Goal: Task Accomplishment & Management: Complete application form

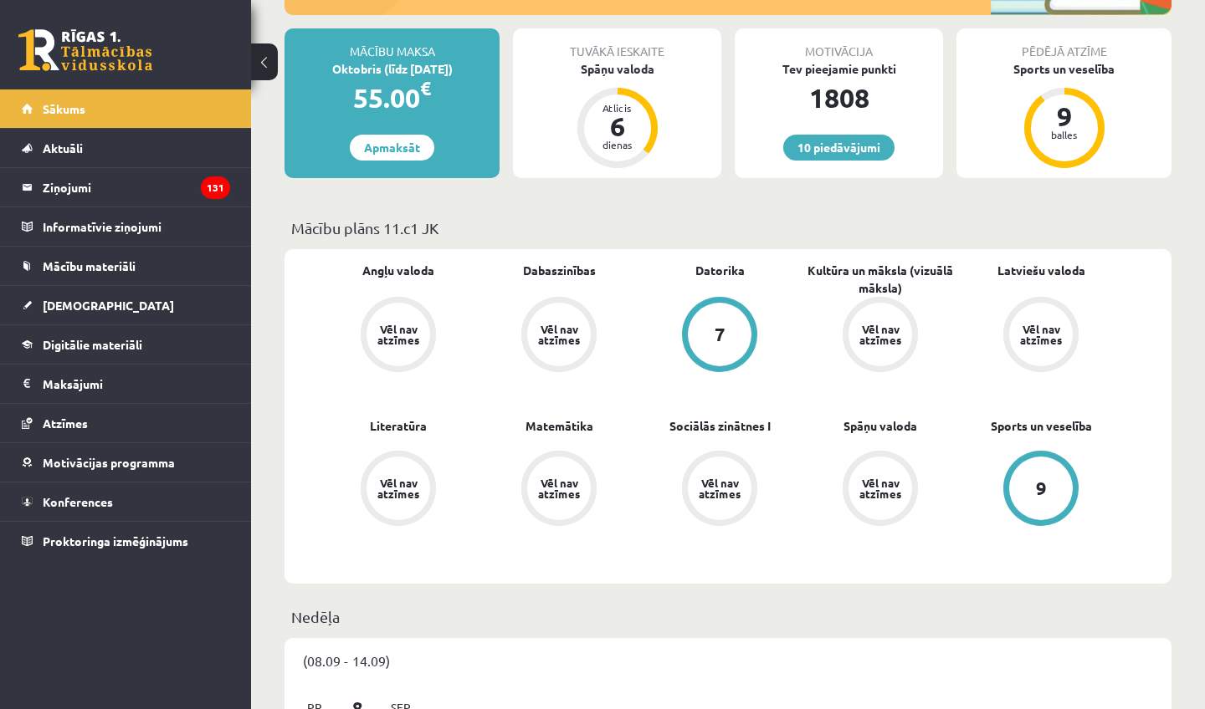
scroll to position [294, 0]
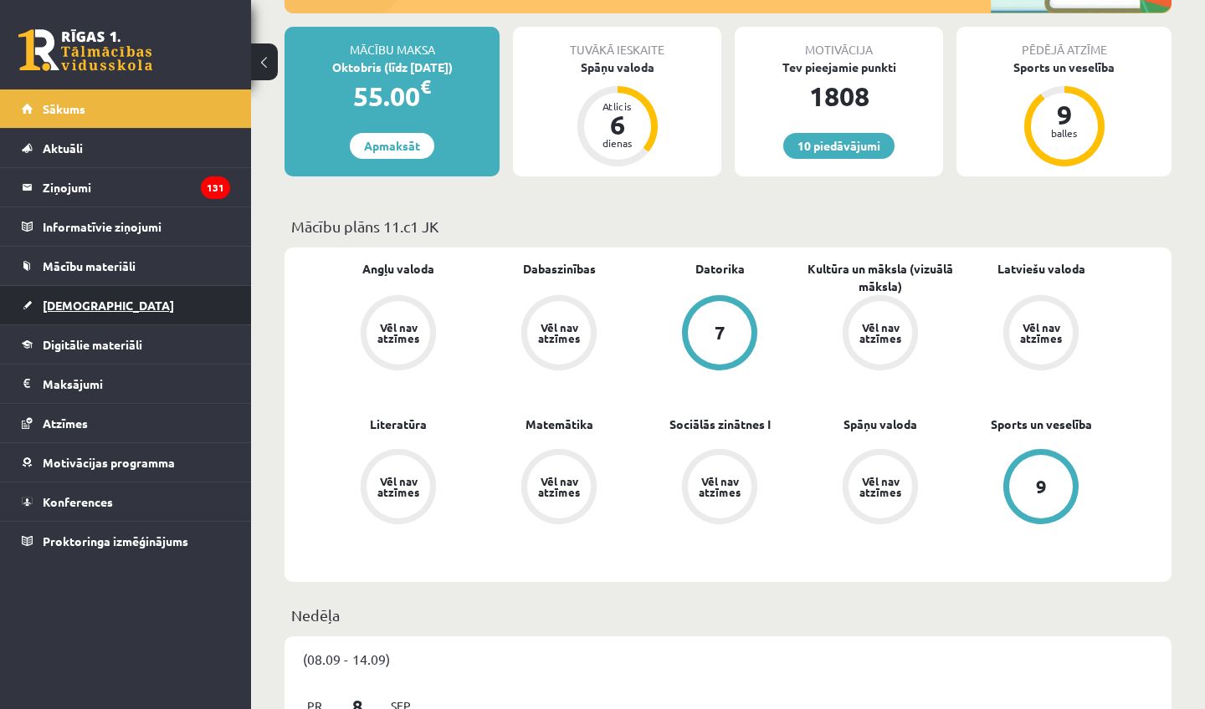
click at [164, 299] on link "[DEMOGRAPHIC_DATA]" at bounding box center [126, 305] width 208 height 38
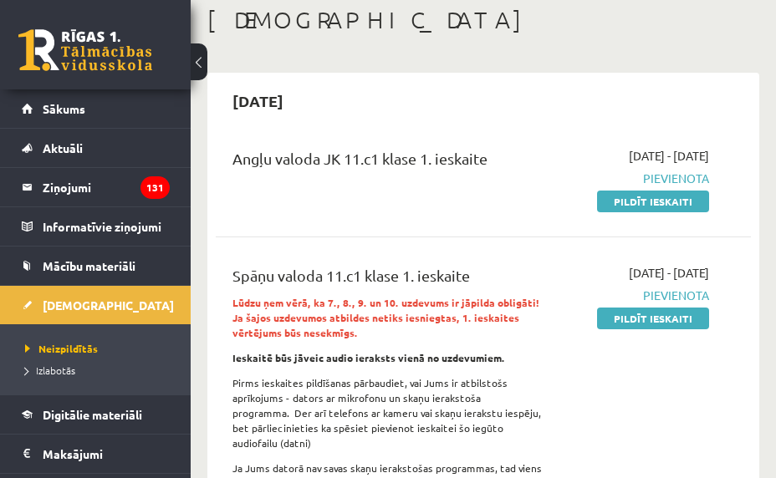
scroll to position [83, 0]
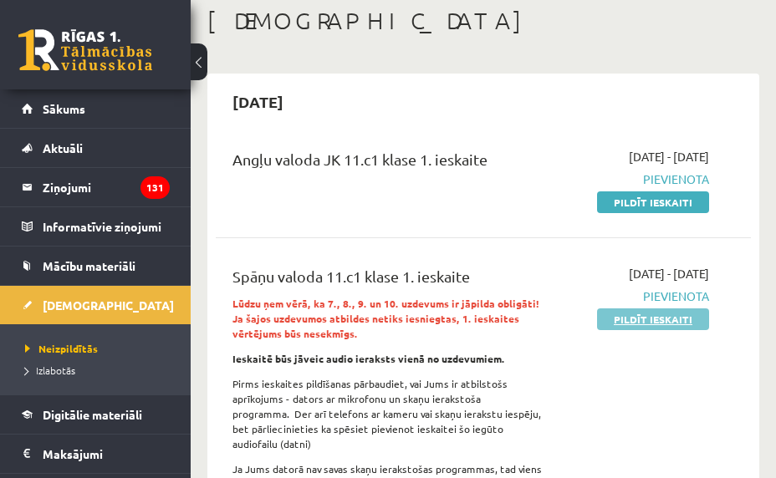
click at [613, 325] on link "Pildīt ieskaiti" at bounding box center [653, 320] width 112 height 22
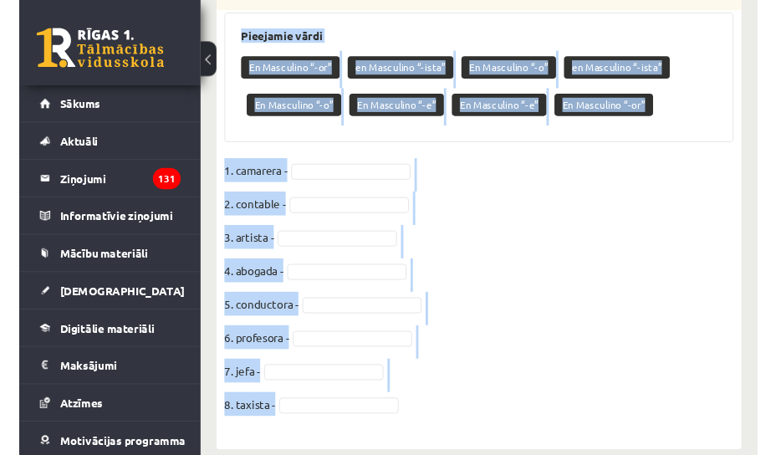
scroll to position [755, 0]
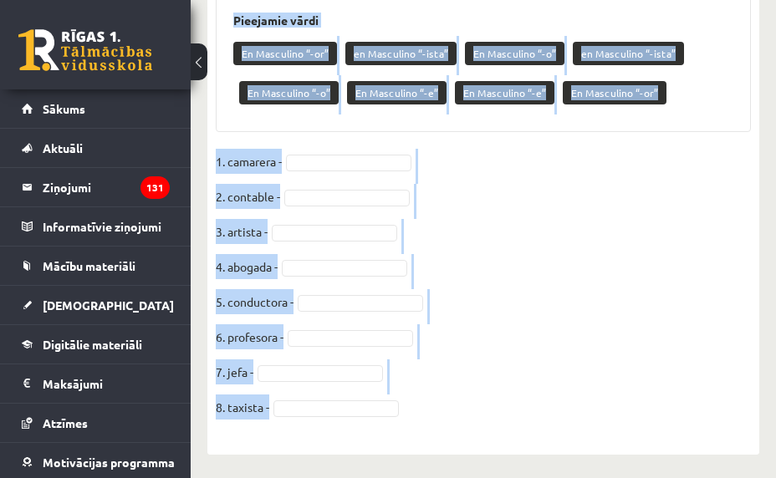
drag, startPoint x: 228, startPoint y: 106, endPoint x: 269, endPoint y: 445, distance: 341.2
click at [269, 445] on div "8p # Sagrupē dotos sieviešu dzimtes profesiju un arodu nosaukumus / Profesiones…" at bounding box center [483, 177] width 552 height 556
copy div "Sagrupē dotos sieviešu dzimtes profesiju un arodu nosaukumus / Profesiones y Of…"
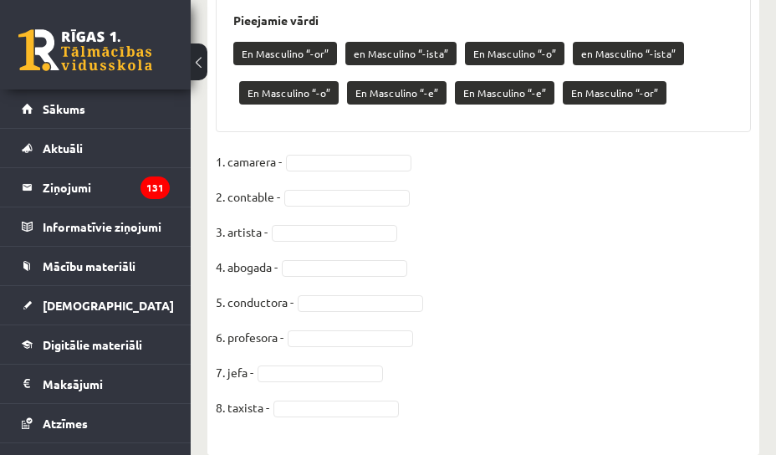
click at [538, 270] on fieldset "1. camarera - 2. contable - 3. artista - 4. abogada - 5. conductora - 6. profes…" at bounding box center [483, 289] width 535 height 281
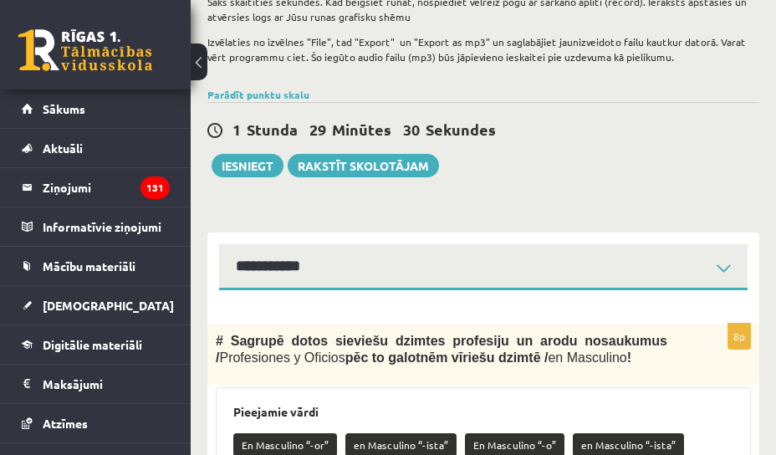
scroll to position [375, 0]
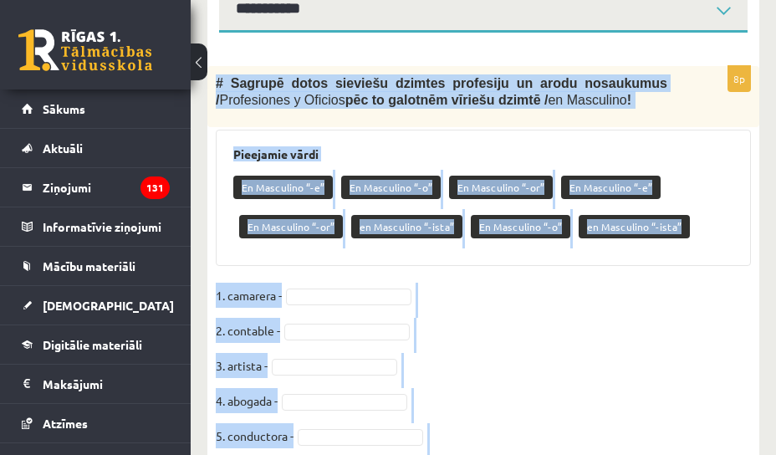
scroll to position [779, 0]
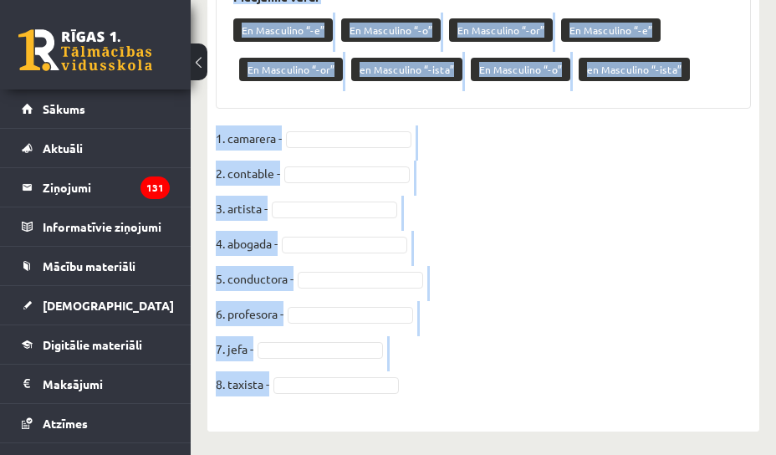
drag, startPoint x: 216, startPoint y: 84, endPoint x: 351, endPoint y: 495, distance: 433.0
copy div "# Sagrupē dotos sieviešu dzimtes profesiju un arodu nosaukumus / Profesiones y …"
click at [652, 302] on fieldset "1. camarera - 2. contable - 3. artista - 4. abogada - 5. conductora - 6. profes…" at bounding box center [483, 265] width 535 height 281
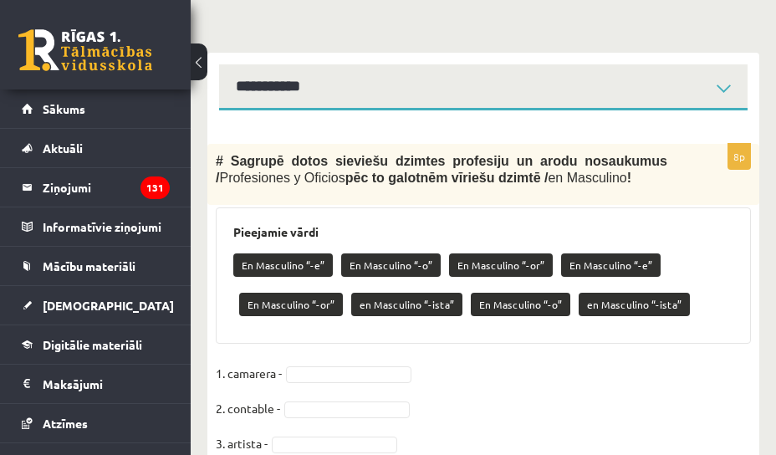
scroll to position [564, 0]
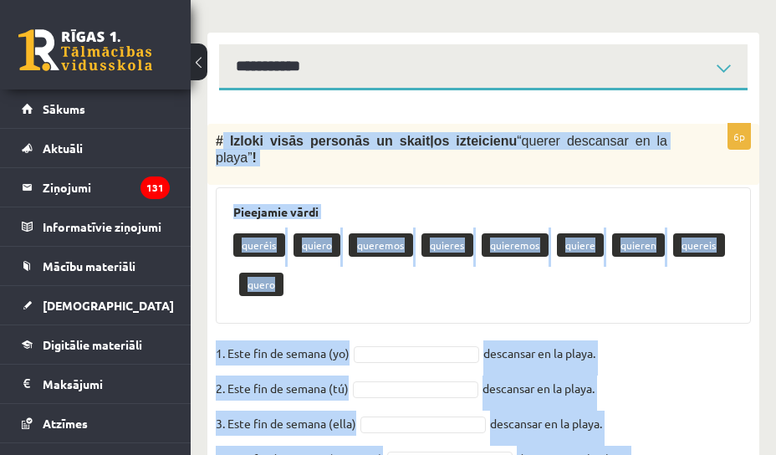
scroll to position [709, 0]
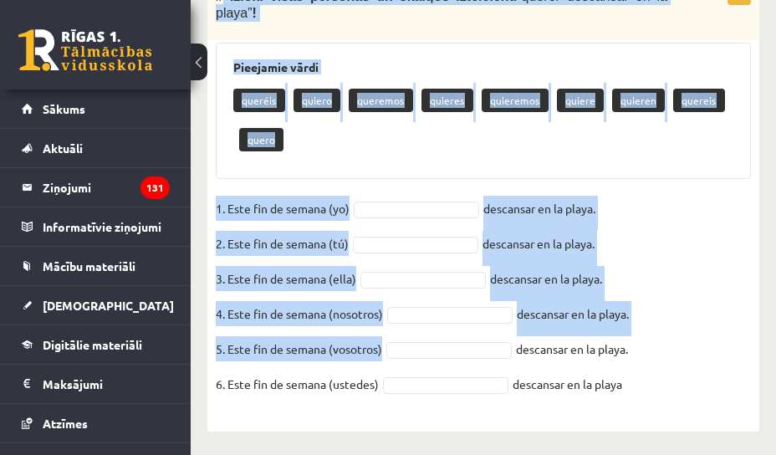
drag, startPoint x: 221, startPoint y: 137, endPoint x: 491, endPoint y: 588, distance: 525.6
copy div "Izloki visās personās un skaitļos izteicienu “ querer descansar en la playa ” !…"
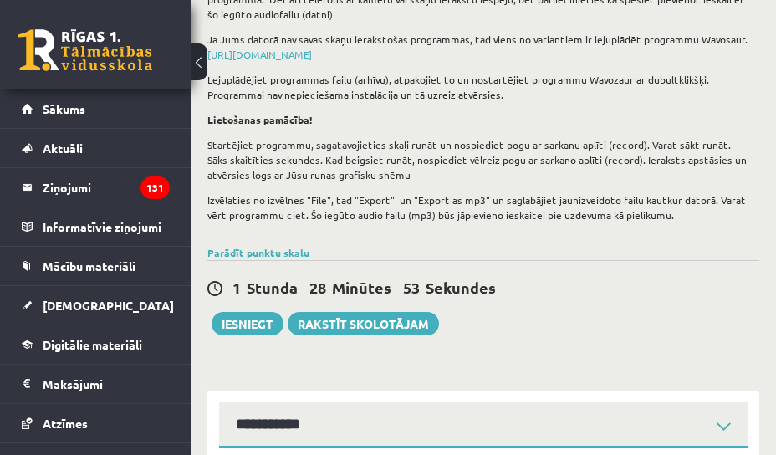
scroll to position [305, 0]
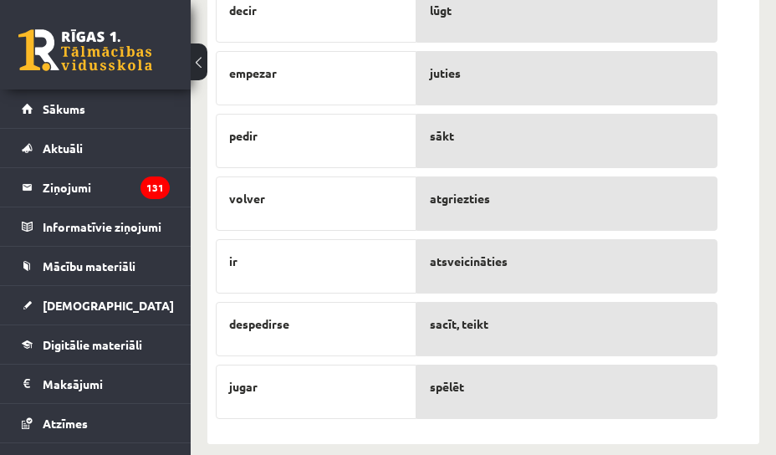
scroll to position [852, 0]
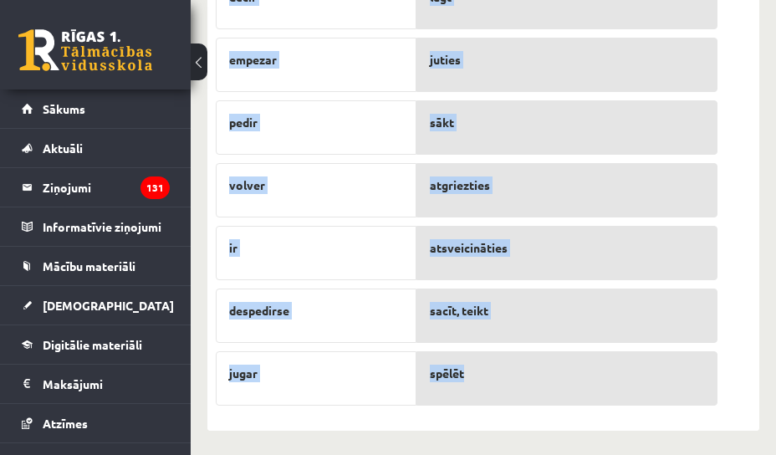
drag, startPoint x: 216, startPoint y: 79, endPoint x: 491, endPoint y: 387, distance: 413.6
click at [491, 387] on div "8p # Sapāro dotos neregulāros darbības vārdus / Verbos Irregulares ar to tulkoj…" at bounding box center [466, 124] width 519 height 579
copy div "# Sapāro dotos neregulāros darbības vārdus / Verbos Irregulares ar to tulkojumu…"
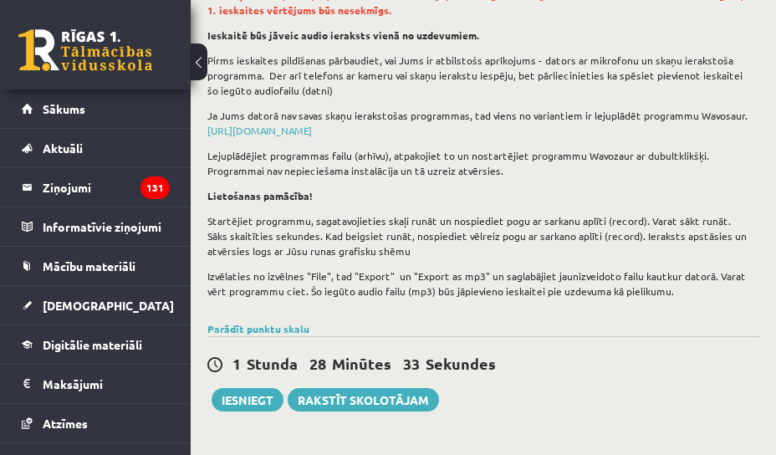
scroll to position [208, 0]
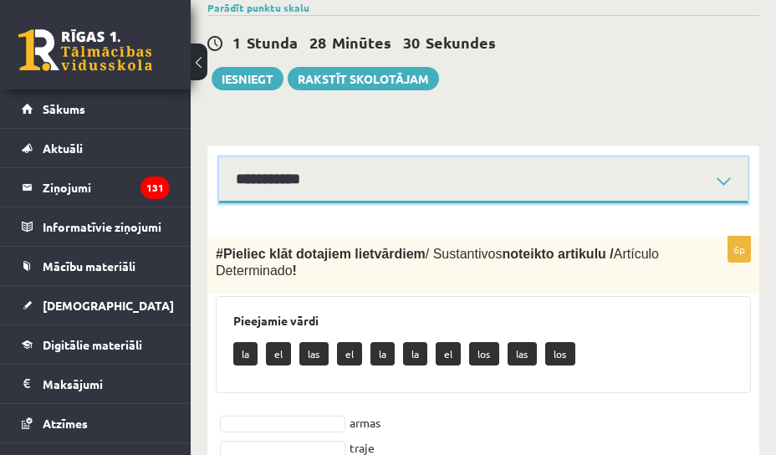
scroll to position [605, 0]
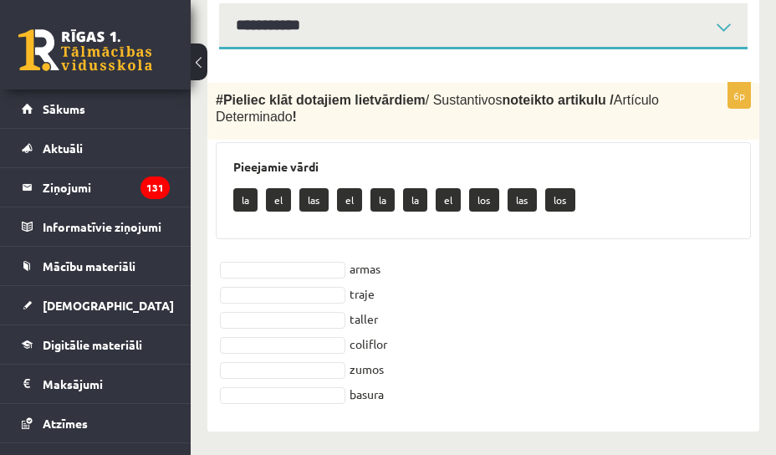
drag, startPoint x: 214, startPoint y: 92, endPoint x: 395, endPoint y: 476, distance: 424.4
copy div "# Pieliec klāt dotajiem lietvārdiem / Sustantivos noteikto artikulu / Artículo …"
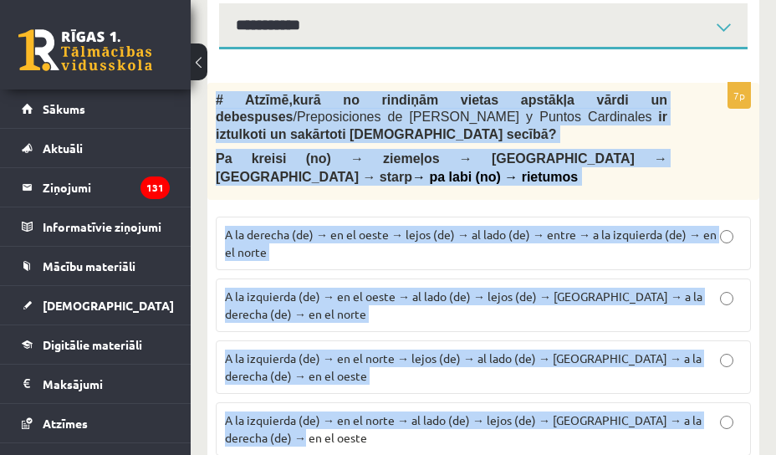
scroll to position [659, 0]
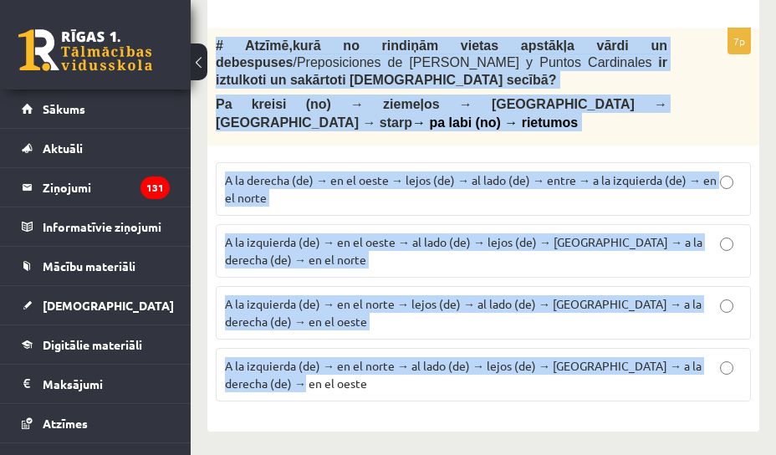
drag, startPoint x: 217, startPoint y: 93, endPoint x: 406, endPoint y: 540, distance: 485.1
copy div "# Atzīmē , kurā no rindiņām vietas apstākļa vārdi un debespuses / Preposiciones…"
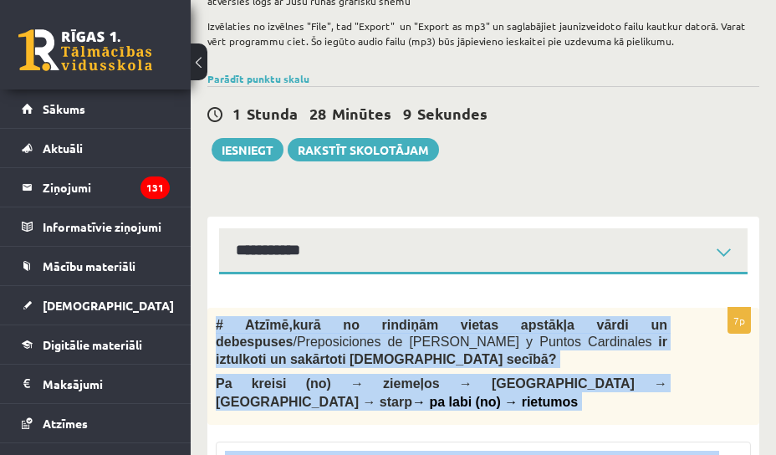
scroll to position [518, 0]
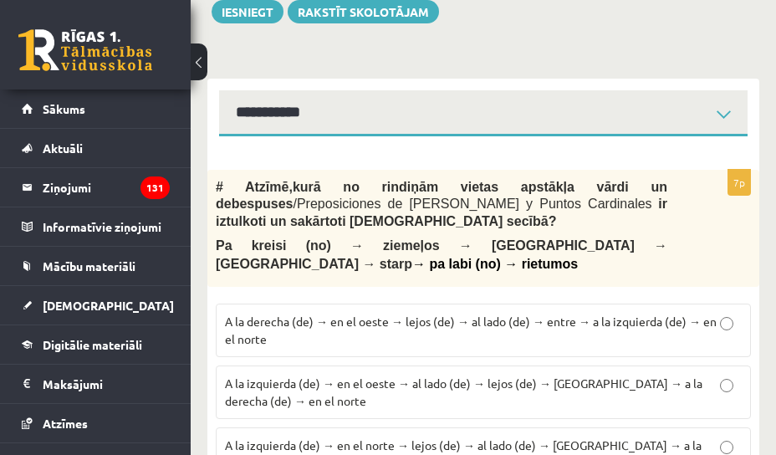
click at [376, 90] on div "**********" at bounding box center [483, 108] width 552 height 58
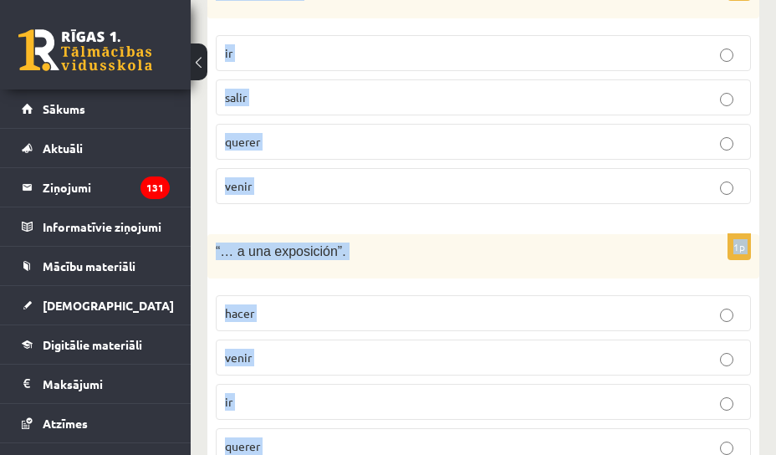
scroll to position [1338, 0]
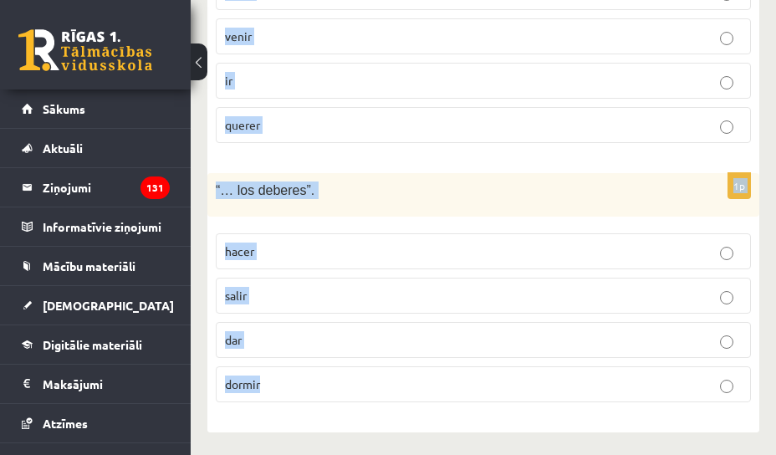
drag, startPoint x: 223, startPoint y: 159, endPoint x: 299, endPoint y: 657, distance: 503.5
copy form "# Izvēlies, kurš no dotajiem darbības vārdiem ir īstais, lai veidotos izteicien…"
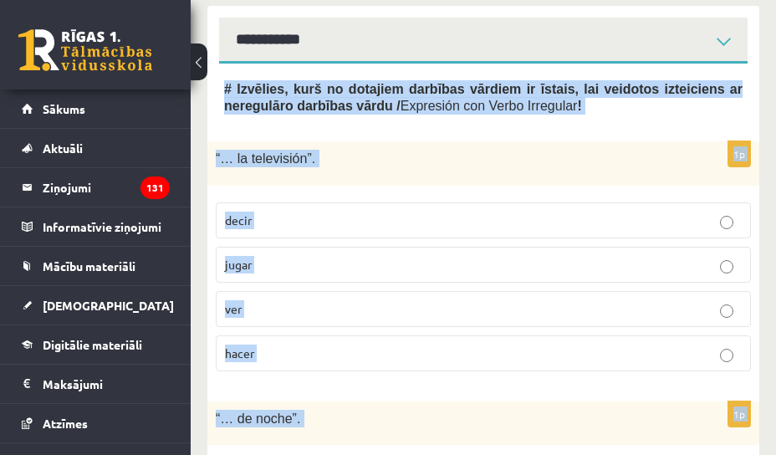
scroll to position [525, 0]
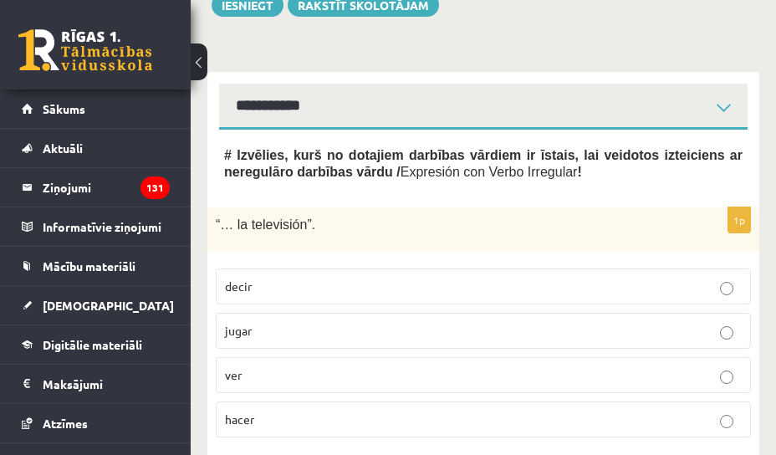
click at [480, 77] on div "**********" at bounding box center [483, 101] width 552 height 58
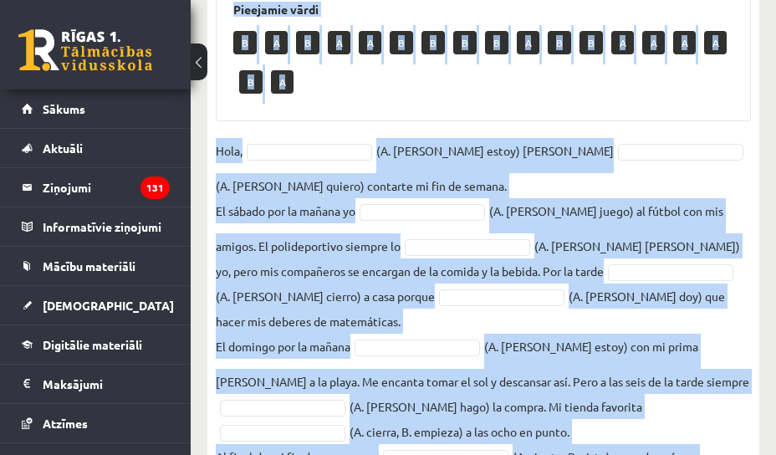
scroll to position [812, 0]
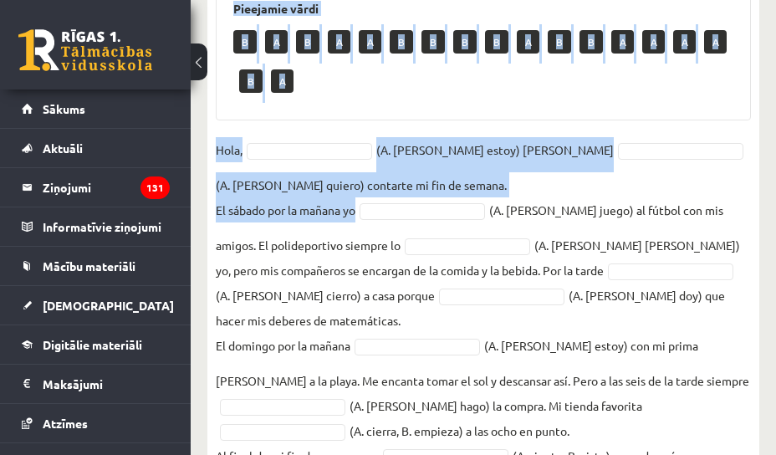
drag, startPoint x: 213, startPoint y: 195, endPoint x: 372, endPoint y: 203, distance: 159.2
click at [372, 203] on div "10p # Lasi Pedro stāstījumu par viņa nedēļas nogali / Fin de Semana . Pēc tam t…" at bounding box center [483, 208] width 552 height 608
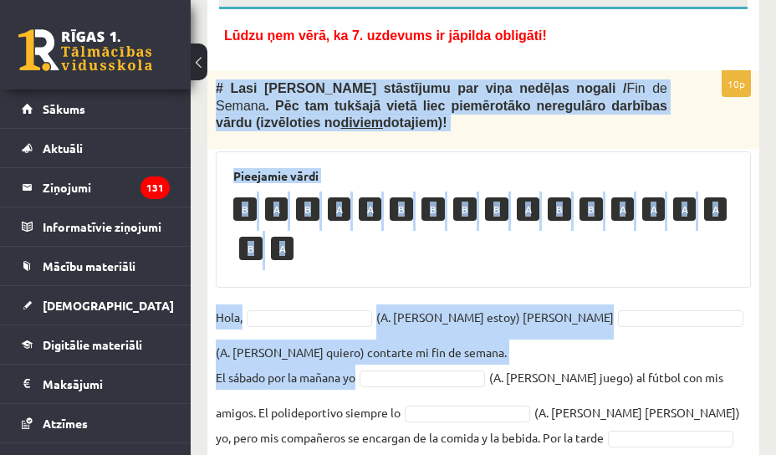
scroll to position [633, 0]
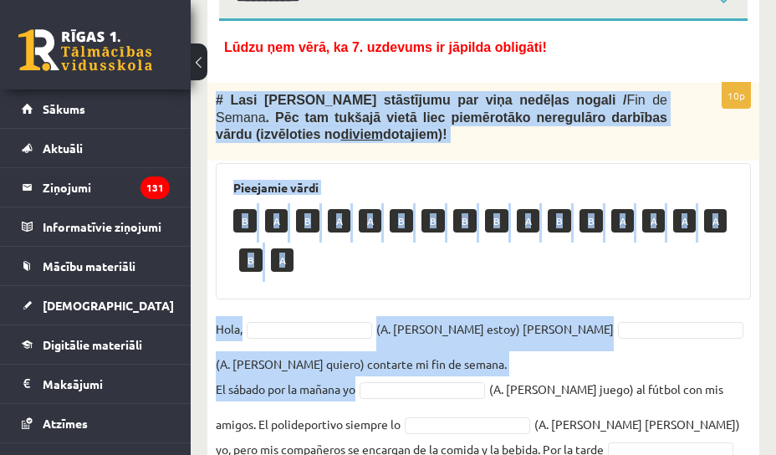
click at [444, 127] on p "# Lasi Pedro stāstījumu par viņa nedēļas nogali / Fin de Semana . Pēc tam tukša…" at bounding box center [442, 117] width 452 height 52
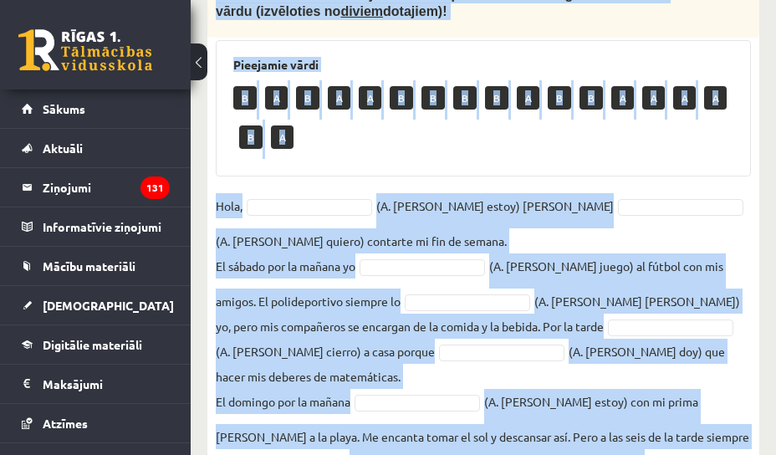
scroll to position [883, 0]
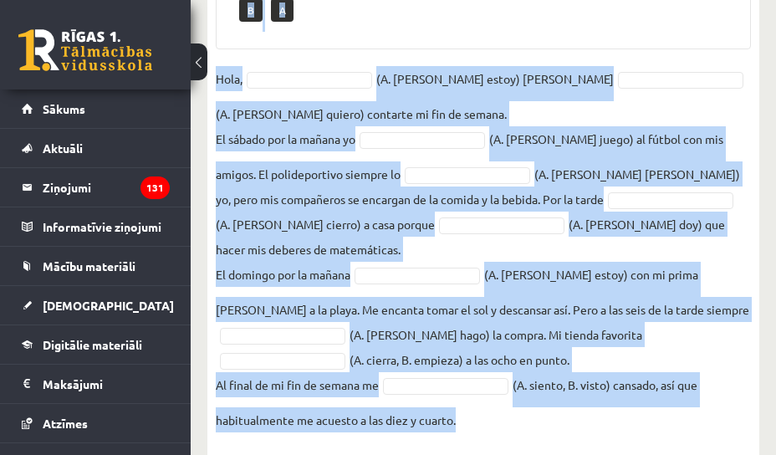
drag, startPoint x: 223, startPoint y: 116, endPoint x: 411, endPoint y: 527, distance: 451.8
copy div "Lasi Pedro stāstījumu par viņa nedēļas nogali / Fin de Semana . Pēc tam tukšajā…"
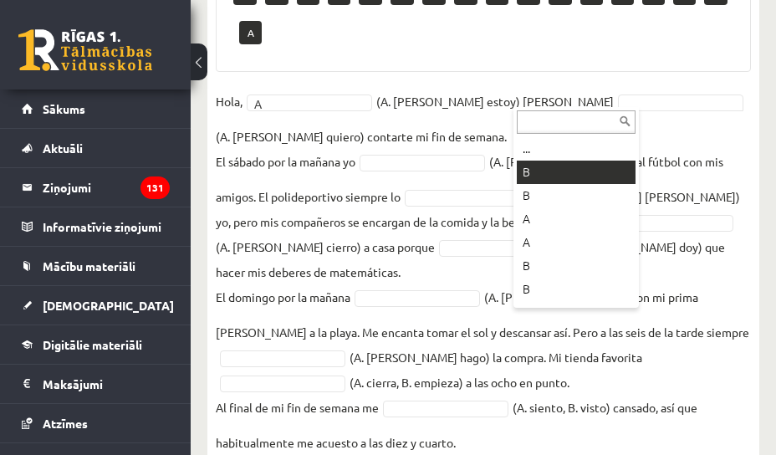
scroll to position [844, 0]
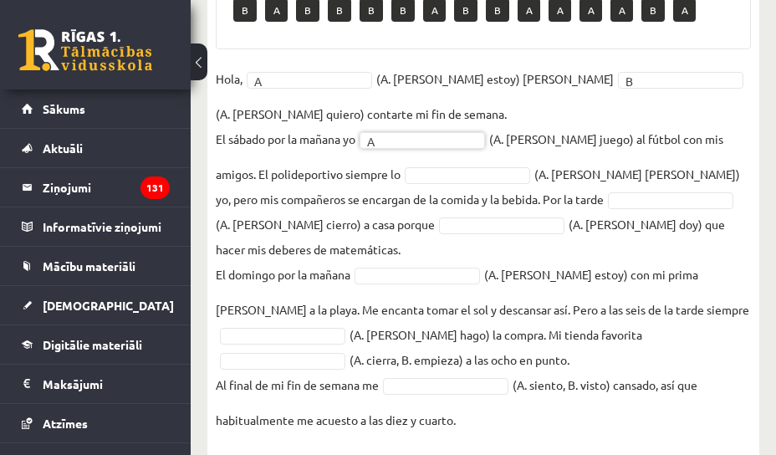
click at [432, 182] on fieldset "Hola, A * (A. soy, B. estoy) Pedro y B * (A. tengo, B. quiero) contarte mi fin …" at bounding box center [483, 249] width 535 height 366
click at [497, 178] on fieldset "Hola, A * (A. soy, B. estoy) Pedro y B * (A. tengo, B. quiero) contarte mi fin …" at bounding box center [483, 249] width 535 height 366
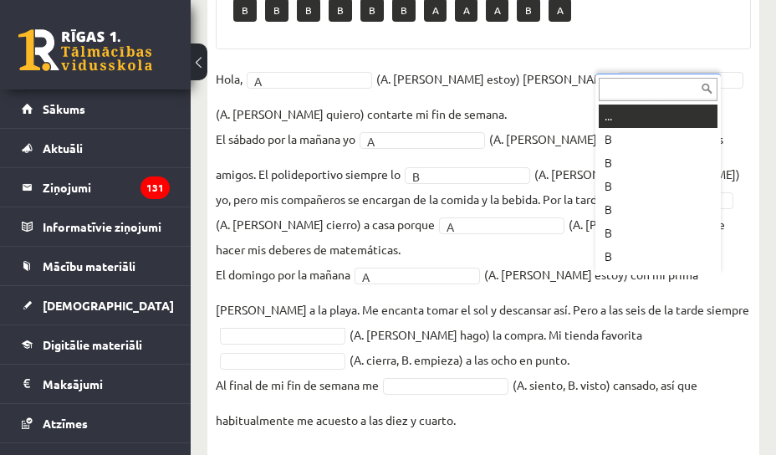
scroll to position [20, 0]
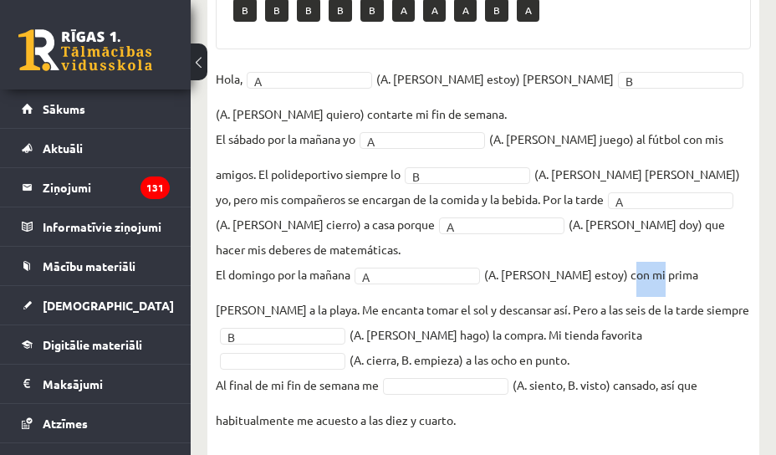
click at [627, 239] on fieldset "Hola, A * (A. soy, B. estoy) Pedro y B * (A. tengo, B. quiero) contarte mi fin …" at bounding box center [483, 249] width 535 height 366
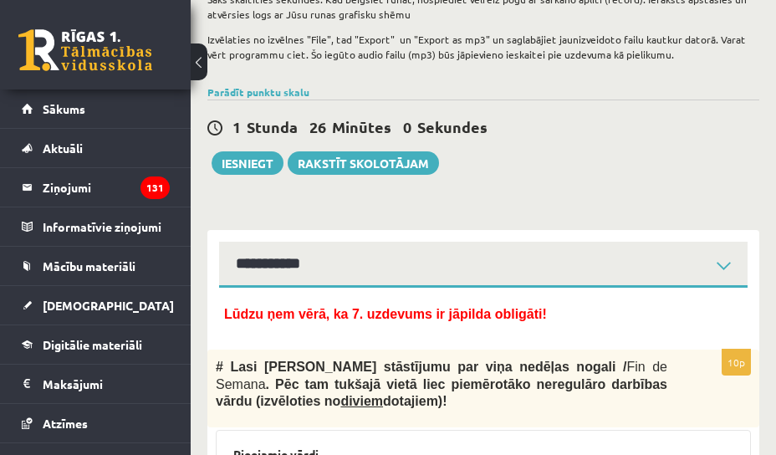
scroll to position [352, 0]
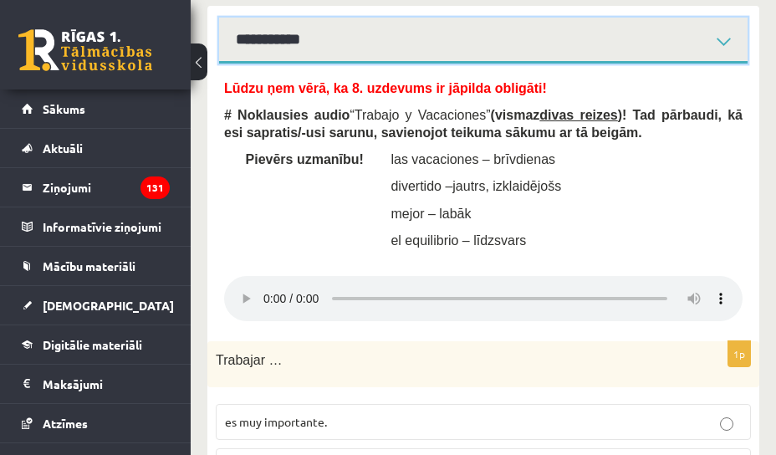
scroll to position [587, 0]
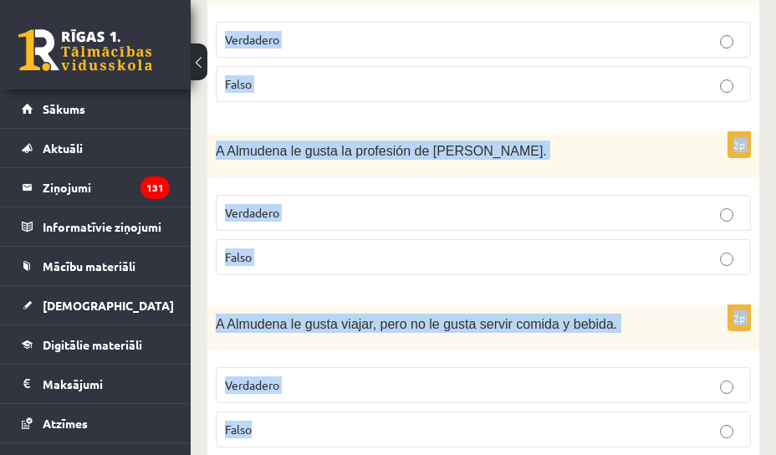
scroll to position [2111, 0]
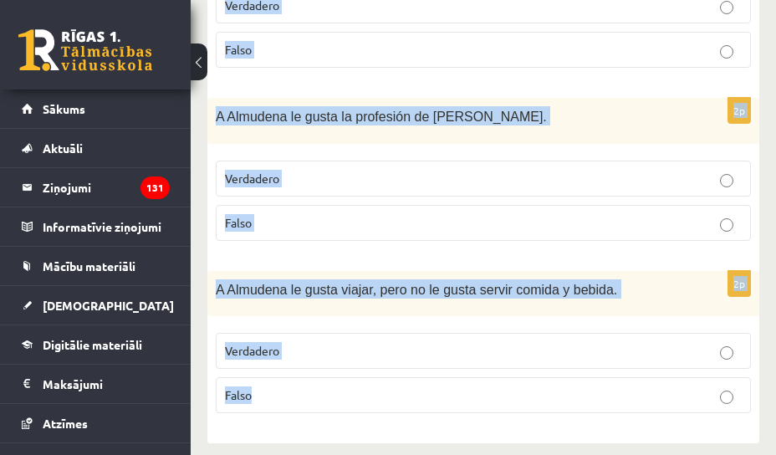
drag, startPoint x: 223, startPoint y: 61, endPoint x: 471, endPoint y: 504, distance: 507.1
copy form "Lūdzu ņem vērā, ka 9. uzdevums ir jāpilda obligāti! # Izlasi (vairākkārt) dialo…"
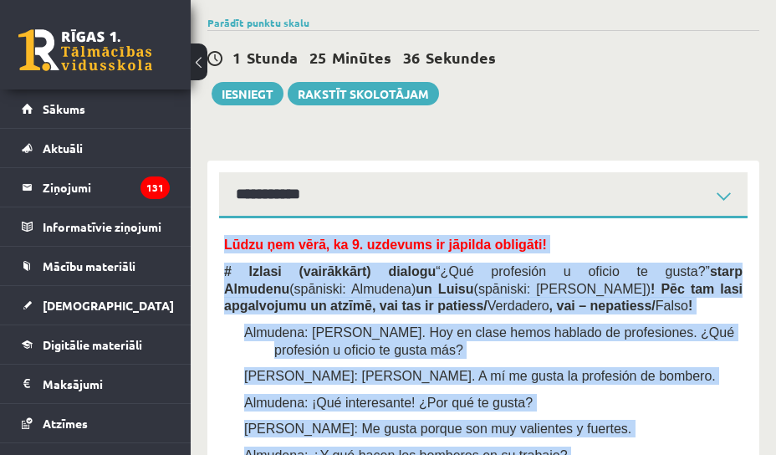
scroll to position [387, 0]
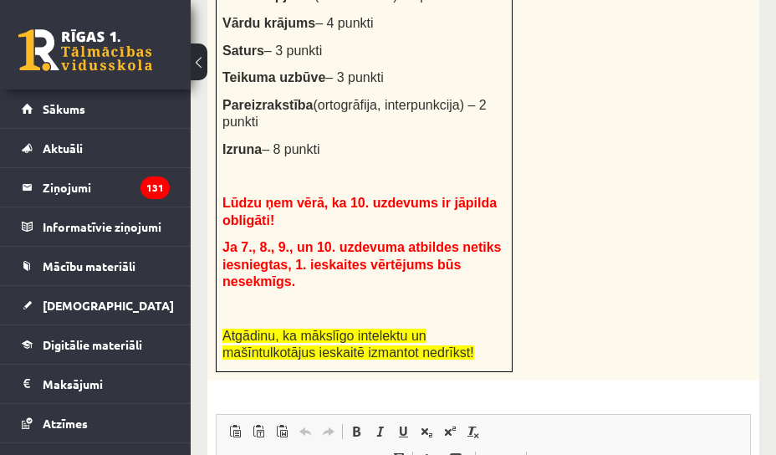
scroll to position [958, 0]
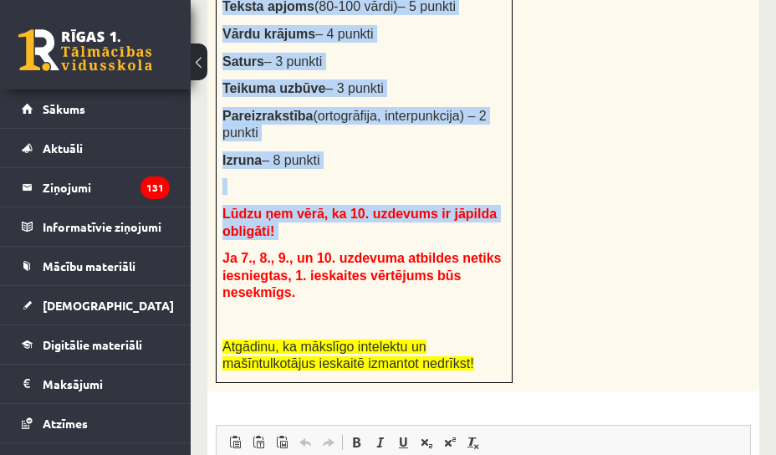
drag, startPoint x: 213, startPoint y: 314, endPoint x: 335, endPoint y: 233, distance: 146.2
click at [335, 233] on div "# Uzdevumu veic pa soļiem: 1. solis. Uzraksti (tam paredzētajā ieskaites lodziņ…" at bounding box center [483, 61] width 552 height 662
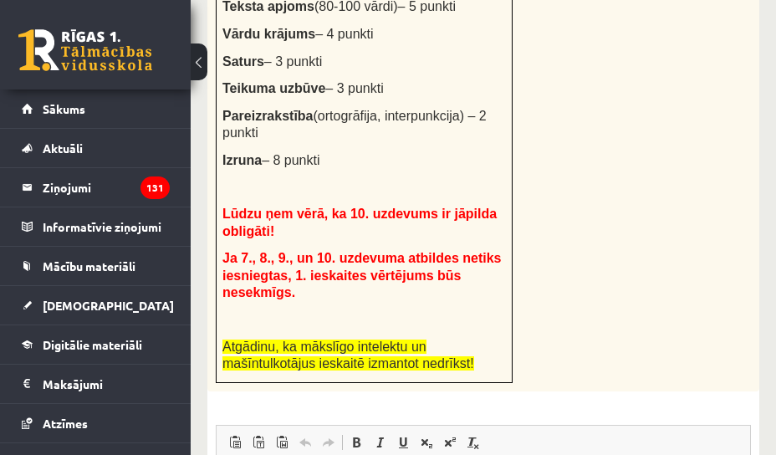
click at [360, 251] on span "Ja 7., 8., 9., un 10. uzdevuma atbildes netiks iesniegtas, 1. ieskaites vērtēju…" at bounding box center [362, 275] width 279 height 49
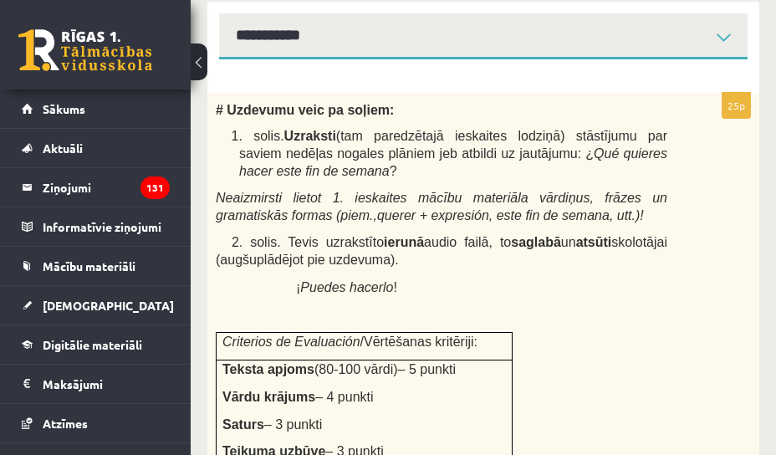
scroll to position [605, 0]
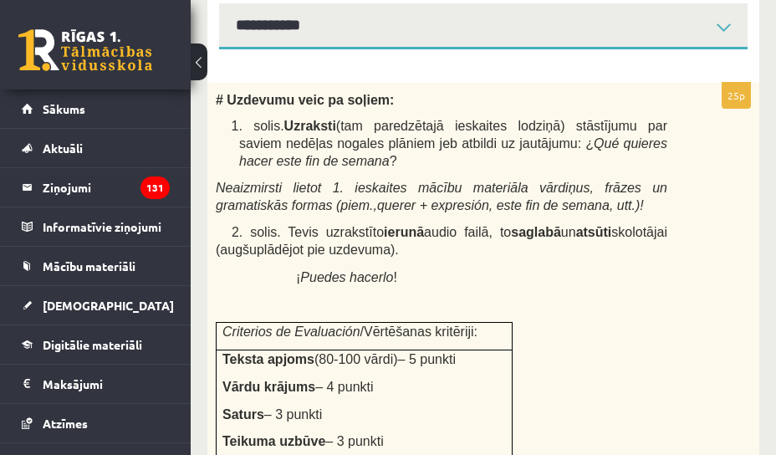
click at [224, 104] on span "# Uzdevumu veic pa soļiem:" at bounding box center [305, 100] width 178 height 14
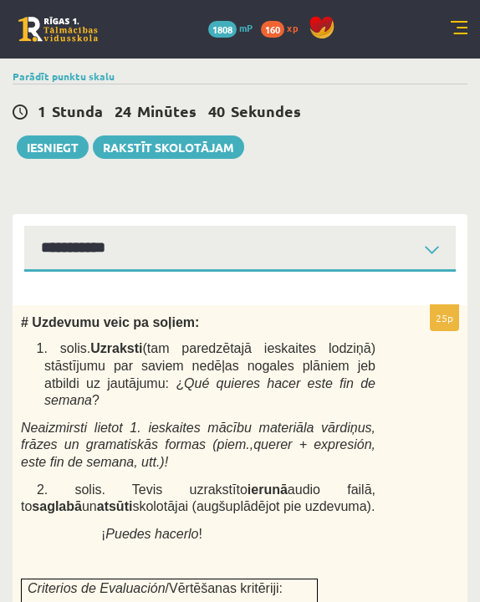
scroll to position [372, 0]
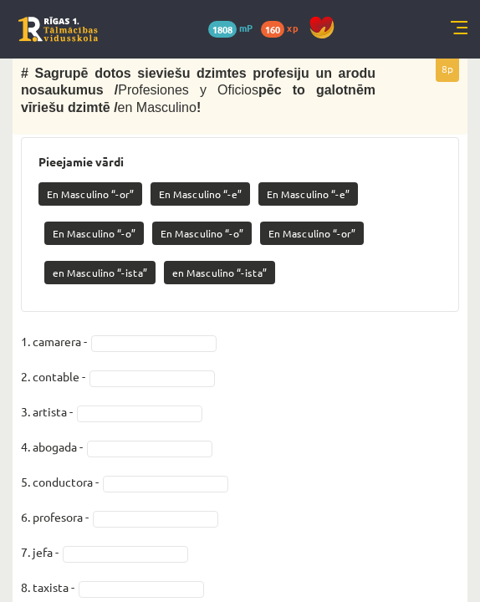
scroll to position [641, 0]
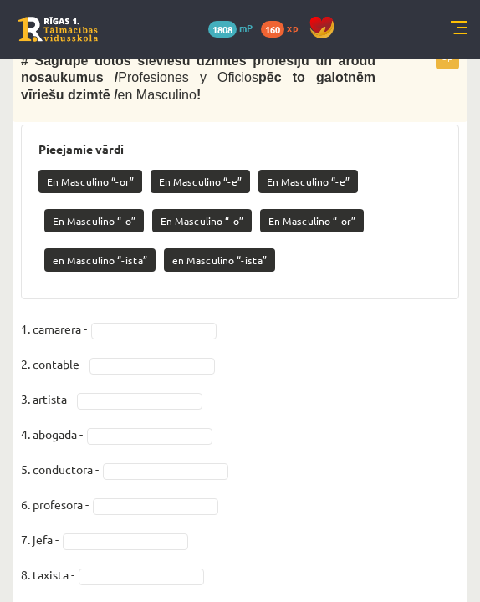
click at [175, 345] on fieldset "1. camarera - 2. contable - 3. artista - 4. abogada - 5. conductora - 6. profes…" at bounding box center [240, 456] width 438 height 281
click at [136, 319] on fieldset "1. camarera - 2. contable - 3. artista - 4. abogada - 5. conductora - 6. profes…" at bounding box center [240, 456] width 438 height 281
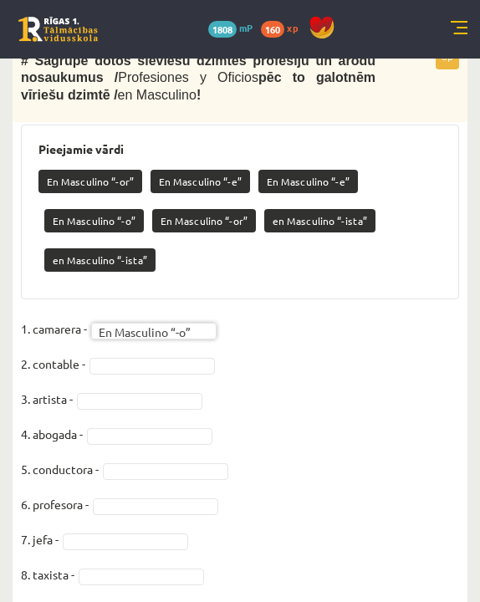
click at [156, 372] on fieldset "**********" at bounding box center [240, 456] width 438 height 281
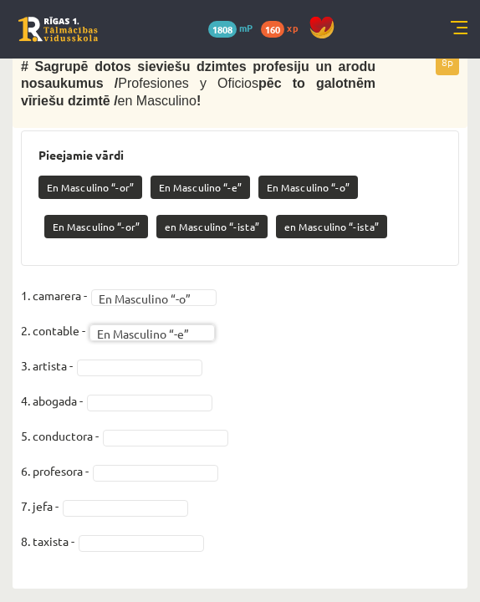
scroll to position [633, 0]
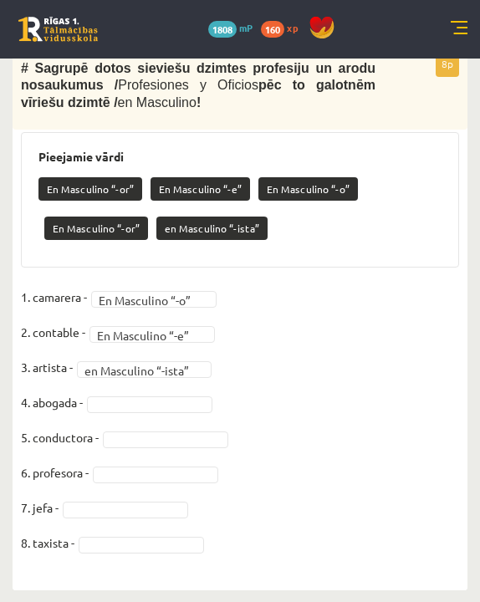
click at [157, 412] on fieldset "**********" at bounding box center [240, 424] width 438 height 281
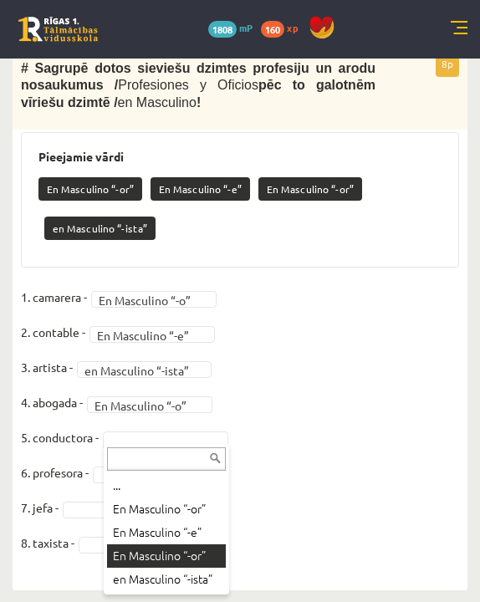
scroll to position [594, 0]
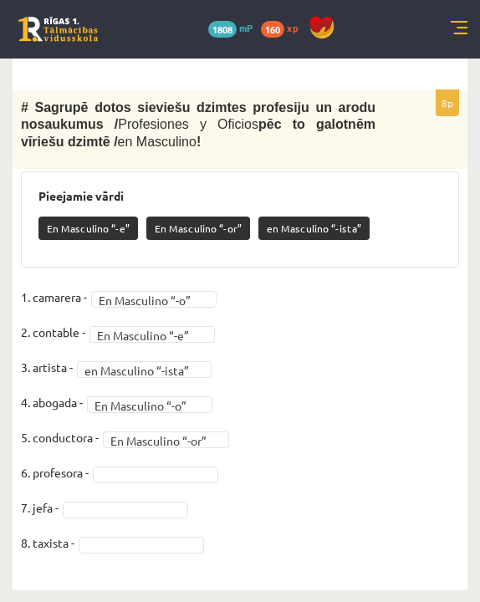
click at [175, 478] on fieldset "**********" at bounding box center [240, 424] width 438 height 281
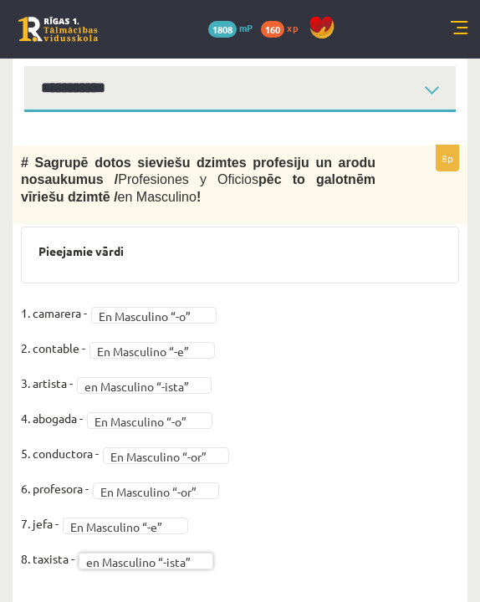
scroll to position [544, 0]
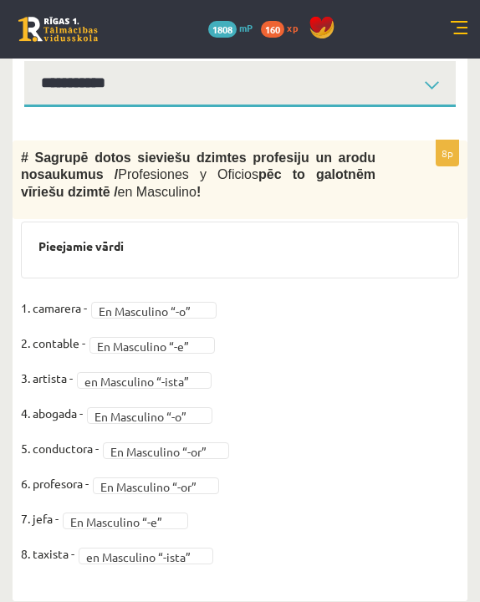
click at [243, 115] on div "**********" at bounding box center [240, 354] width 455 height 495
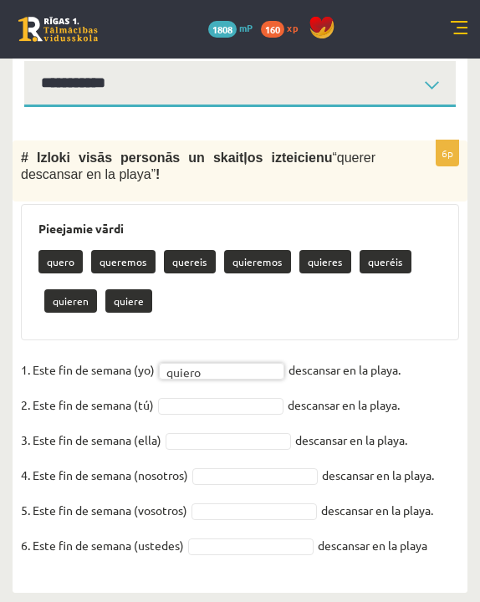
click at [192, 392] on fieldset "1. Este fin de semana (yo) quiero ****** descansar en la playa. 2. Este fin de …" at bounding box center [240, 462] width 438 height 211
click at [192, 394] on fieldset "1. Este fin de semana (yo) quiero ****** descansar en la playa. 2. Este fin de …" at bounding box center [240, 462] width 438 height 211
click at [218, 393] on fieldset "1. Este fin de semana (yo) quiero ****** descansar en la playa. 2. Este fin de …" at bounding box center [240, 462] width 438 height 211
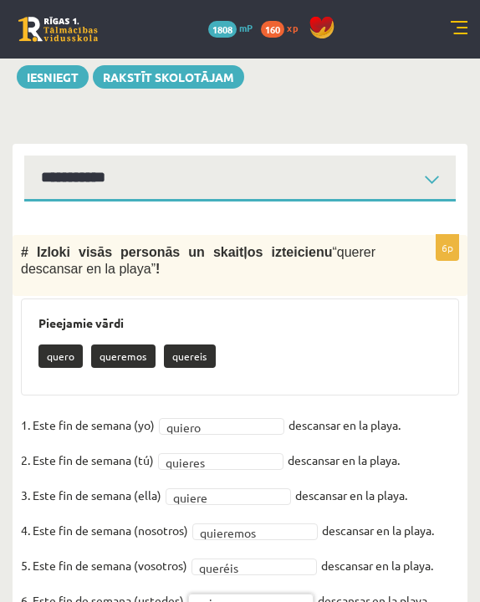
scroll to position [425, 0]
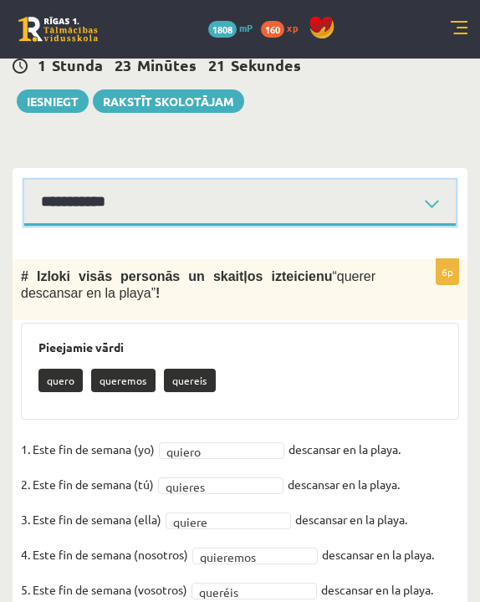
select select "**********"
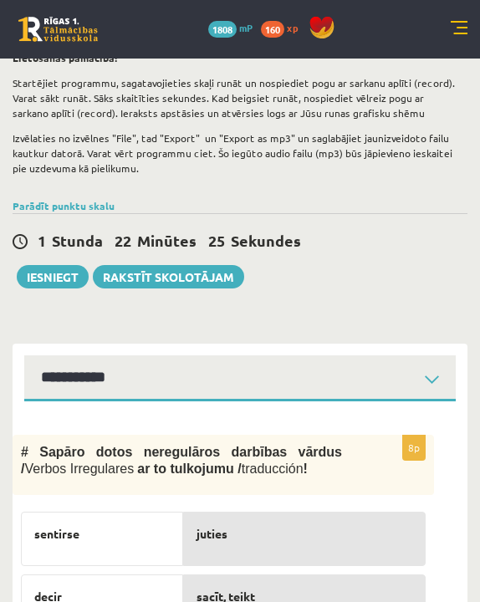
scroll to position [260, 0]
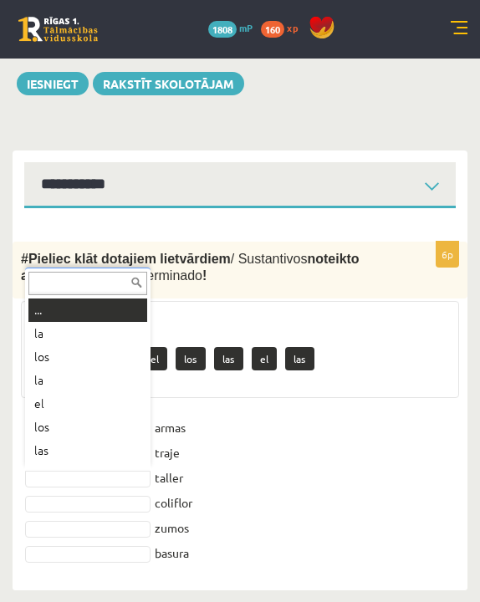
scroll to position [20, 0]
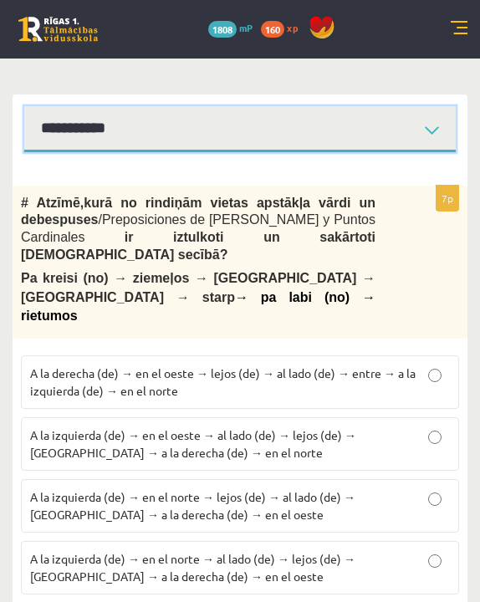
scroll to position [497, 0]
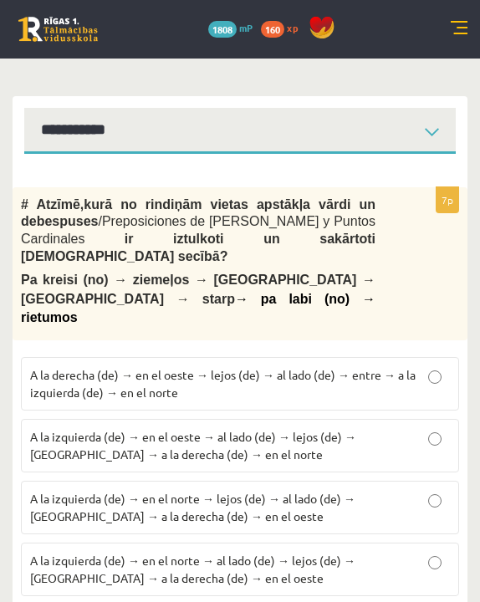
click at [289, 478] on label "A la izquierda (de) → en el norte → al lado (de) → lejos (de) → entre → a la de…" at bounding box center [240, 570] width 438 height 54
click at [277, 197] on span "kurā no rindiņām vietas apstākļa vārdi un debespuses" at bounding box center [198, 213] width 355 height 32
click at [283, 170] on div "7p # Atzīmē , kurā no rindiņām vietas apstākļa vārdi un debespuses / Preposicio…" at bounding box center [240, 390] width 455 height 473
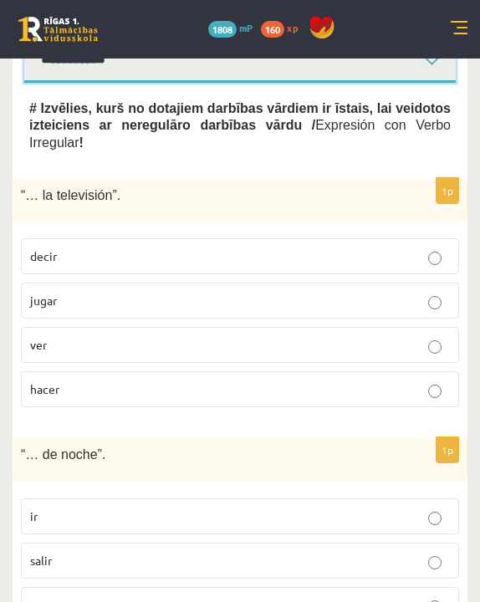
scroll to position [576, 0]
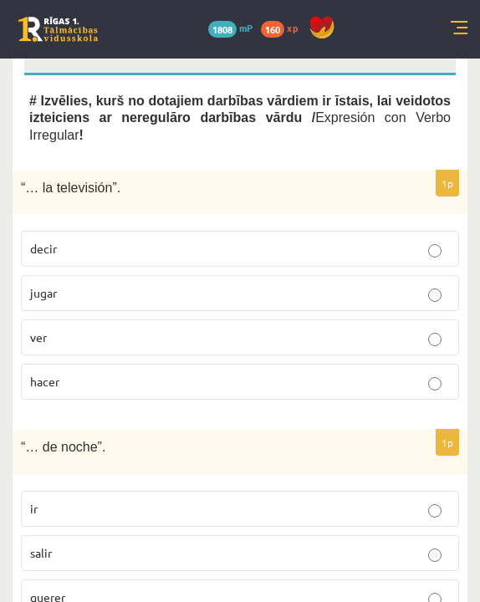
click at [205, 345] on label "ver" at bounding box center [240, 338] width 438 height 36
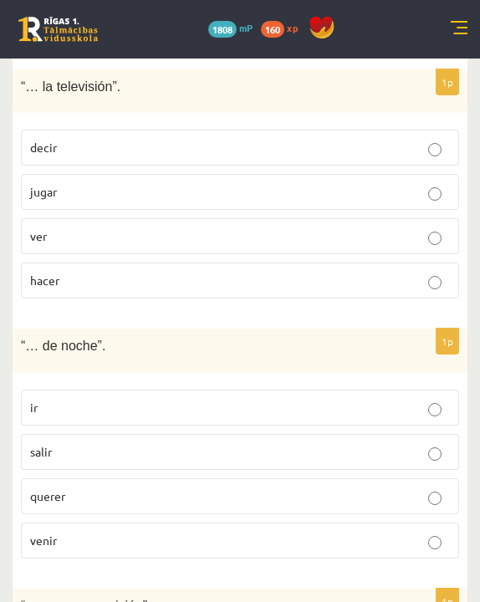
scroll to position [693, 0]
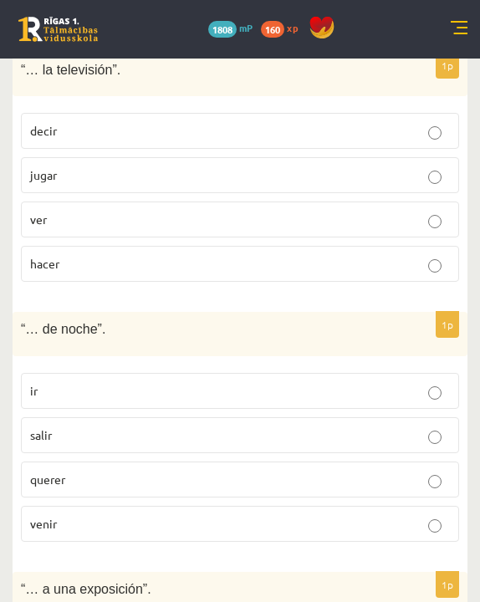
click at [202, 417] on label "salir" at bounding box center [240, 435] width 438 height 36
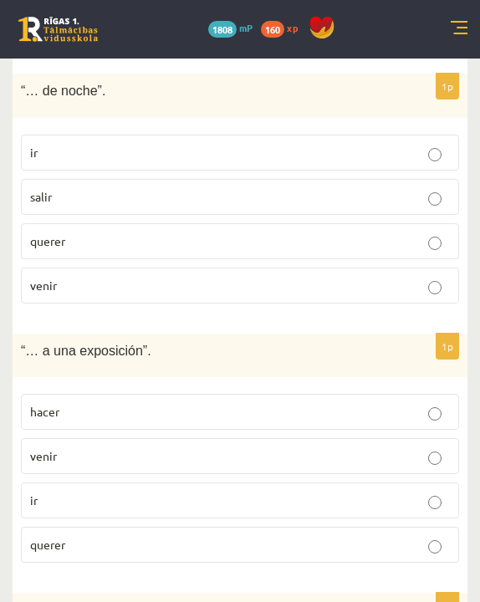
scroll to position [944, 0]
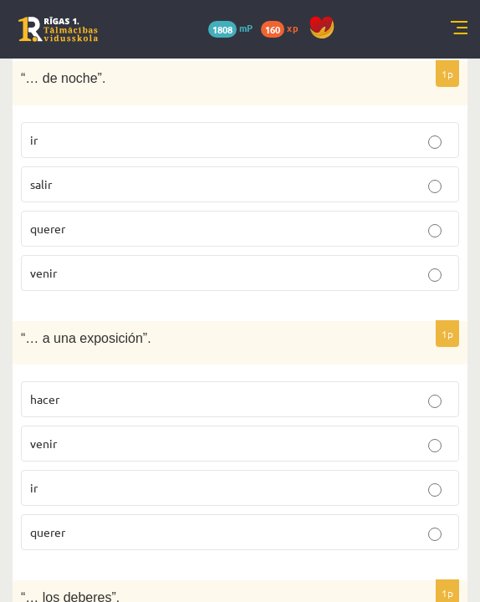
click at [177, 460] on fieldset "hacer venir ir querer" at bounding box center [240, 464] width 438 height 182
click at [177, 475] on label "ir" at bounding box center [240, 488] width 438 height 36
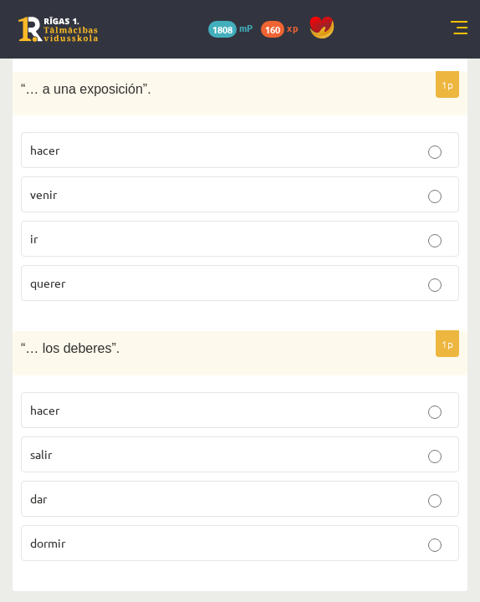
scroll to position [1193, 0]
click at [166, 402] on p "hacer" at bounding box center [240, 411] width 420 height 18
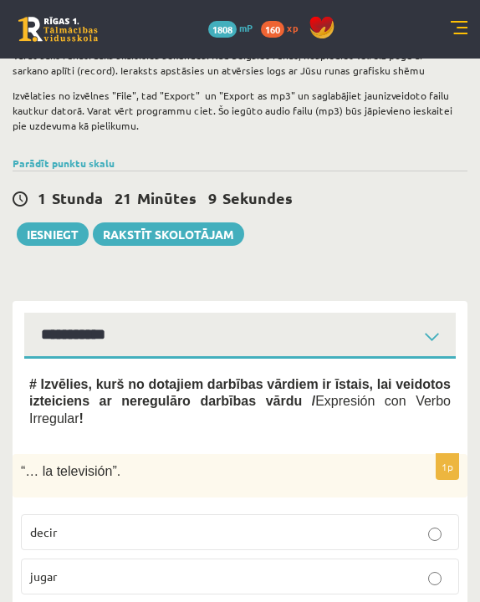
scroll to position [302, 0]
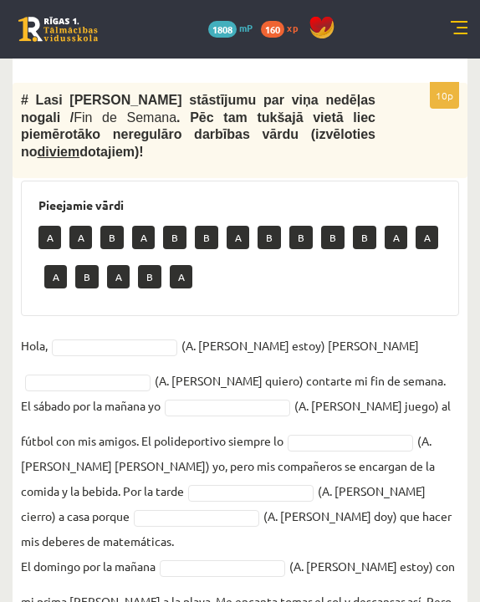
scroll to position [627, 0]
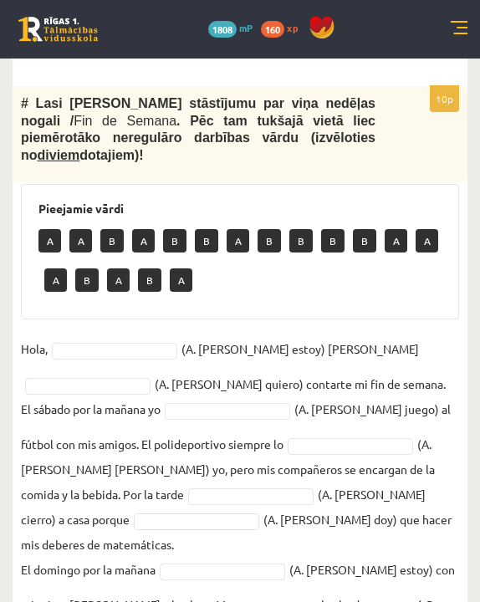
click at [141, 357] on fieldset "Hola, (A. soy, B. estoy) Pedro y (A. tengo, B. quiero) contarte mi fin de seman…" at bounding box center [240, 544] width 438 height 417
click at [244, 417] on fieldset "Hola, A * (A. soy, B. estoy) Pedro y B * (A. tengo, B. quiero) contarte mi fin …" at bounding box center [240, 544] width 438 height 417
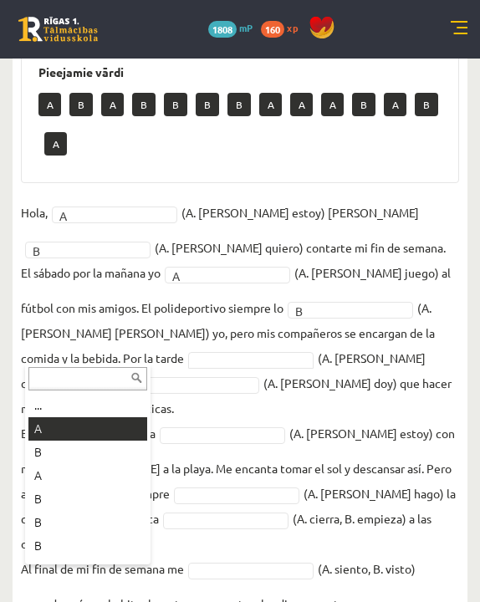
scroll to position [724, 0]
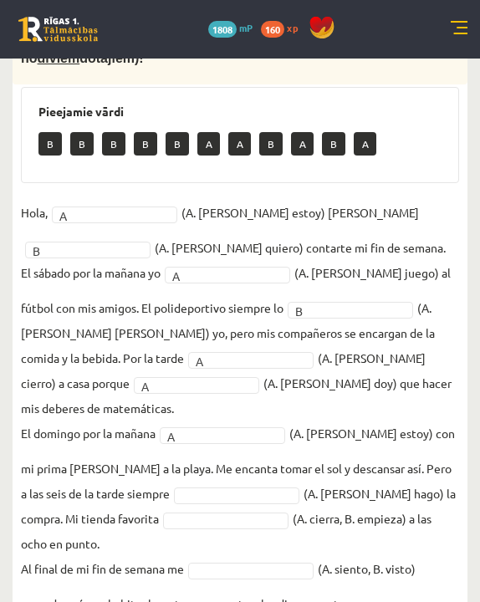
click at [125, 453] on fieldset "Hola, A * (A. soy, B. estoy) Pedro y B * (A. tengo, B. quiero) contarte mi fin …" at bounding box center [240, 408] width 438 height 417
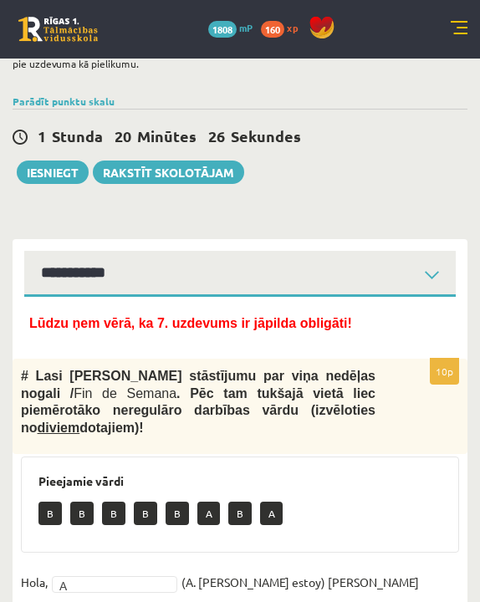
scroll to position [458, 0]
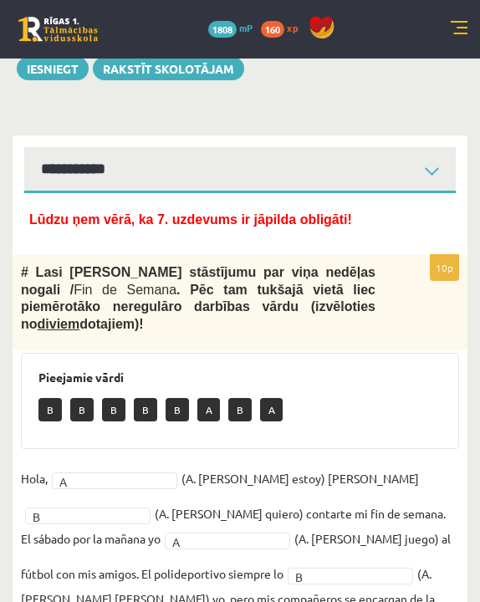
click at [220, 141] on div "**********" at bounding box center [240, 165] width 455 height 58
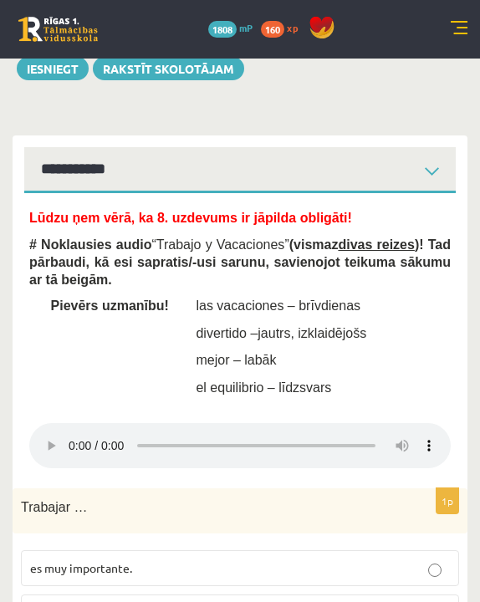
click at [162, 146] on div "**********" at bounding box center [240, 165] width 455 height 58
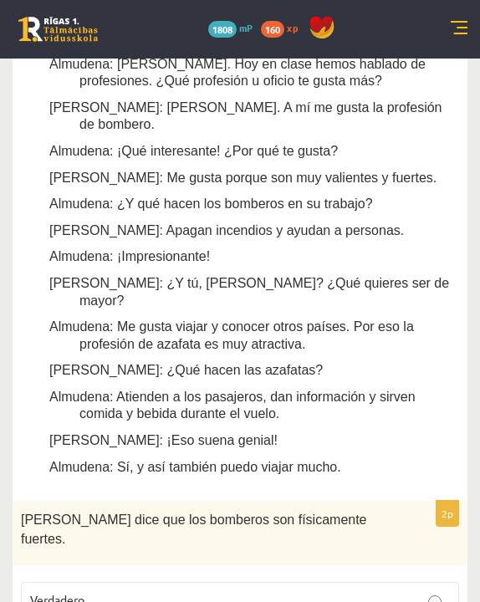
scroll to position [1031, 0]
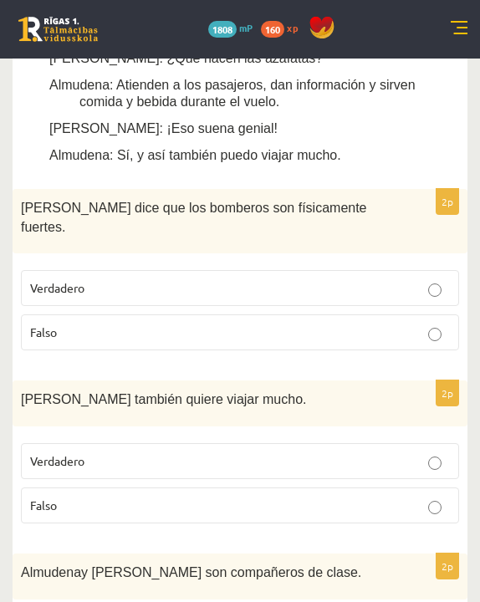
click at [262, 279] on p "Verdadero" at bounding box center [240, 288] width 420 height 18
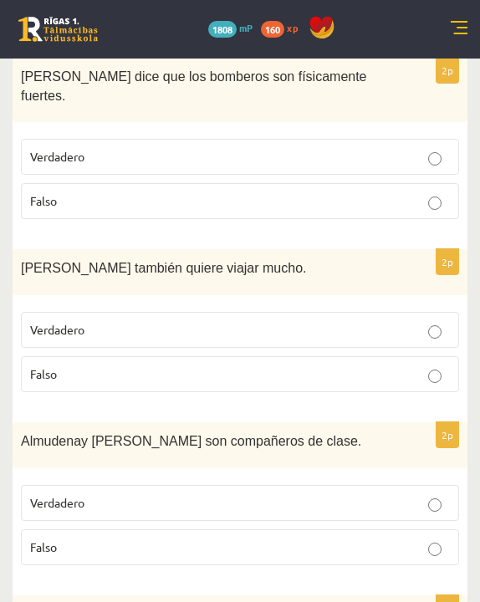
scroll to position [1167, 0]
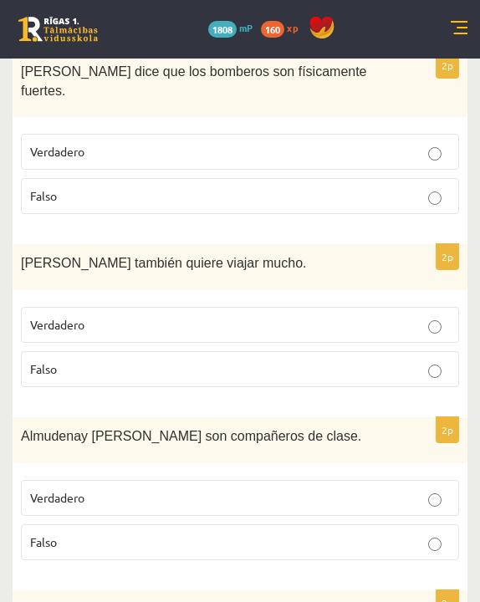
click at [221, 327] on fieldset "Verdadero Falso" at bounding box center [240, 346] width 438 height 94
click at [221, 351] on label "Falso" at bounding box center [240, 369] width 438 height 36
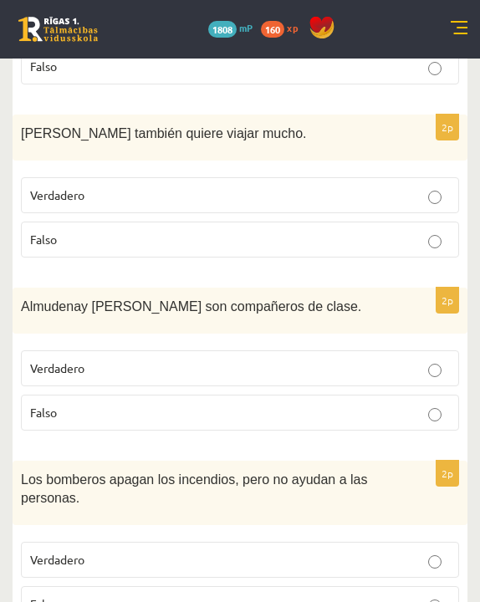
scroll to position [1317, 0]
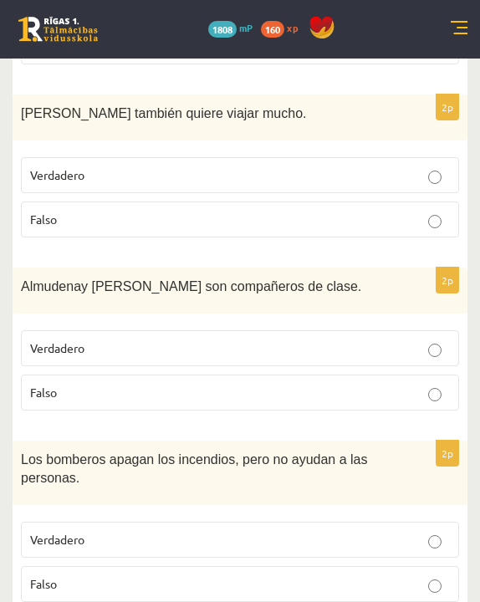
click at [200, 340] on p "Verdadero" at bounding box center [240, 349] width 420 height 18
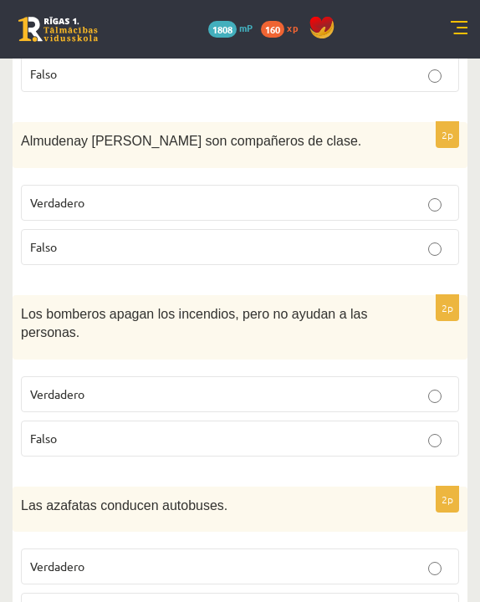
scroll to position [1518, 0]
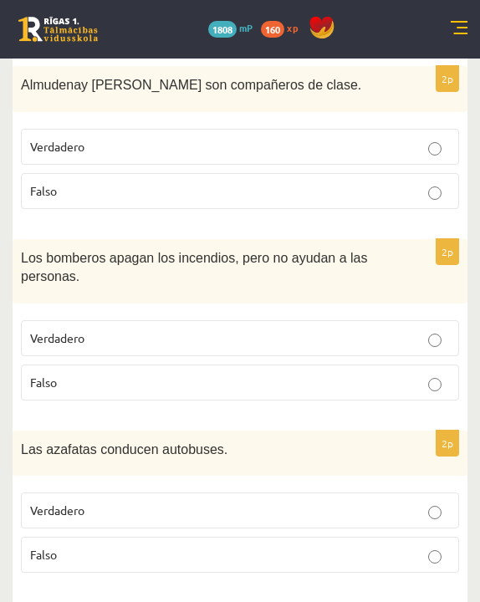
click at [169, 374] on p "Falso" at bounding box center [240, 383] width 420 height 18
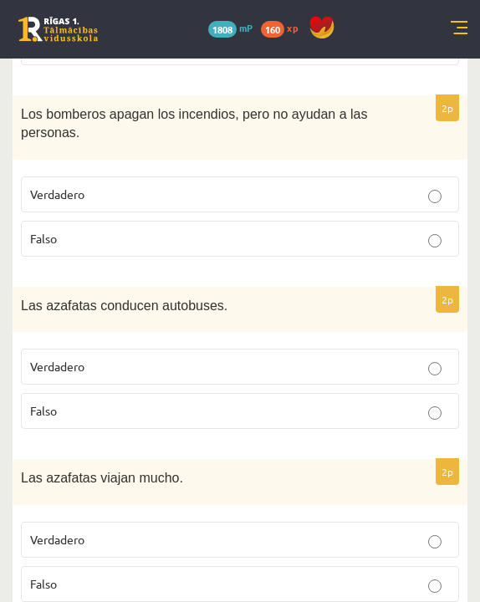
scroll to position [1664, 0]
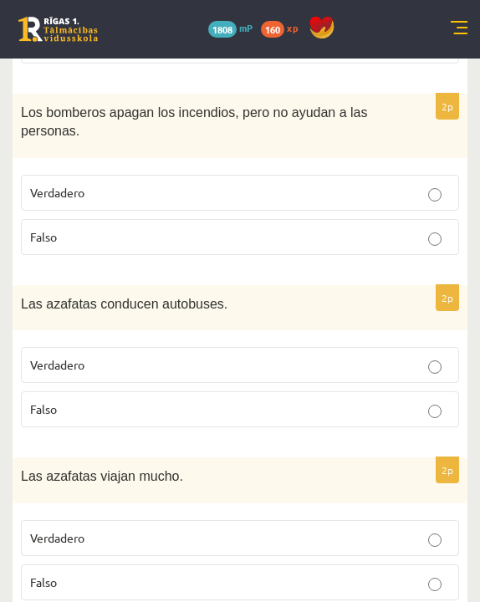
click at [167, 401] on p "Falso" at bounding box center [240, 410] width 420 height 18
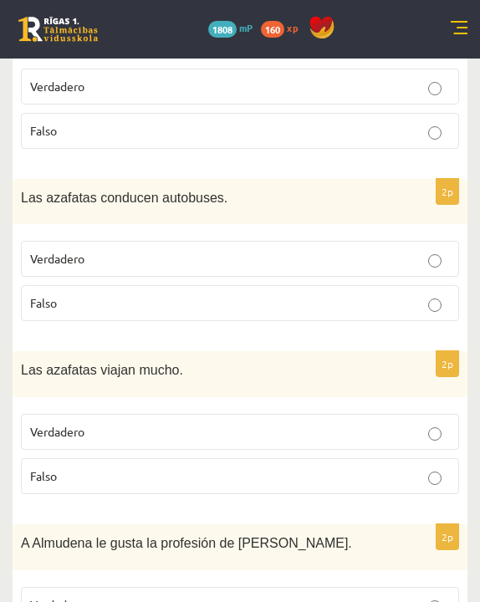
scroll to position [1777, 0]
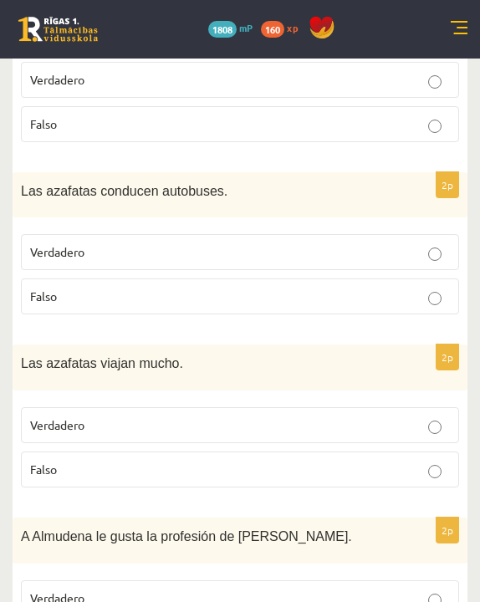
click at [162, 452] on label "Falso" at bounding box center [240, 470] width 438 height 36
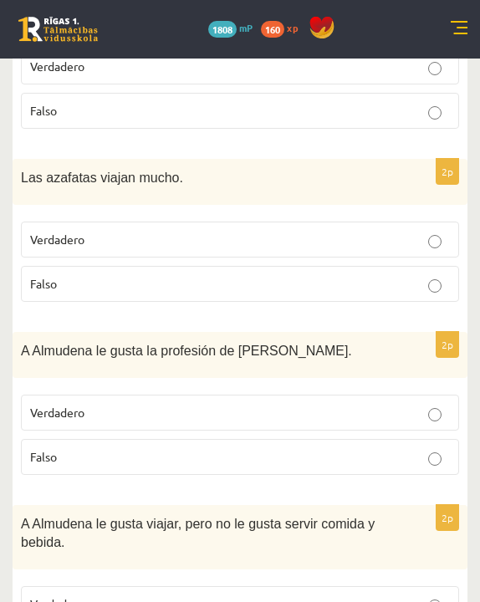
scroll to position [1958, 0]
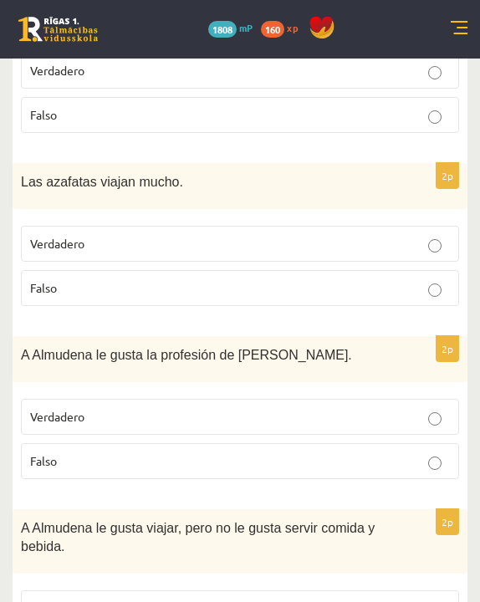
click at [243, 226] on label "Verdadero" at bounding box center [240, 244] width 438 height 36
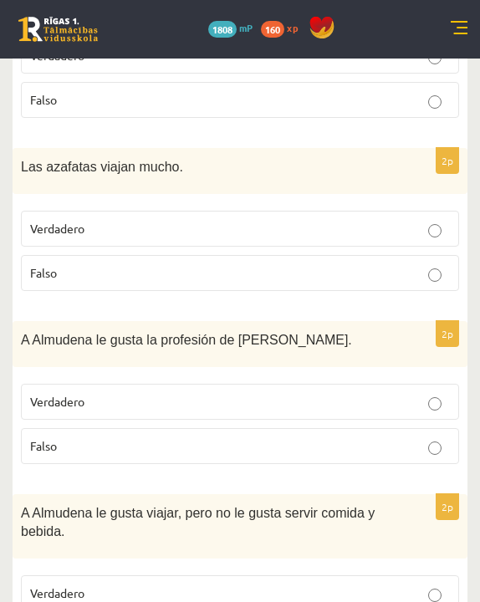
scroll to position [1982, 0]
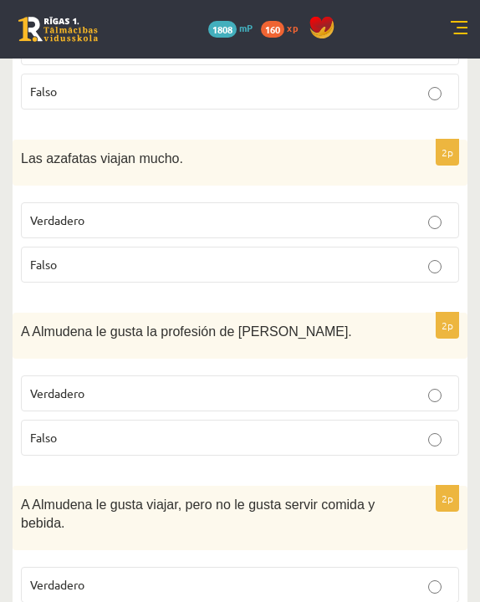
click at [248, 367] on fieldset "Verdadero Falso" at bounding box center [240, 414] width 438 height 94
click at [248, 385] on p "Verdadero" at bounding box center [240, 394] width 420 height 18
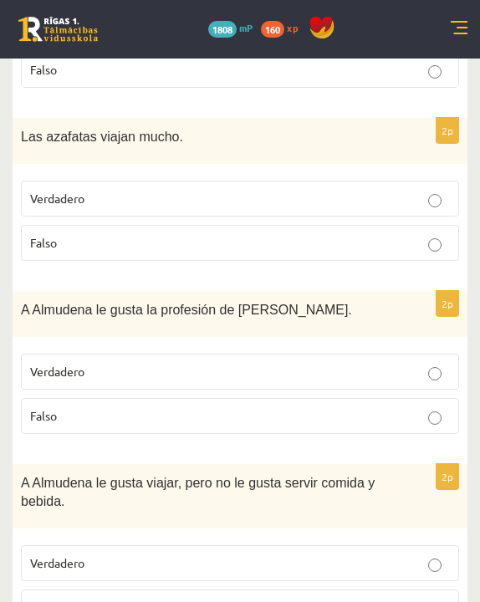
scroll to position [2002, 0]
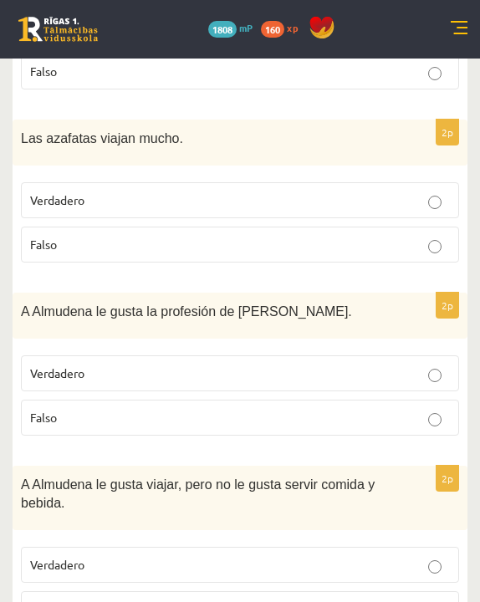
click at [236, 478] on p "Falso" at bounding box center [240, 610] width 420 height 18
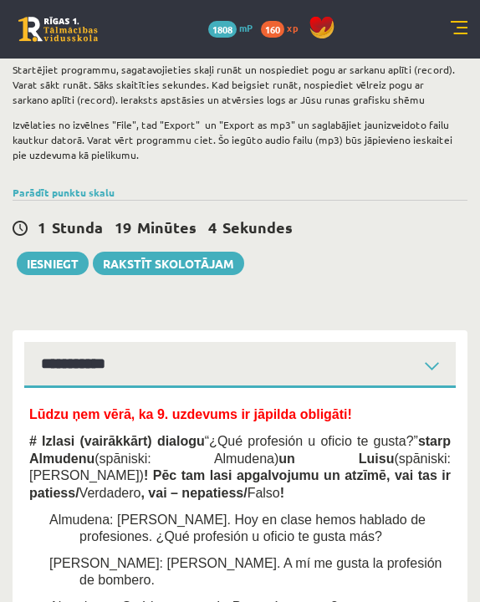
scroll to position [300, 0]
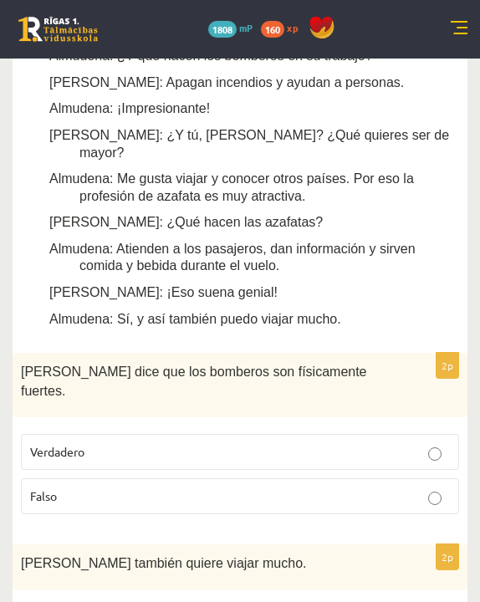
scroll to position [875, 0]
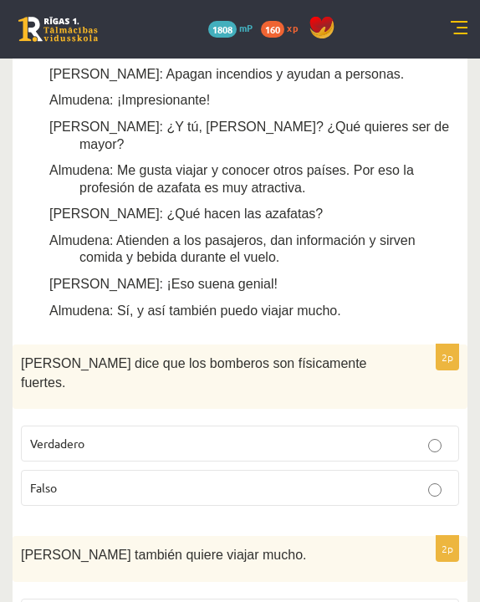
click at [305, 435] on p "Verdadero" at bounding box center [240, 444] width 420 height 18
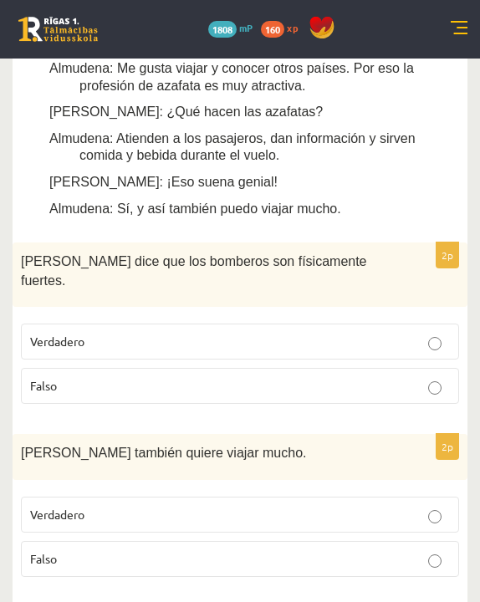
scroll to position [1065, 0]
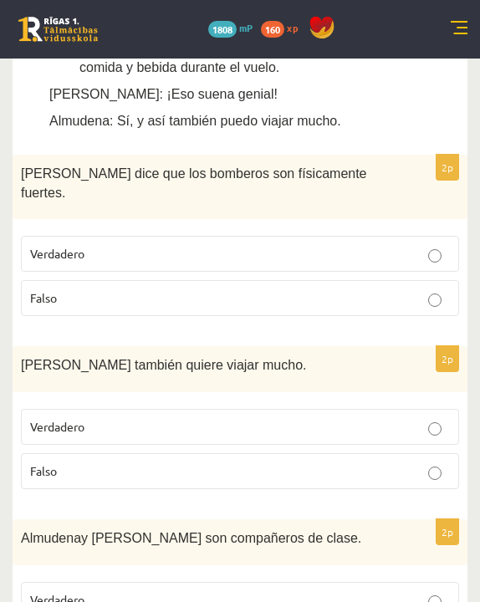
click at [284, 453] on label "Falso" at bounding box center [240, 471] width 438 height 36
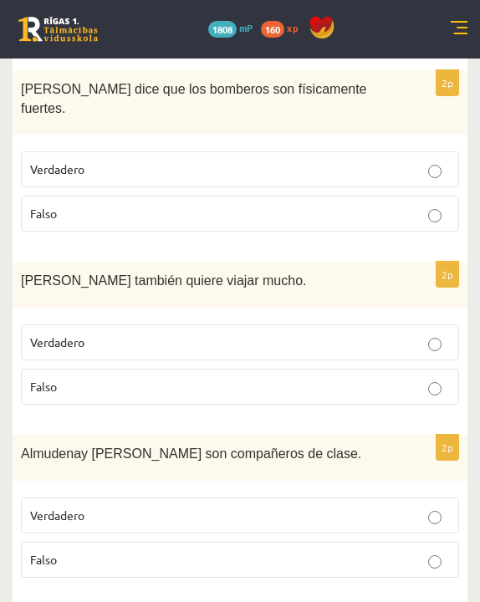
scroll to position [1166, 0]
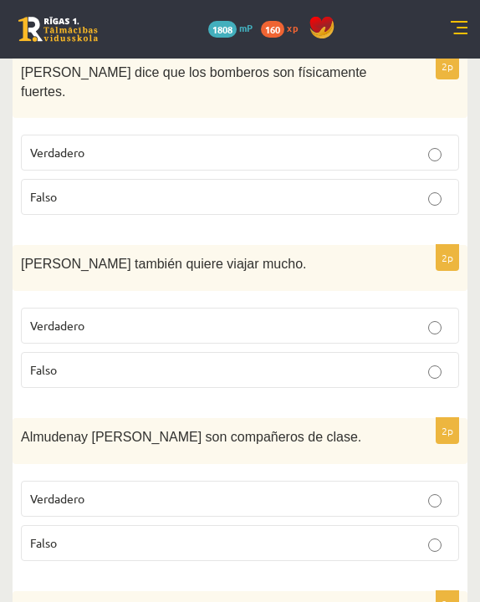
click at [404, 473] on fieldset "Verdadero Falso" at bounding box center [240, 520] width 438 height 94
click at [409, 478] on p "Verdadero" at bounding box center [240, 499] width 420 height 18
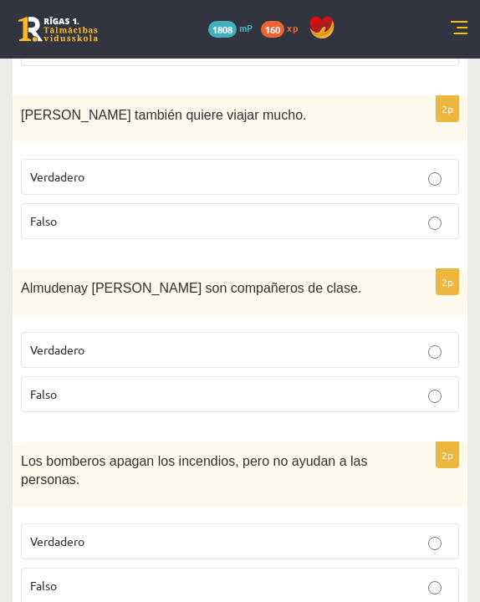
scroll to position [1328, 0]
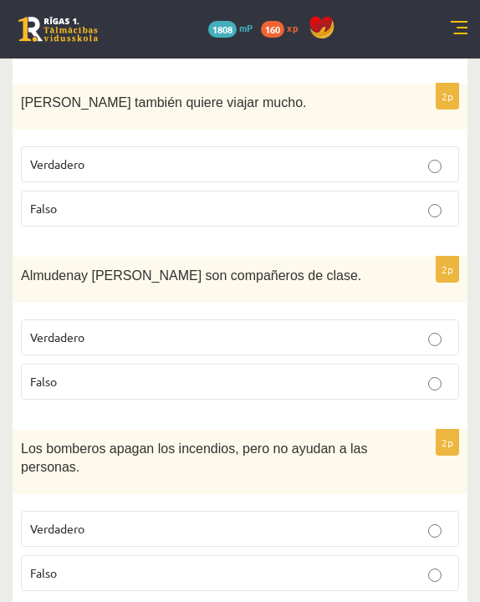
click at [381, 478] on p "Falso" at bounding box center [240, 574] width 420 height 18
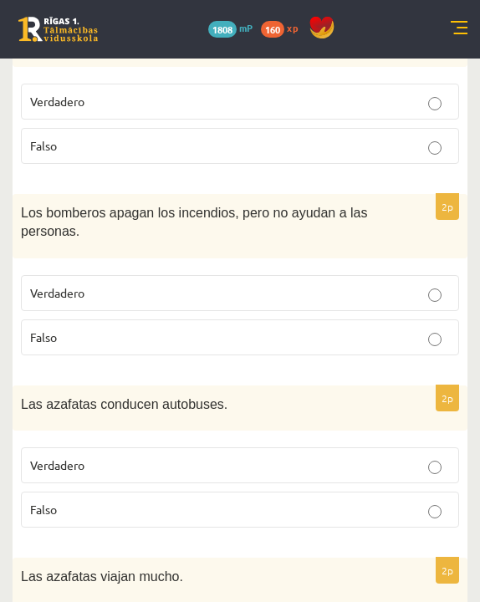
scroll to position [1569, 0]
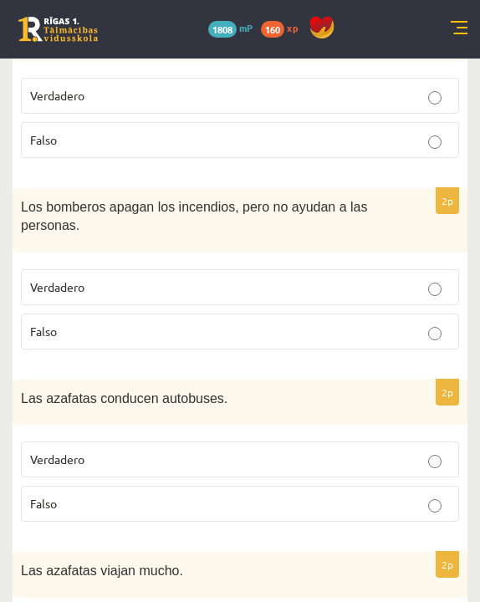
click at [262, 478] on p "Falso" at bounding box center [240, 504] width 420 height 18
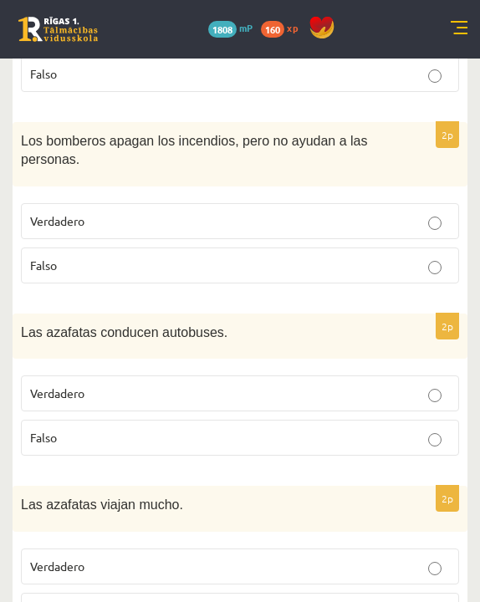
scroll to position [1680, 0]
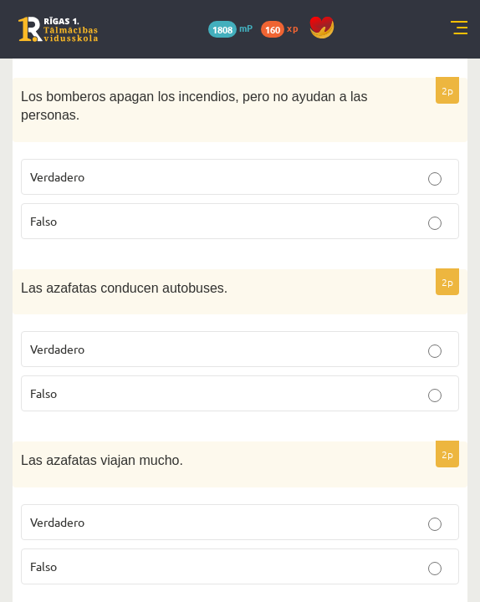
click at [252, 478] on p "Verdadero" at bounding box center [240, 523] width 420 height 18
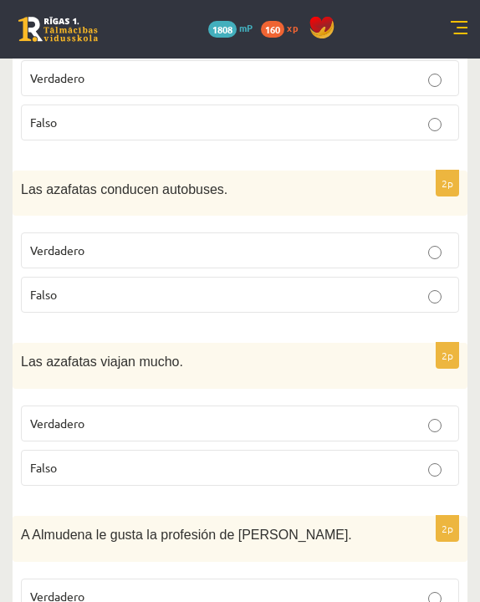
scroll to position [1783, 0]
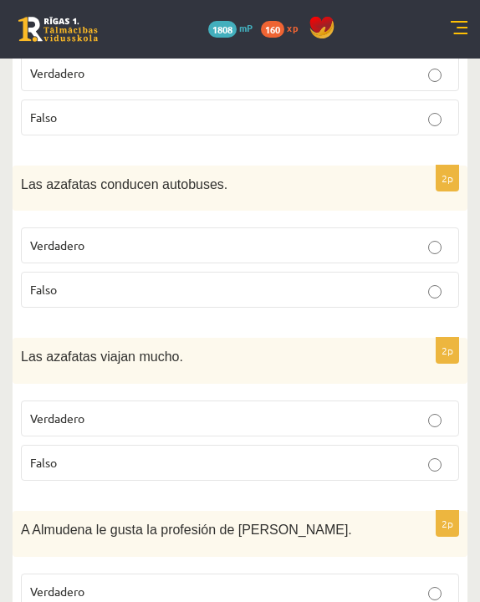
click at [234, 478] on label "Verdadero" at bounding box center [240, 592] width 438 height 36
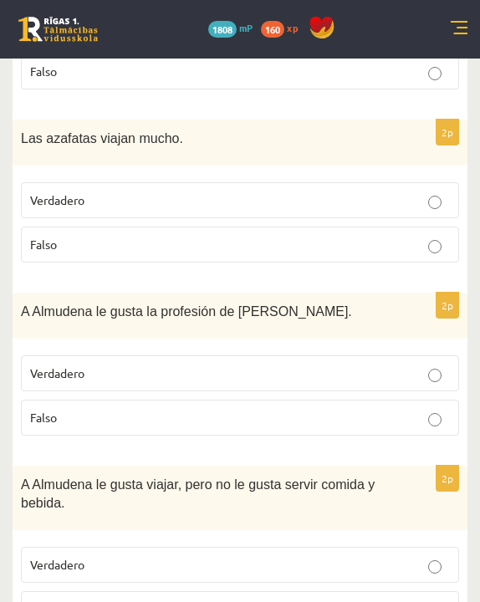
click at [214, 478] on p "Falso" at bounding box center [240, 610] width 420 height 18
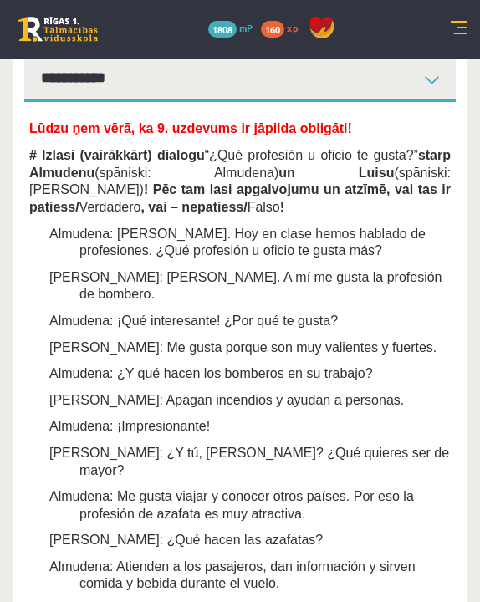
scroll to position [382, 0]
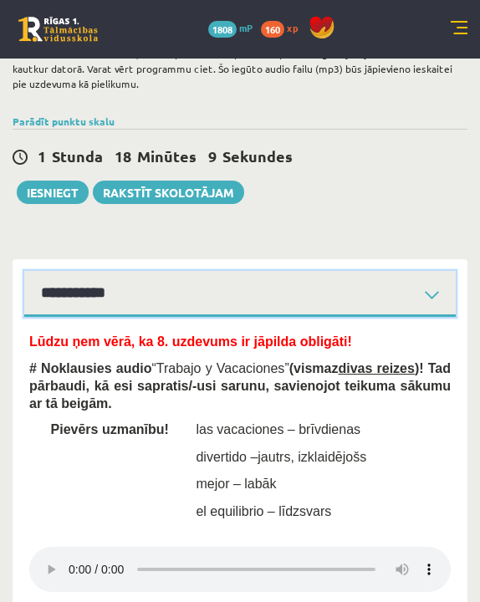
scroll to position [284, 0]
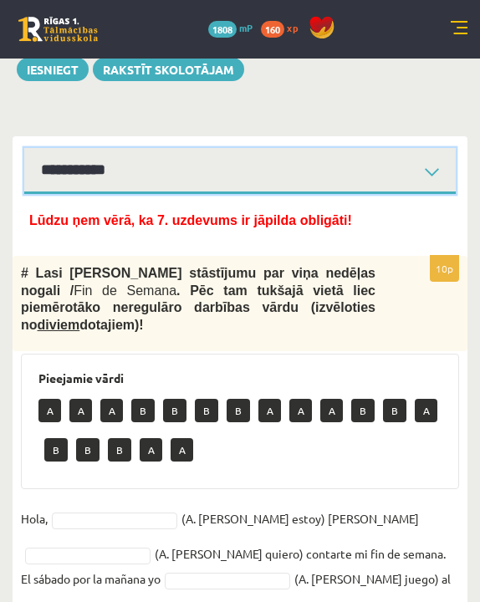
scroll to position [78, 0]
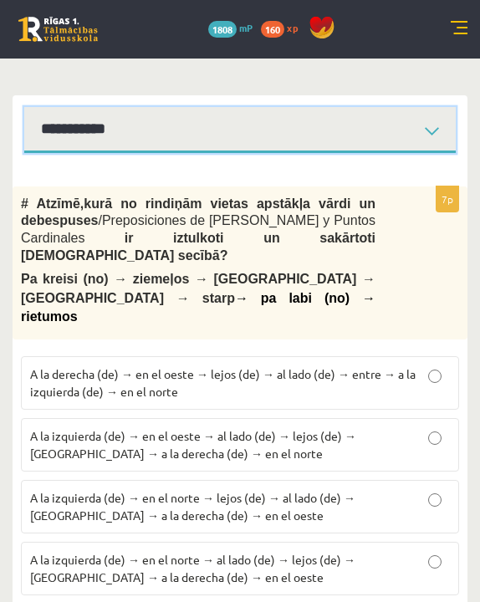
scroll to position [497, 0]
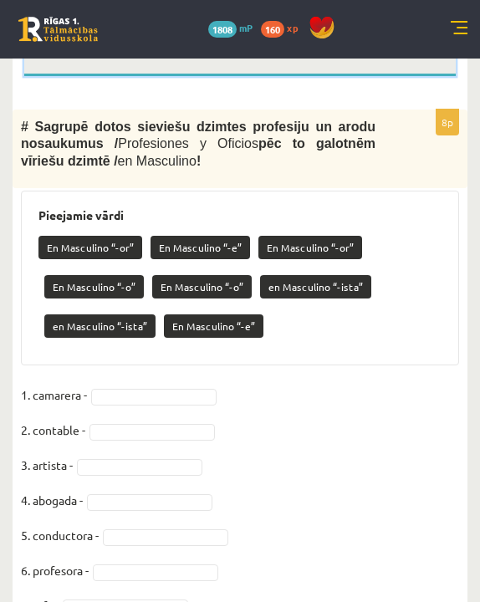
scroll to position [574, 0]
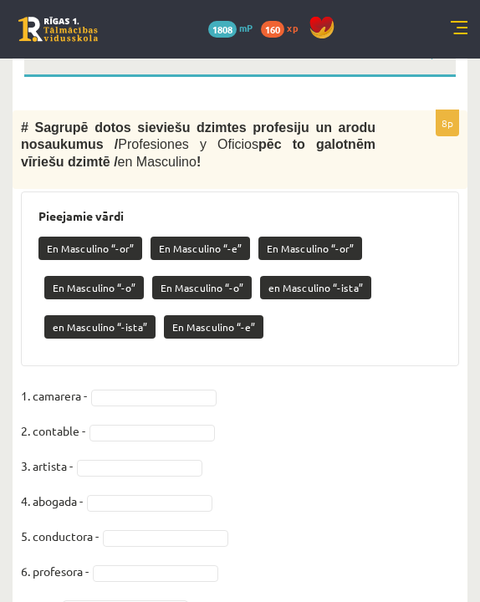
click at [169, 413] on fieldset "1. camarera - 2. contable - 3. artista - 4. abogada - 5. conductora - 6. profes…" at bounding box center [240, 523] width 438 height 281
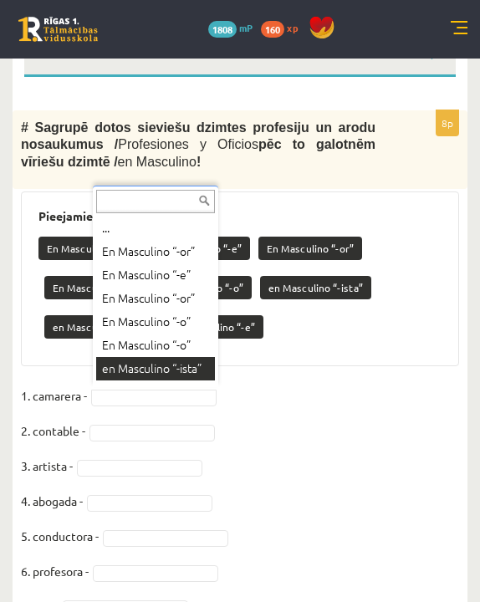
scroll to position [20, 0]
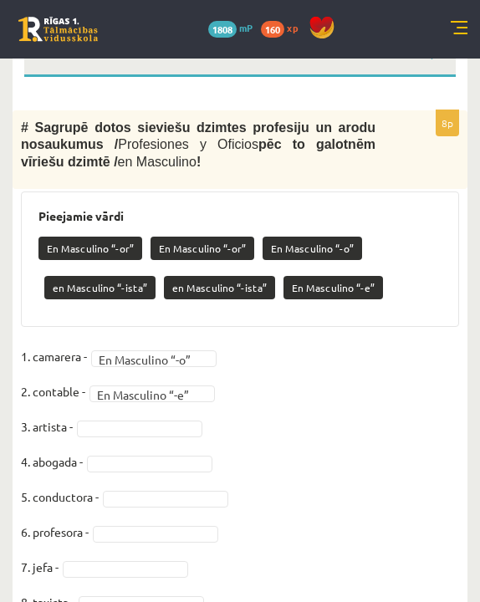
click at [171, 436] on fieldset "**********" at bounding box center [240, 484] width 438 height 281
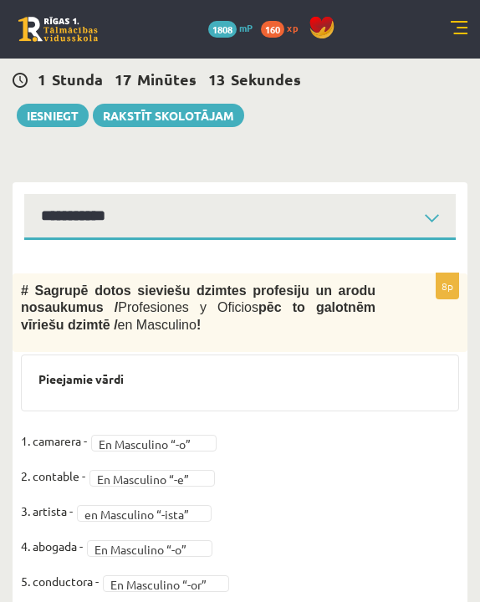
scroll to position [383, 0]
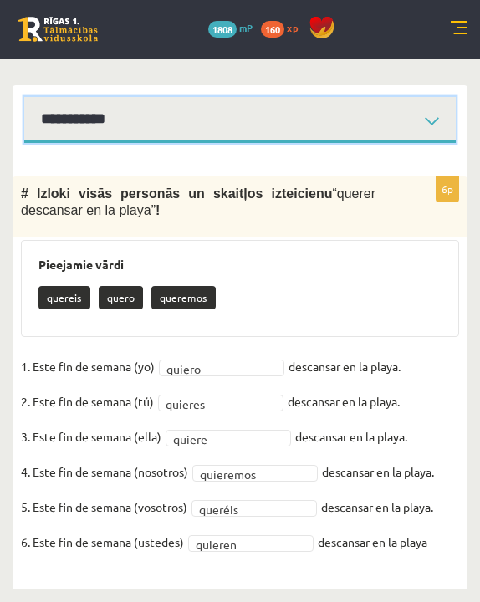
scroll to position [507, 0]
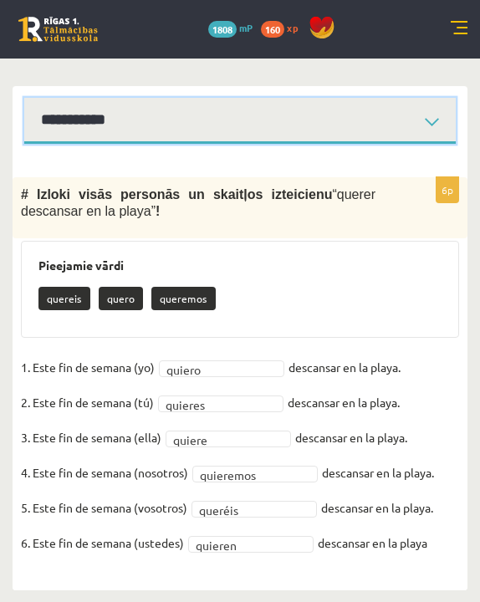
select select "**********"
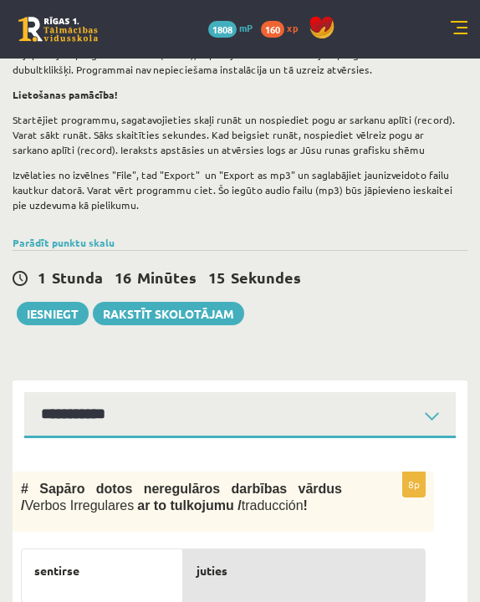
scroll to position [248, 0]
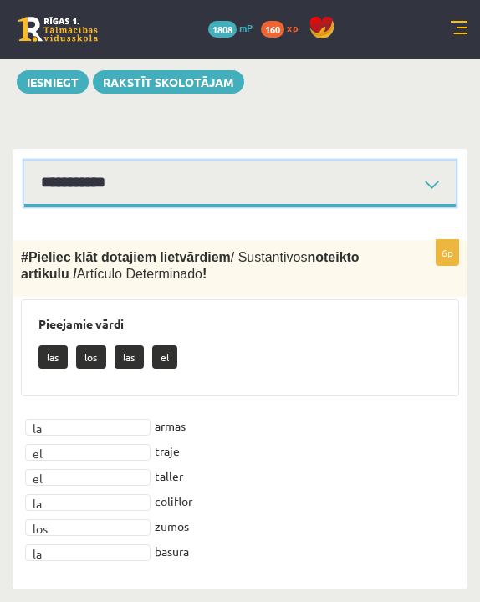
scroll to position [443, 0]
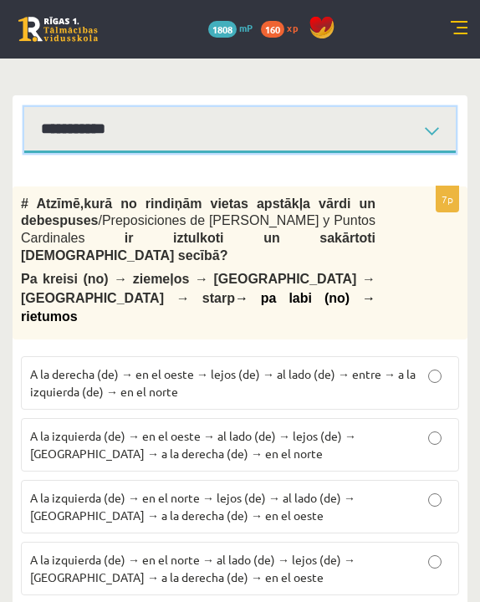
scroll to position [497, 0]
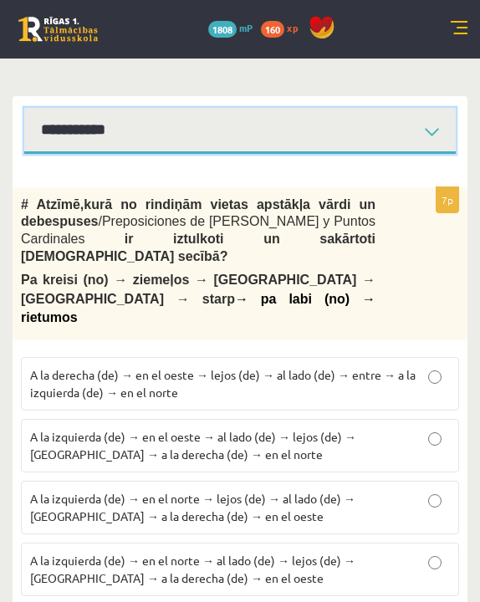
scroll to position [443, 0]
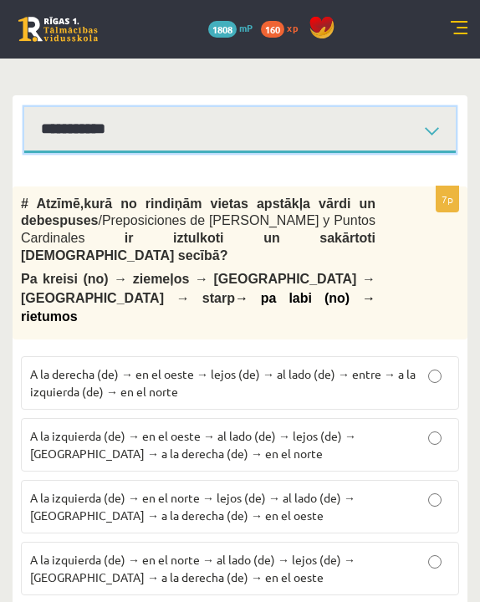
scroll to position [497, 0]
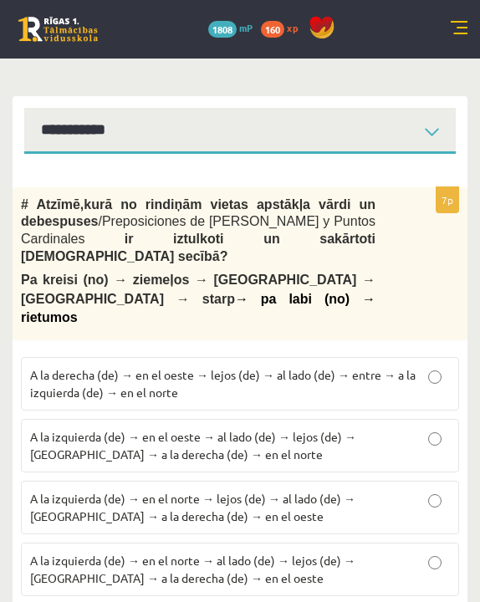
click at [202, 478] on p "A la izquierda (de) → en el norte → al lado (de) → lejos (de) → entre → a la de…" at bounding box center [240, 569] width 420 height 35
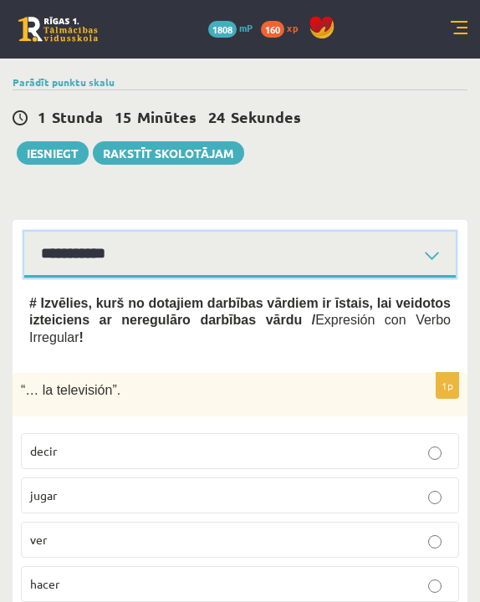
scroll to position [209, 0]
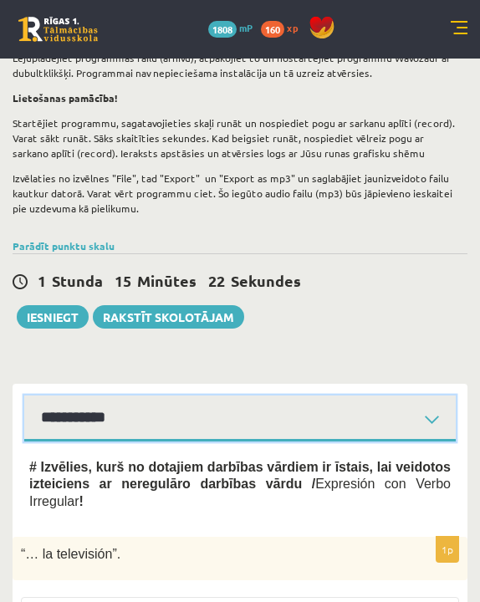
select select "**********"
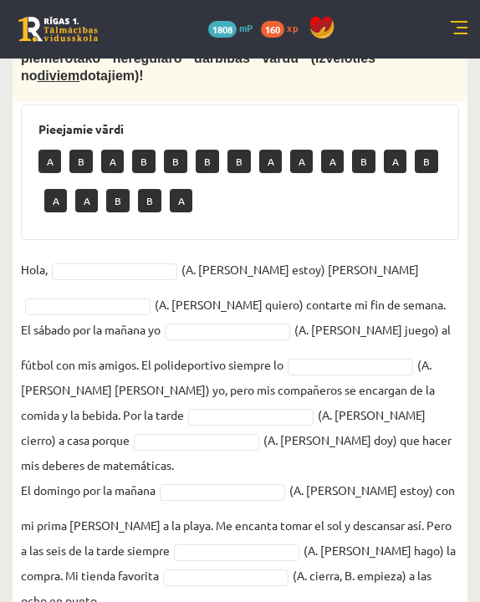
scroll to position [708, 0]
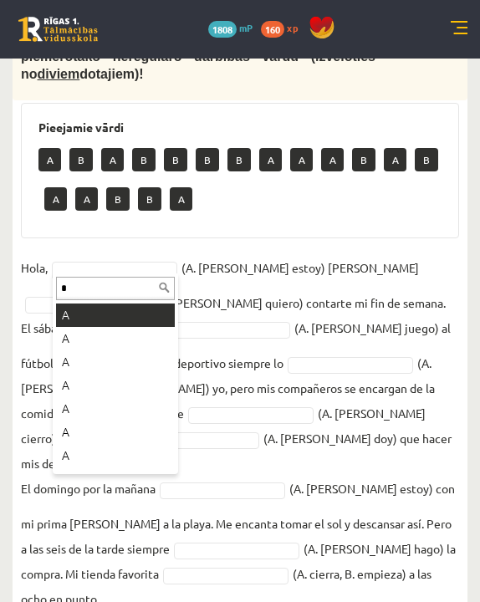
type input "*"
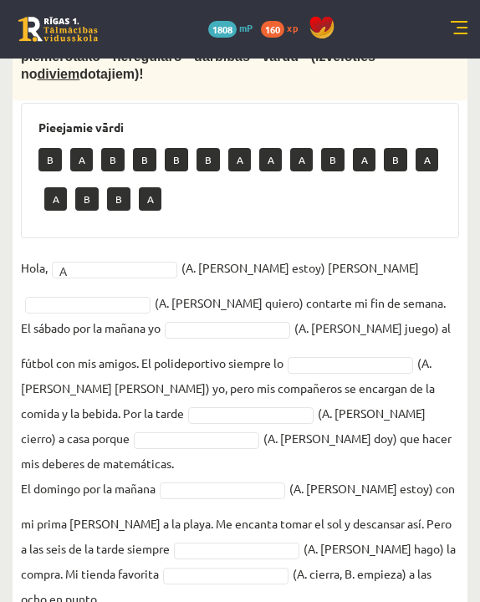
click at [392, 275] on fieldset "Hola, A * (A. soy, B. estoy) Pedro y (A. tengo, B. quiero) contarte mi fin de s…" at bounding box center [240, 463] width 438 height 417
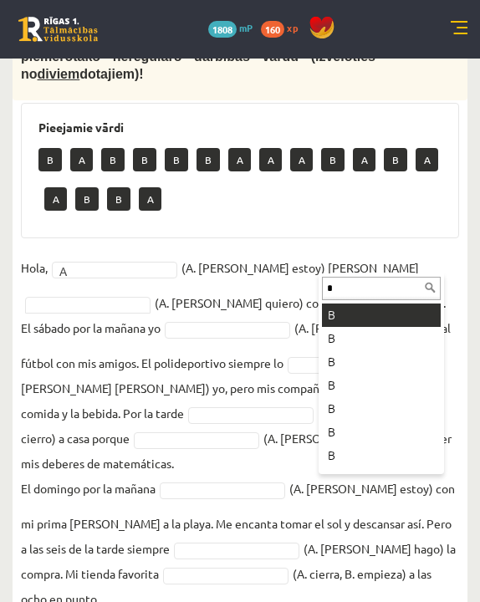
type input "*"
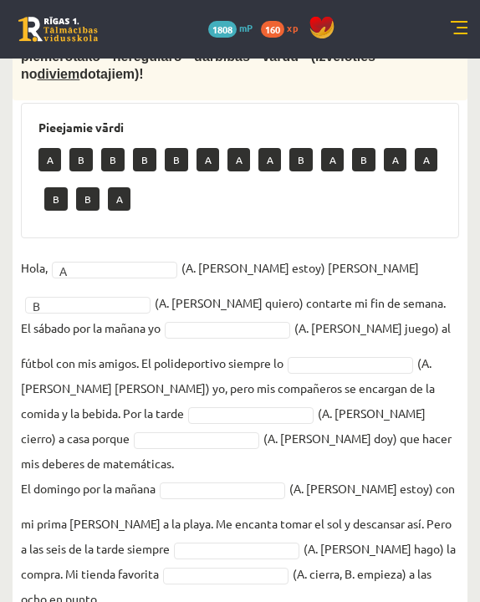
click at [248, 339] on fieldset "Hola, A * (A. soy, B. estoy) Pedro y B * (A. tengo, B. quiero) contarte mi fin …" at bounding box center [240, 463] width 438 height 417
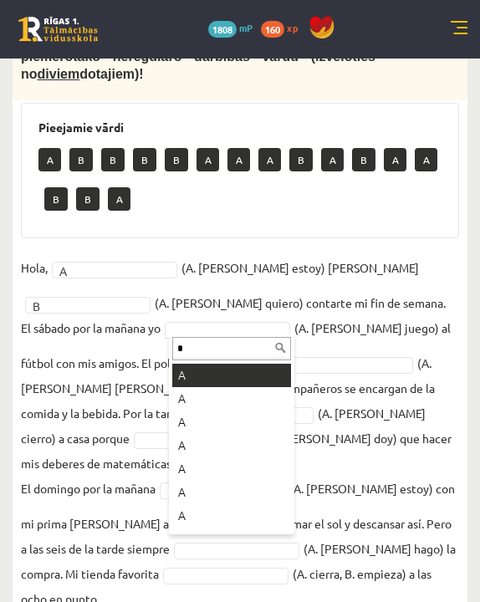
type input "*"
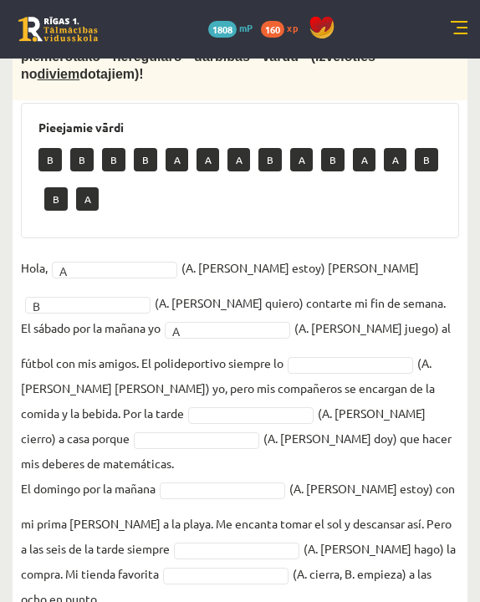
click at [320, 370] on fieldset "Hola, A * (A. soy, B. estoy) Pedro y B * (A. tengo, B. quiero) contarte mi fin …" at bounding box center [240, 463] width 438 height 417
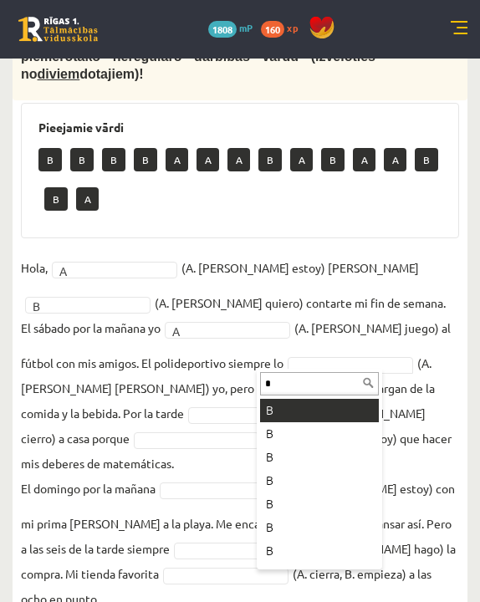
type input "*"
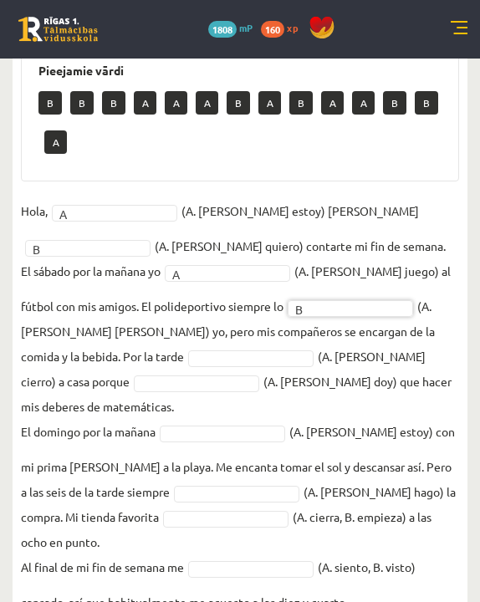
scroll to position [763, 0]
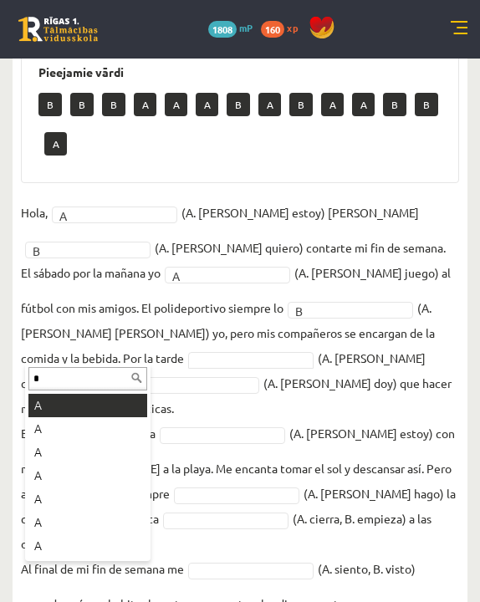
type input "*"
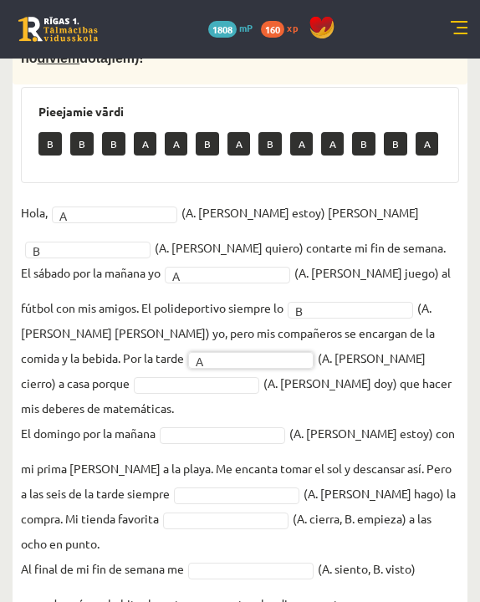
click at [110, 421] on p "El domingo por la mañana" at bounding box center [88, 433] width 135 height 25
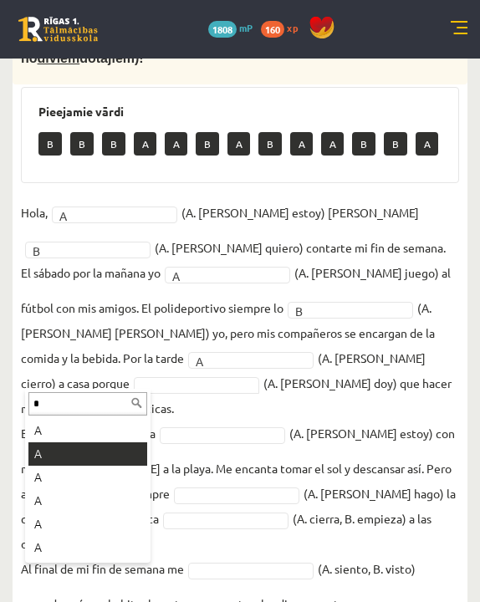
type input "*"
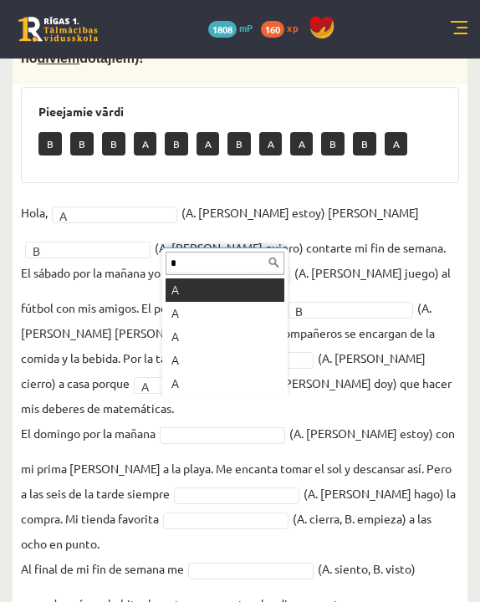
type input "*"
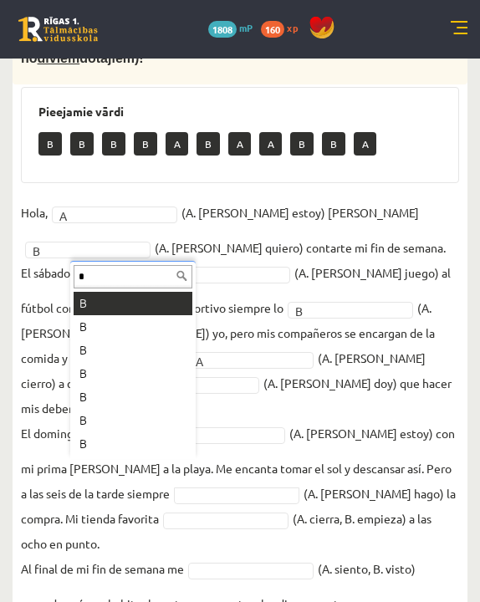
type input "*"
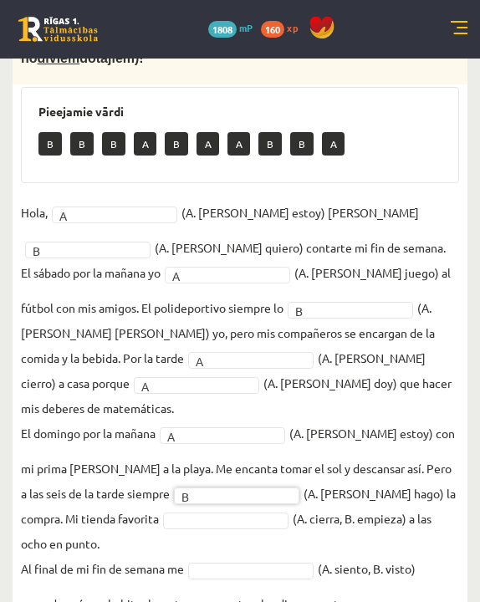
click at [95, 478] on fieldset "Hola, A * (A. soy, B. estoy) Pedro y B * (A. tengo, B. quiero) contarte mi fin …" at bounding box center [240, 408] width 438 height 417
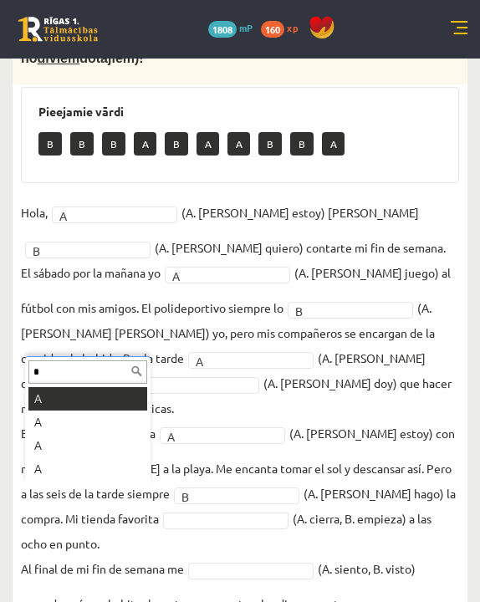
type input "*"
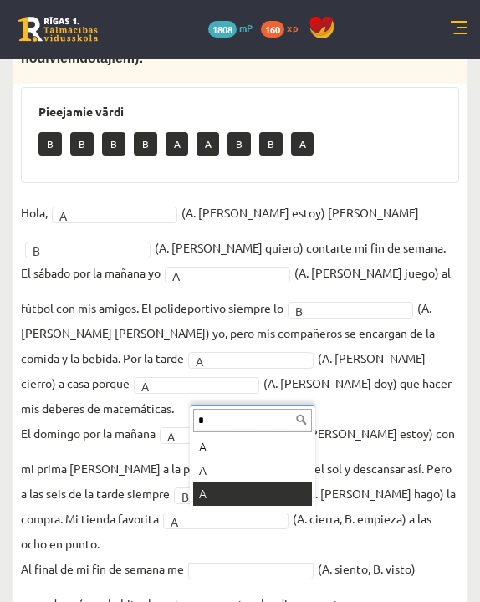
type input "*"
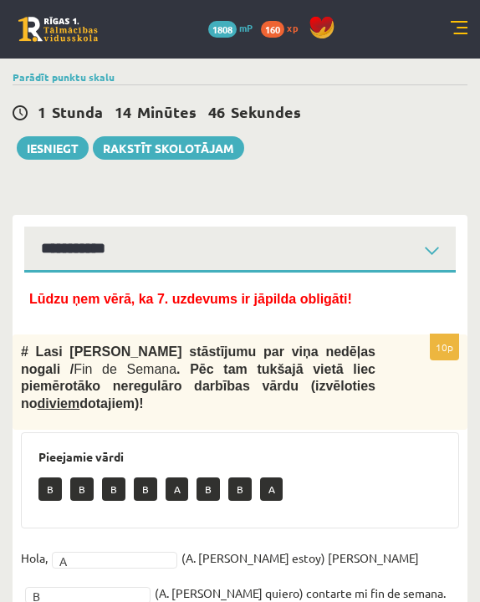
scroll to position [292, 0]
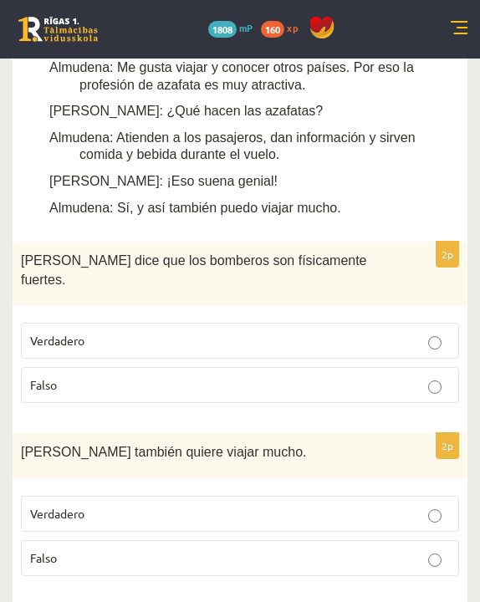
scroll to position [980, 0]
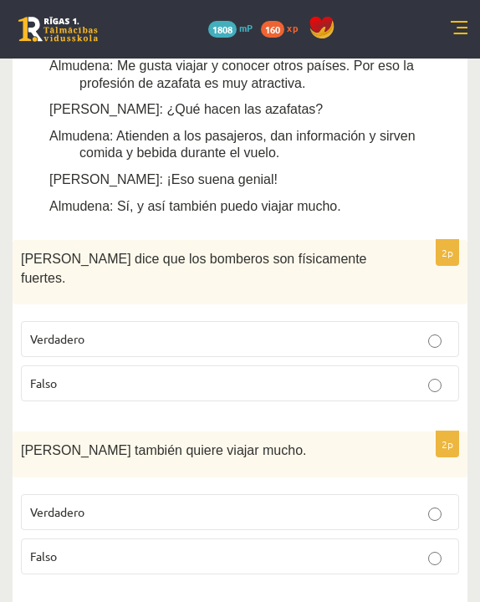
click at [172, 330] on p "Verdadero" at bounding box center [240, 339] width 420 height 18
click at [158, 478] on label "Falso" at bounding box center [240, 557] width 438 height 36
click at [159, 478] on p "Falso" at bounding box center [240, 557] width 420 height 18
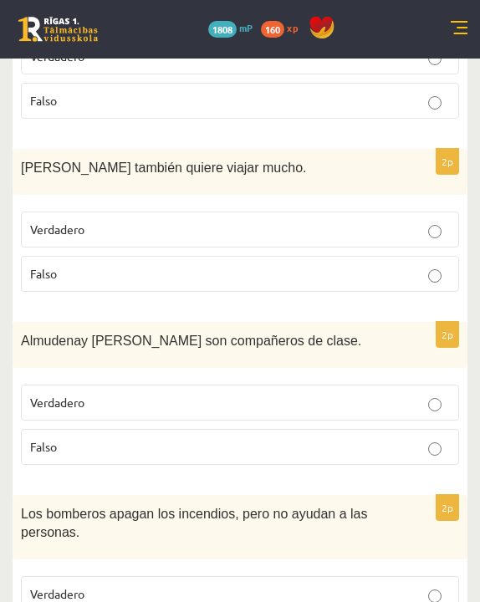
scroll to position [1270, 0]
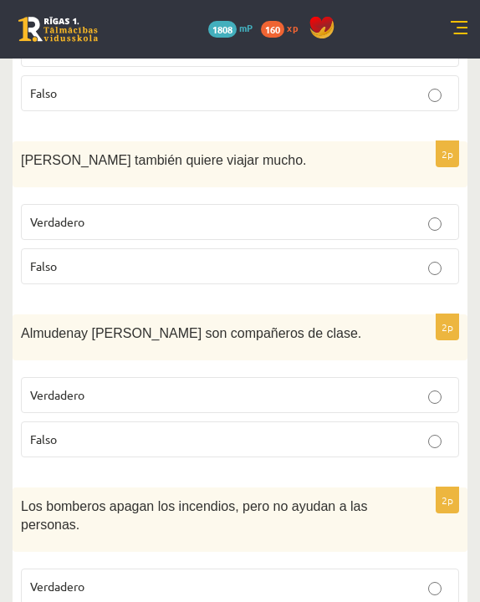
click at [170, 386] on p "Verdadero" at bounding box center [240, 395] width 420 height 18
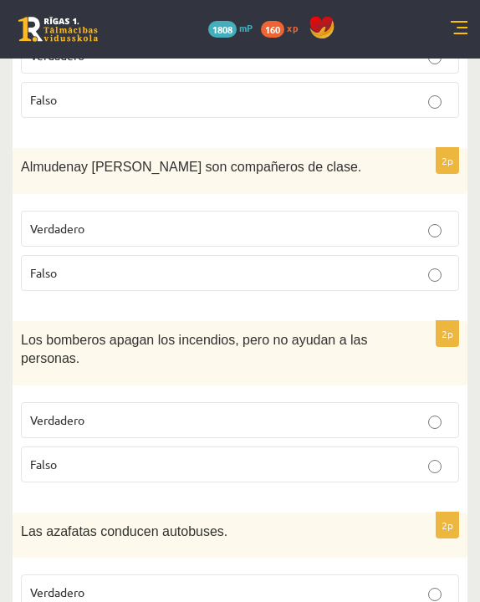
click at [146, 456] on p "Falso" at bounding box center [240, 465] width 420 height 18
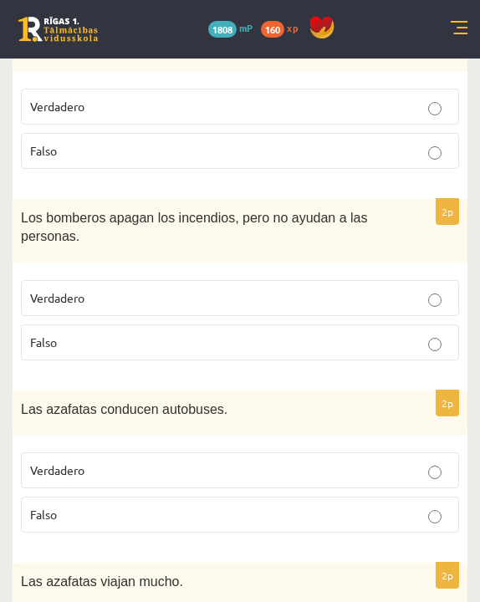
scroll to position [1589, 0]
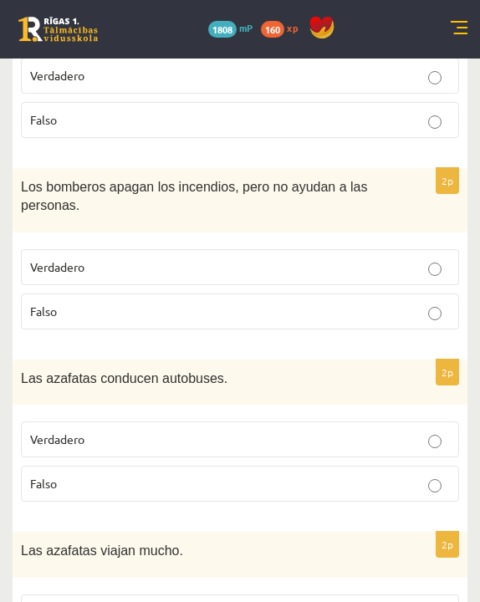
click at [151, 475] on p "Falso" at bounding box center [240, 484] width 420 height 18
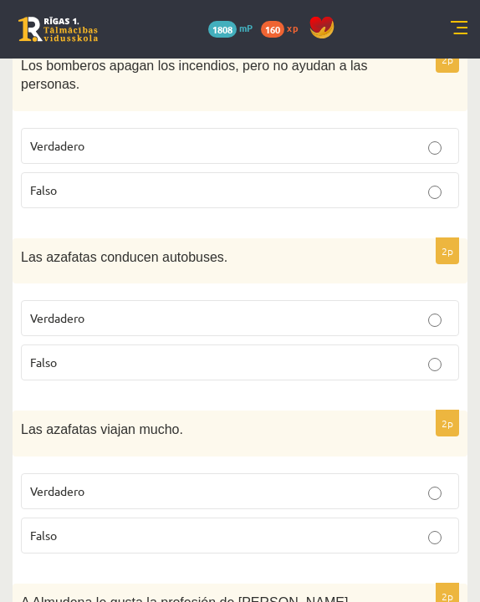
scroll to position [1747, 0]
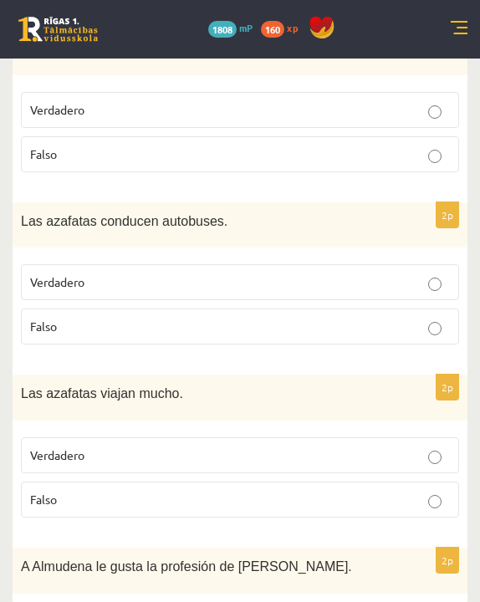
click at [310, 447] on p "Verdadero" at bounding box center [240, 456] width 420 height 18
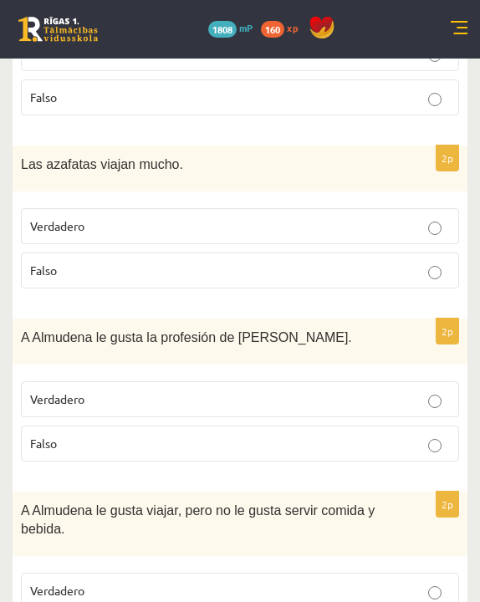
scroll to position [1994, 0]
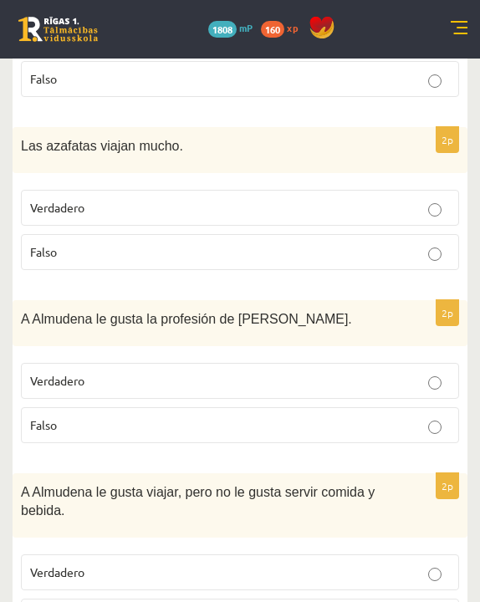
click at [384, 372] on p "Verdadero" at bounding box center [240, 381] width 420 height 18
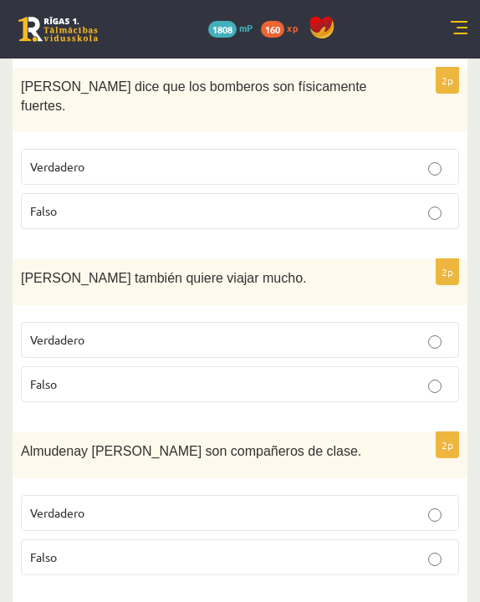
scroll to position [793, 0]
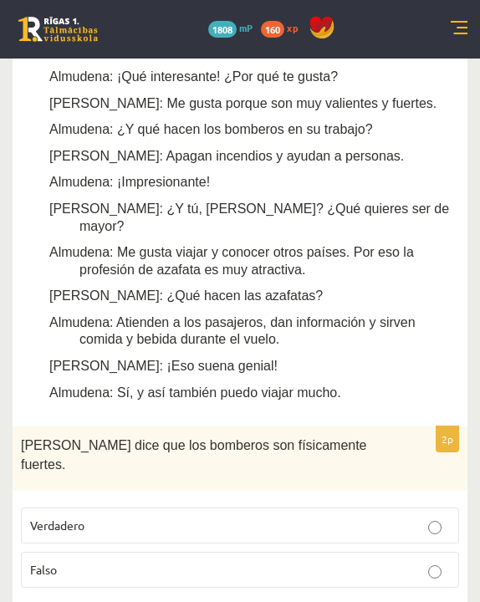
click at [364, 243] on p "Almudena: Me gusta viajar y conocer otros países. Por eso la profesión de azafa…" at bounding box center [264, 260] width 371 height 34
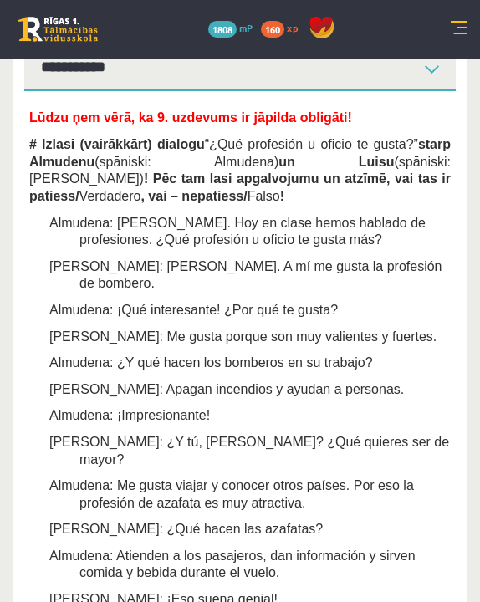
scroll to position [336, 0]
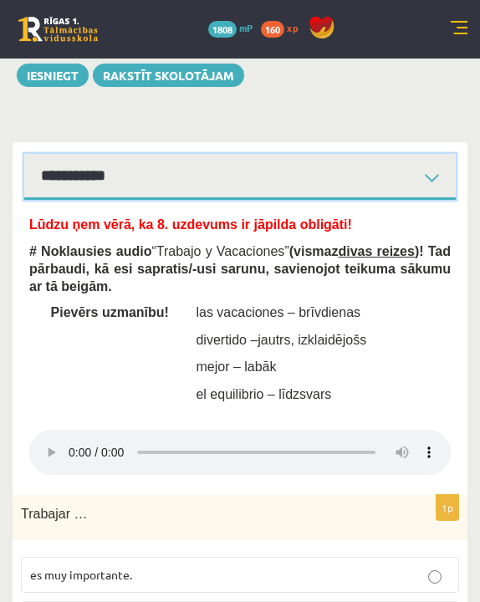
scroll to position [475, 0]
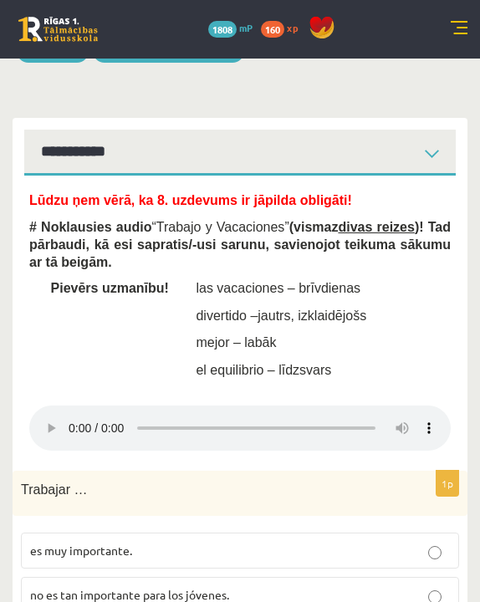
click at [20, 471] on div "Trabajar …" at bounding box center [240, 494] width 455 height 46
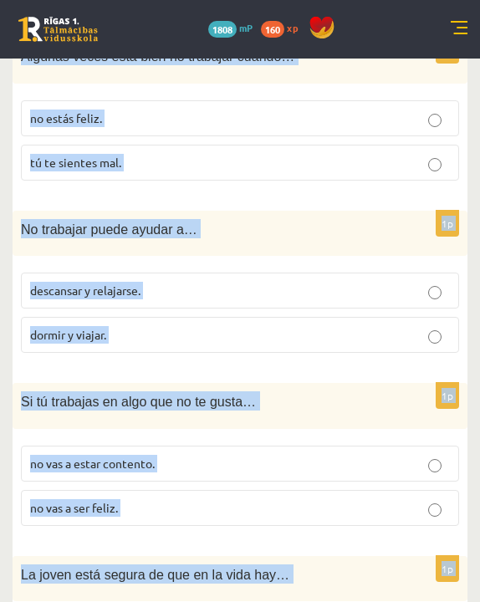
scroll to position [2058, 0]
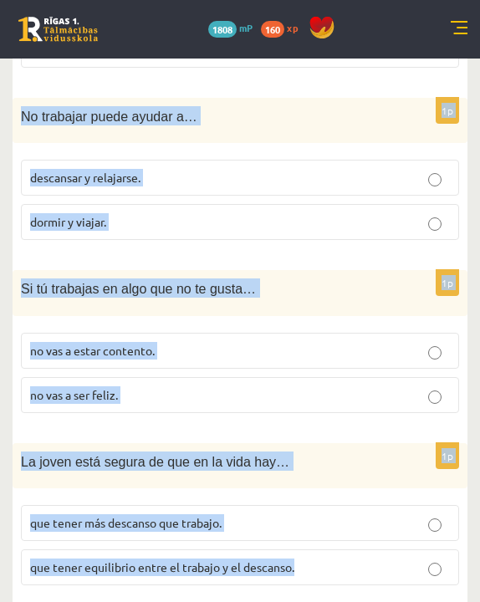
drag, startPoint x: 46, startPoint y: 220, endPoint x: 350, endPoint y: 541, distance: 442.0
copy form "Noklausies audio “ Trabajo y Vacaciones ” (vismaz divas reizes )! Tad pārbaudi,…"
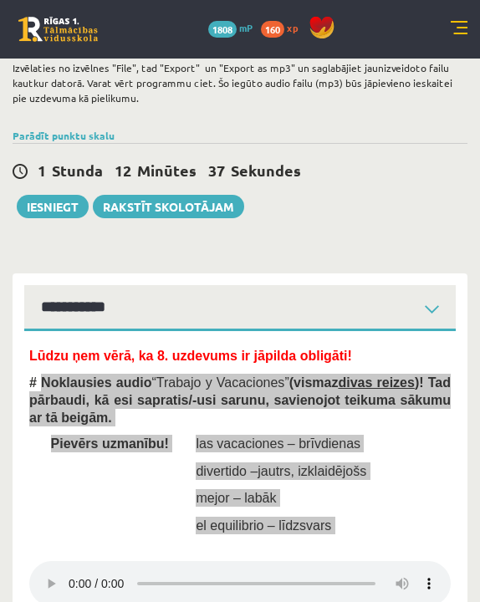
scroll to position [413, 0]
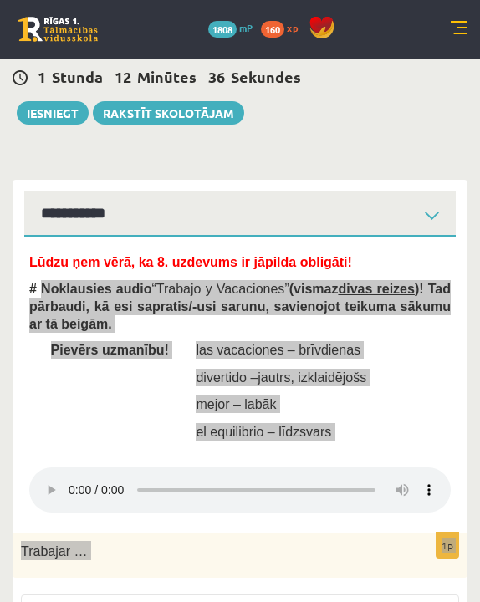
drag, startPoint x: 397, startPoint y: 521, endPoint x: 202, endPoint y: 360, distance: 252.4
click at [202, 360] on td "las vacaciones – brīvdienas divertido – jautrs, izklaid ējošs mejor – labāk el …" at bounding box center [273, 395] width 197 height 109
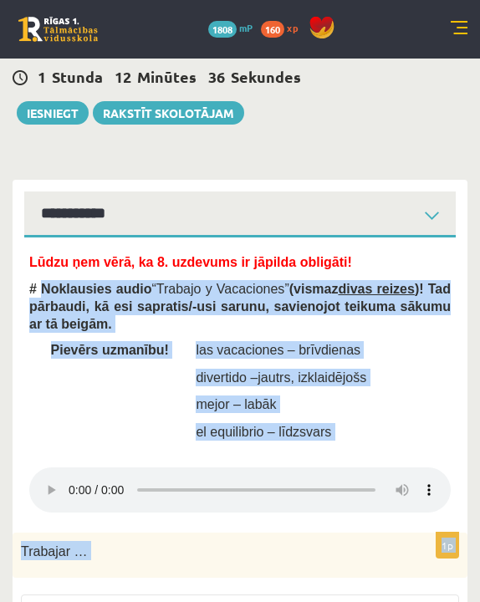
click at [217, 425] on span "el equilibrio – līdzsvars" at bounding box center [264, 432] width 136 height 14
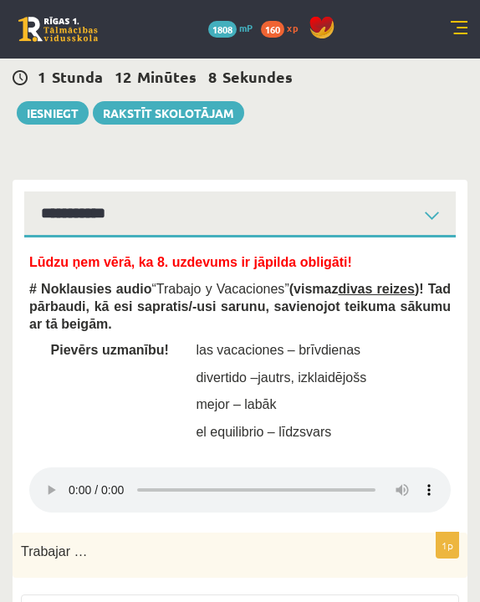
click at [77, 473] on audio at bounding box center [240, 490] width 422 height 45
click at [73, 473] on audio at bounding box center [240, 490] width 422 height 45
click at [71, 478] on audio at bounding box center [240, 490] width 422 height 45
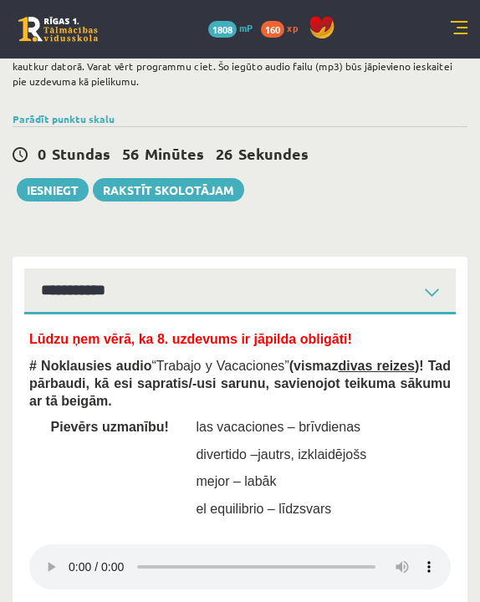
scroll to position [277, 0]
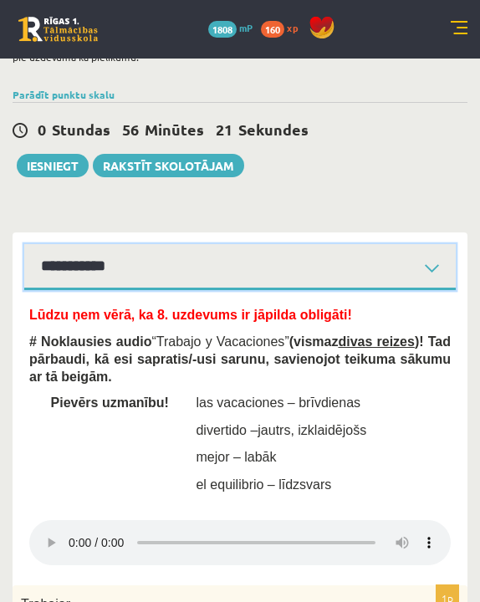
scroll to position [397, 0]
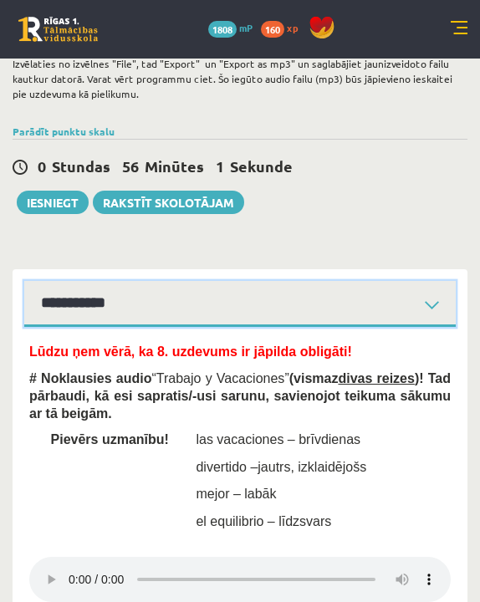
scroll to position [296, 0]
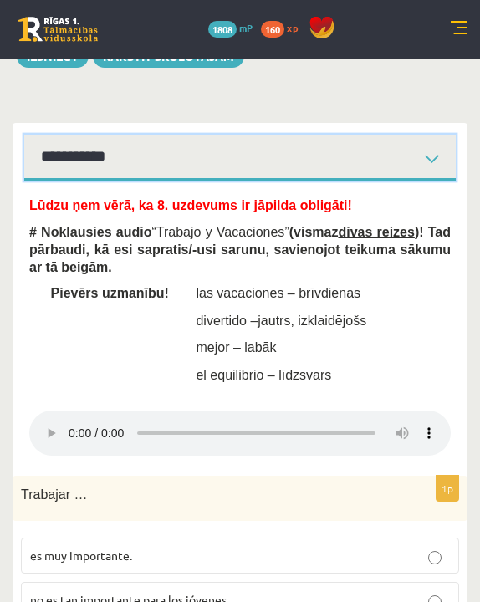
scroll to position [468, 0]
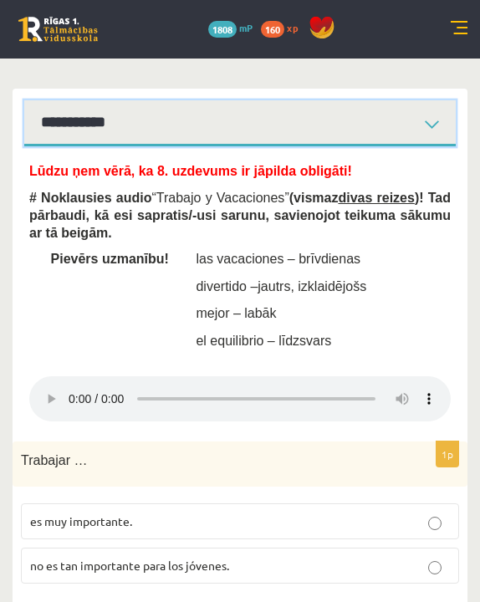
scroll to position [514, 0]
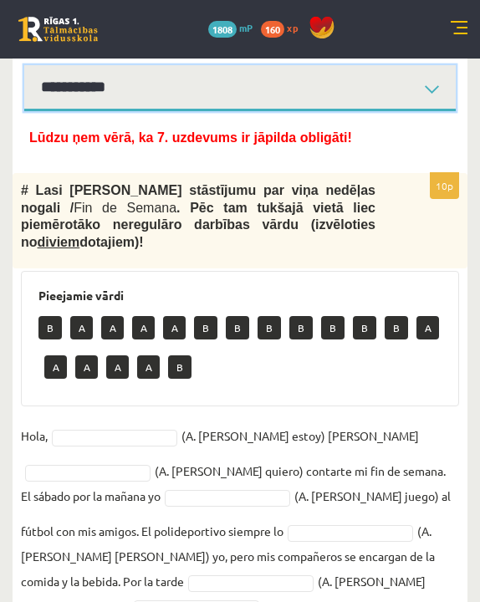
scroll to position [535, 0]
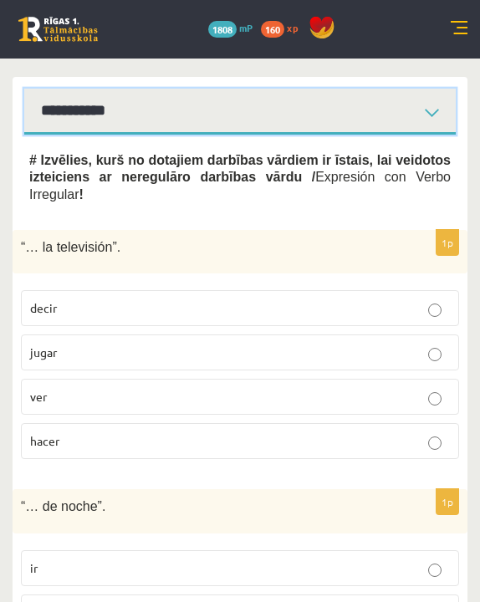
scroll to position [508, 0]
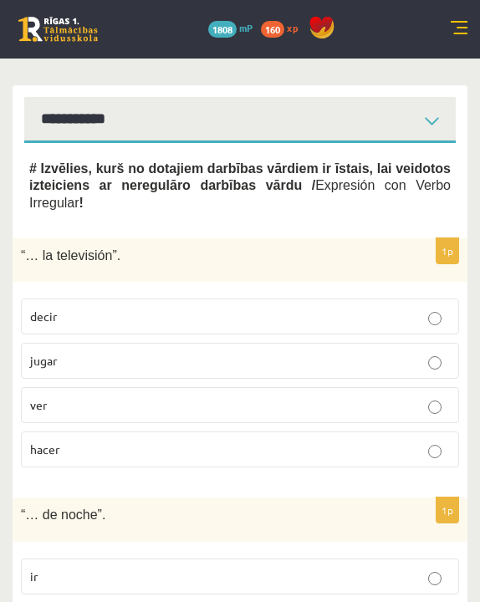
click at [268, 88] on div "**********" at bounding box center [240, 114] width 455 height 58
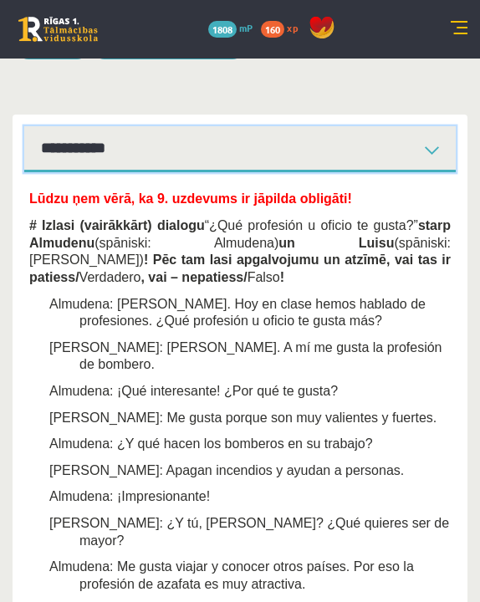
scroll to position [478, 0]
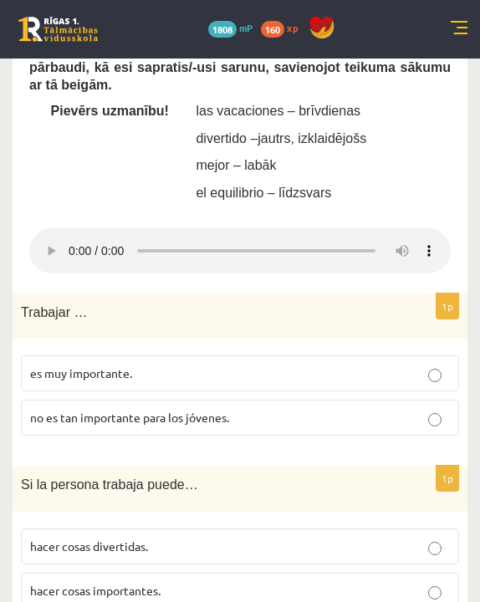
scroll to position [653, 0]
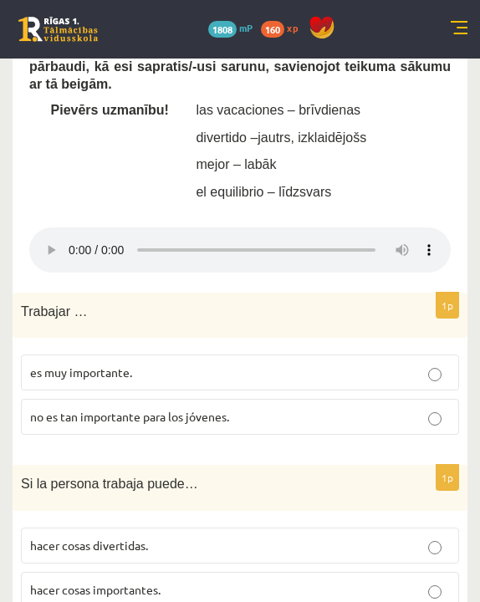
click at [238, 364] on p "es muy importante." at bounding box center [240, 373] width 420 height 18
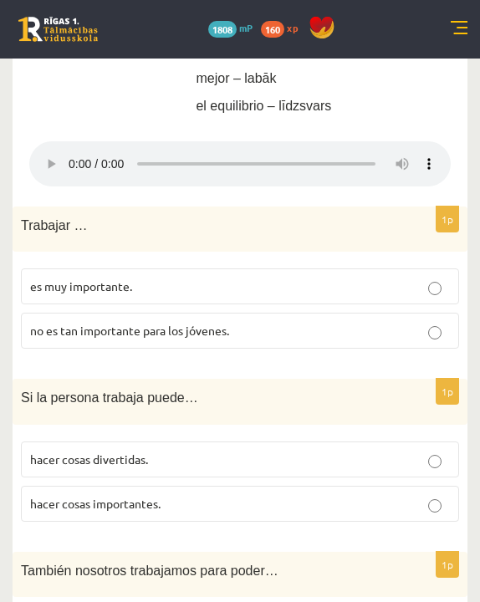
scroll to position [743, 0]
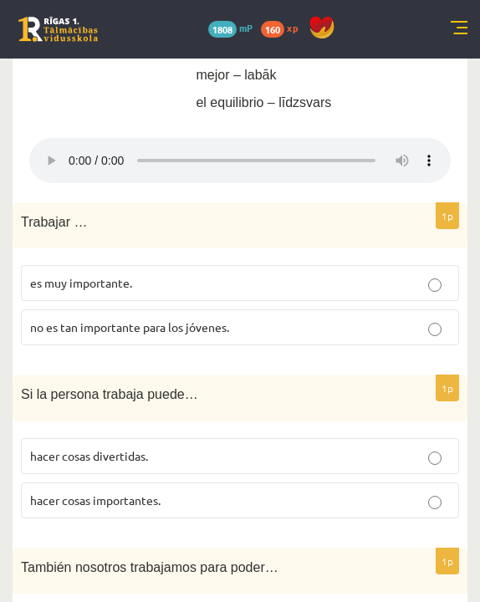
click at [191, 448] on p "hacer cosas divertidas." at bounding box center [240, 457] width 420 height 18
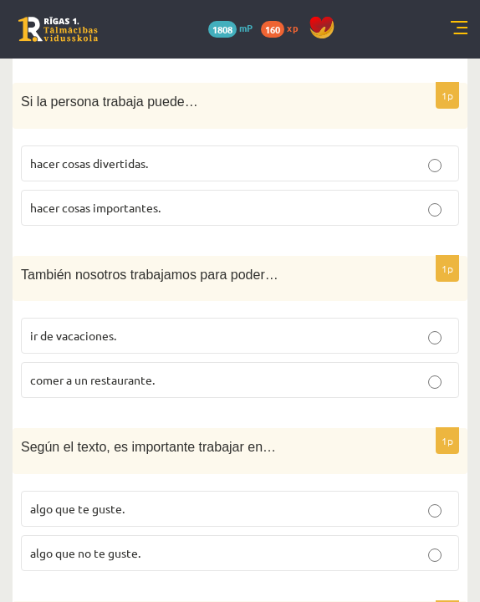
scroll to position [1088, 0]
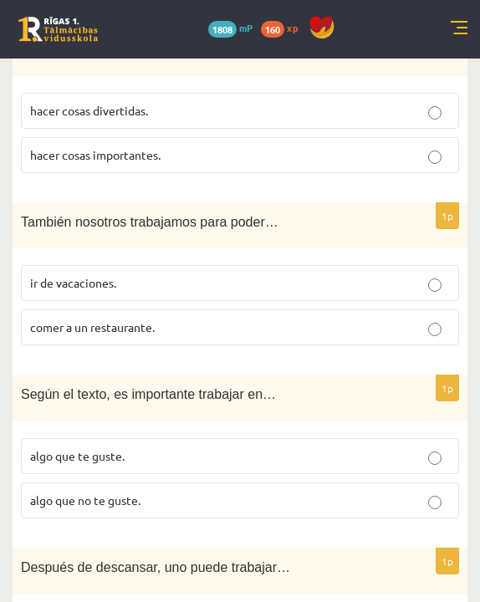
click at [200, 270] on label "ir de vacaciones." at bounding box center [240, 283] width 438 height 36
click at [140, 448] on p "algo que te guste." at bounding box center [240, 457] width 420 height 18
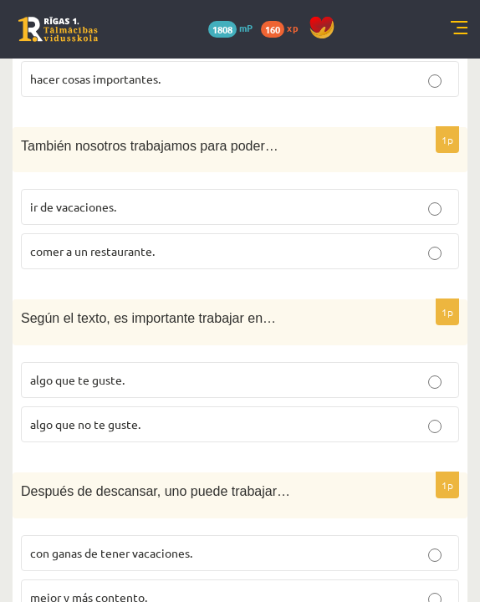
scroll to position [1165, 0]
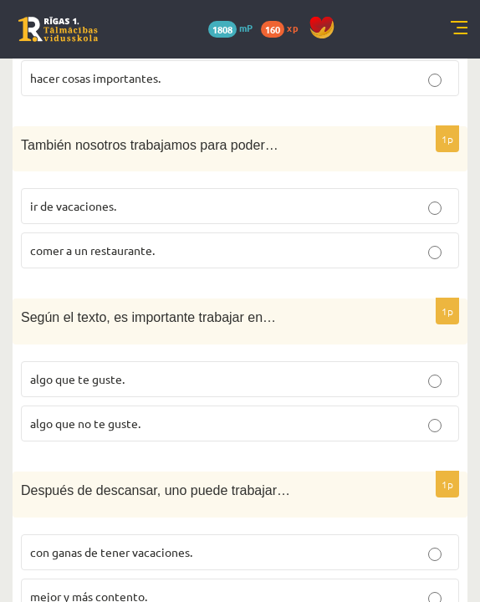
click at [94, 478] on label "mejor y más contento." at bounding box center [240, 597] width 438 height 36
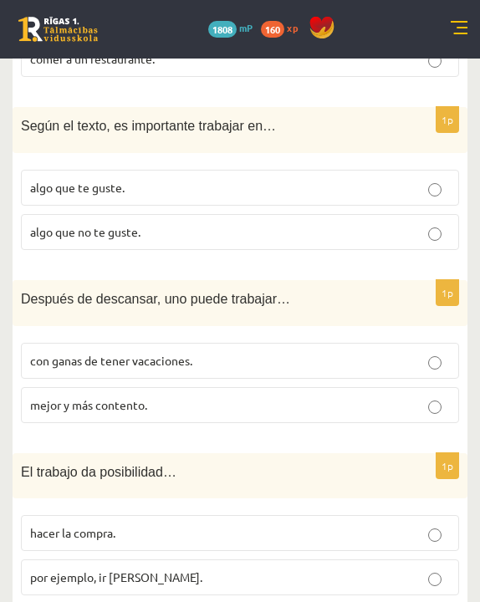
scroll to position [1356, 0]
click at [100, 478] on span "por ejemplo, ir al cine." at bounding box center [116, 578] width 172 height 15
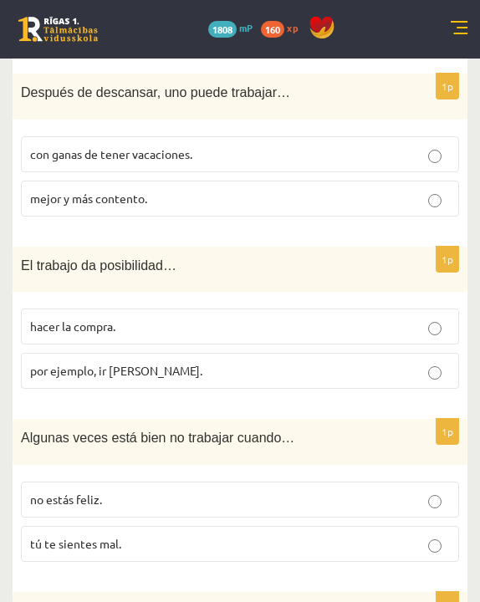
scroll to position [1616, 0]
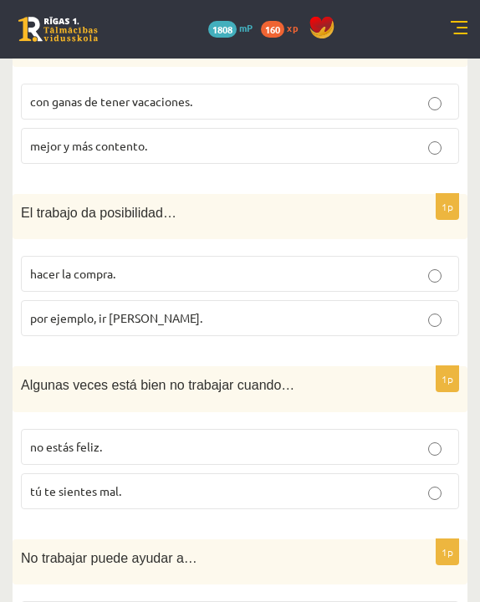
click at [108, 475] on label "tú te sientes mal." at bounding box center [240, 491] width 438 height 36
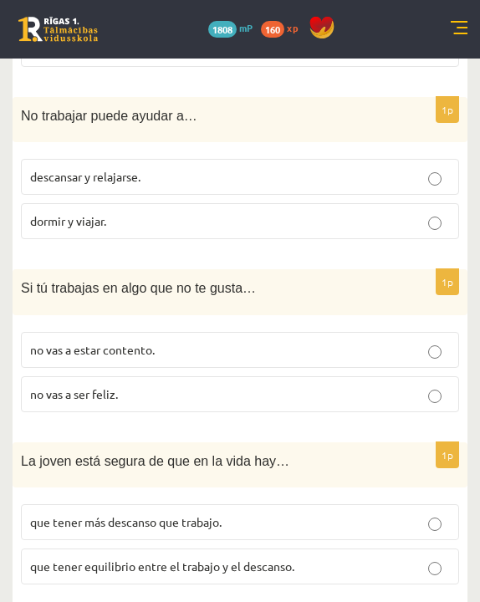
scroll to position [2058, 0]
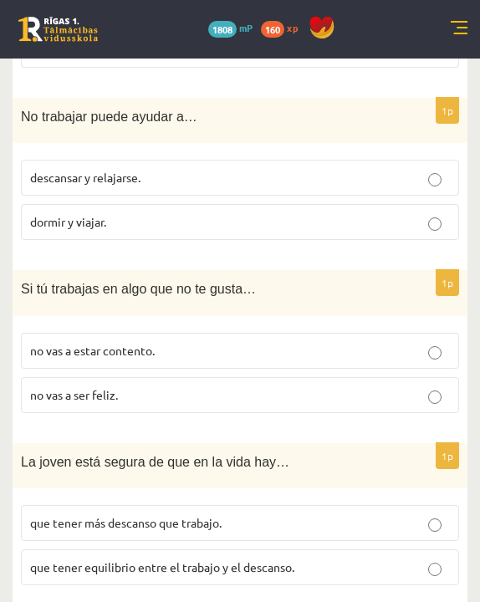
click at [210, 169] on p "descansar y relajarse." at bounding box center [240, 178] width 420 height 18
click at [118, 387] on span "no vas a ser feliz." at bounding box center [74, 394] width 88 height 15
click at [83, 478] on label "que tener equilibrio entre el trabajo y el descanso." at bounding box center [240, 568] width 438 height 36
click at [131, 478] on label "que tener más descanso que trabajo." at bounding box center [240, 523] width 438 height 36
click at [125, 478] on label "que tener equilibrio entre el trabajo y el descanso." at bounding box center [240, 568] width 438 height 36
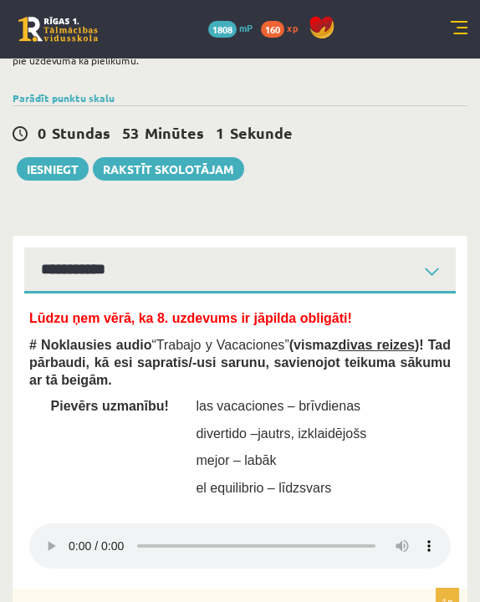
scroll to position [292, 0]
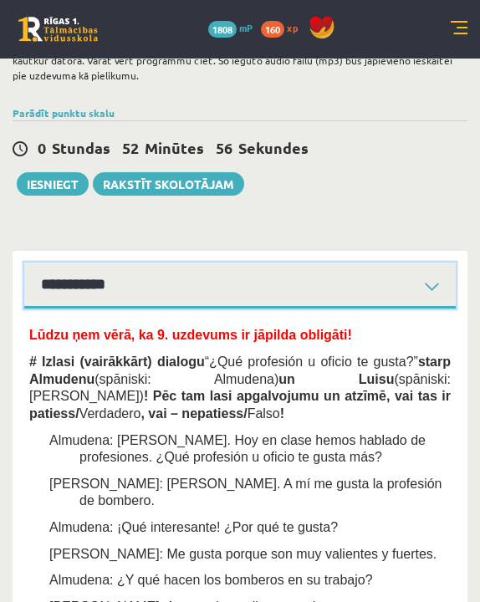
scroll to position [263, 0]
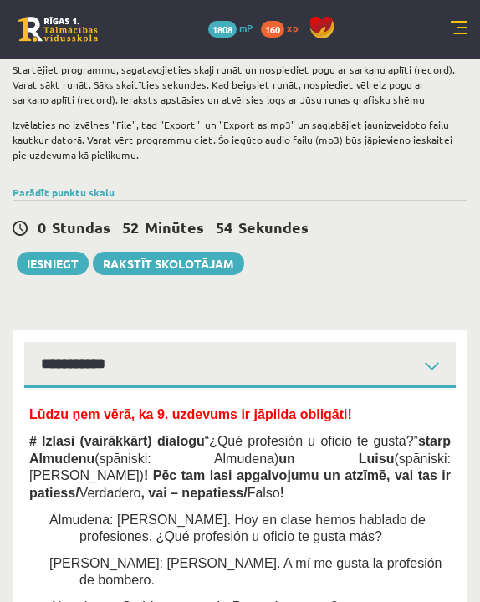
click at [30, 412] on span "Lūdzu ņem vērā, ka 9. uzdevums ir jāpilda obligāti!" at bounding box center [190, 414] width 323 height 14
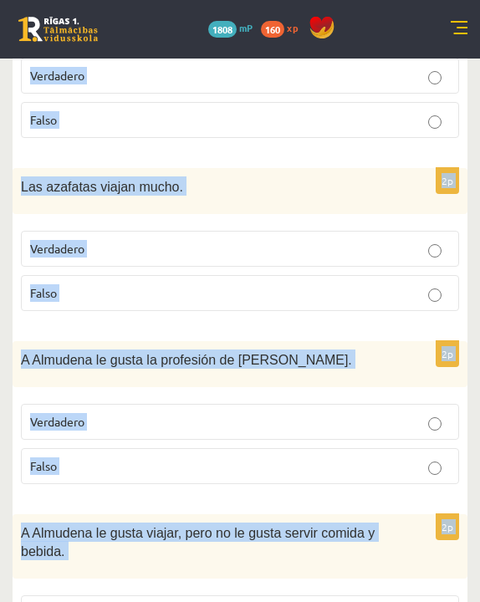
scroll to position [2002, 0]
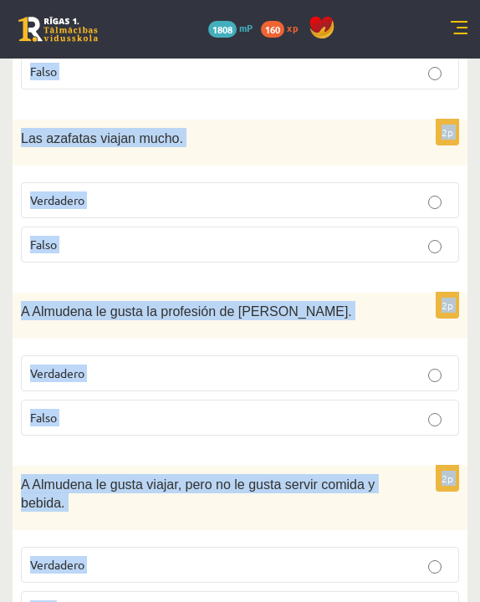
drag, startPoint x: 27, startPoint y: 443, endPoint x: 123, endPoint y: 630, distance: 210.6
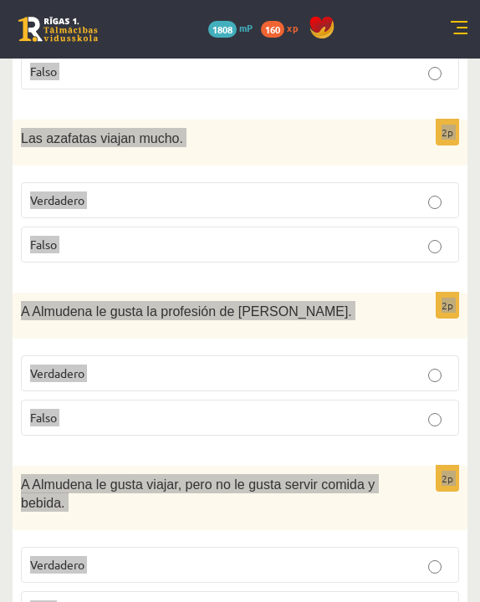
drag, startPoint x: 335, startPoint y: 563, endPoint x: 151, endPoint y: 328, distance: 298.5
click at [151, 347] on fieldset "Verdadero Falso" at bounding box center [240, 394] width 438 height 94
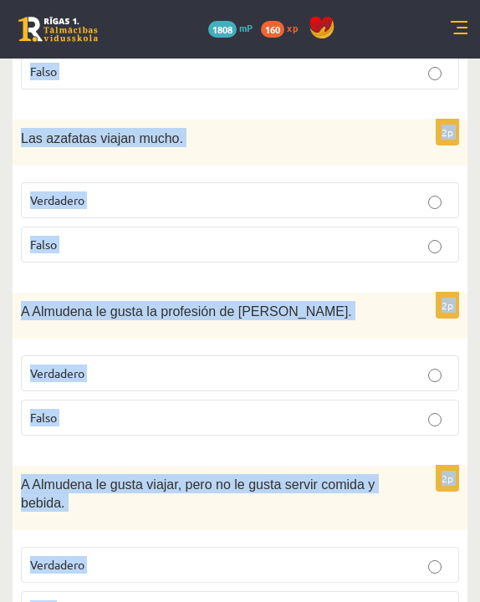
click at [155, 347] on fieldset "Verdadero Falso" at bounding box center [240, 394] width 438 height 94
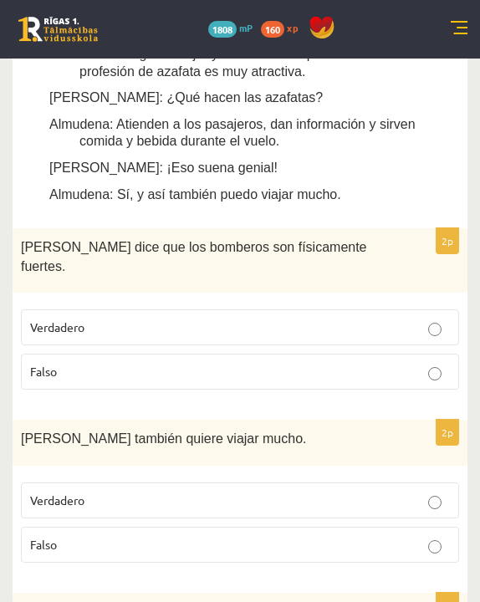
scroll to position [994, 0]
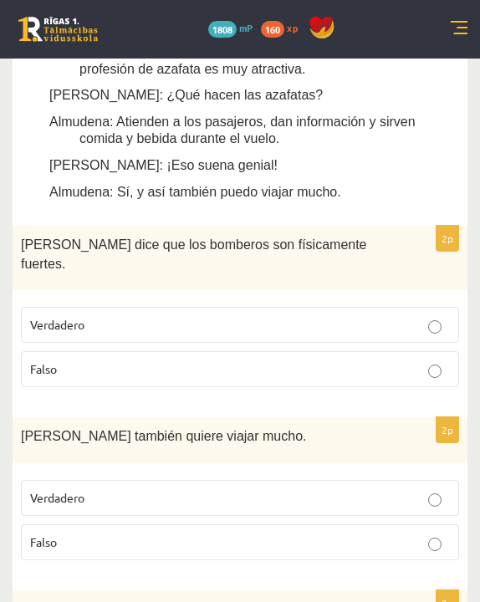
click at [234, 316] on p "Verdadero" at bounding box center [240, 325] width 420 height 18
click at [172, 478] on p "Falso" at bounding box center [240, 543] width 420 height 18
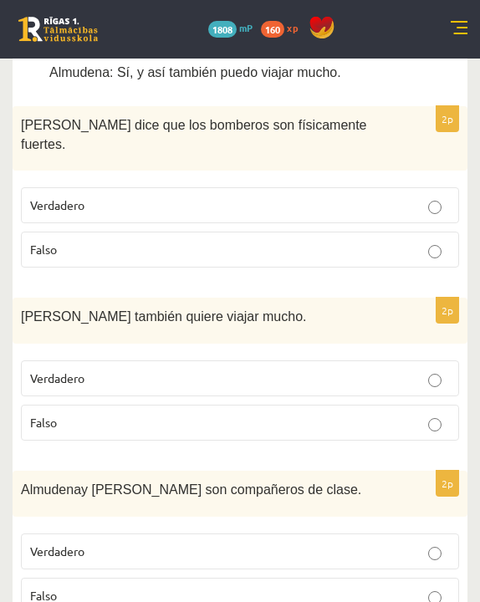
click at [159, 478] on p "Verdadero" at bounding box center [240, 552] width 420 height 18
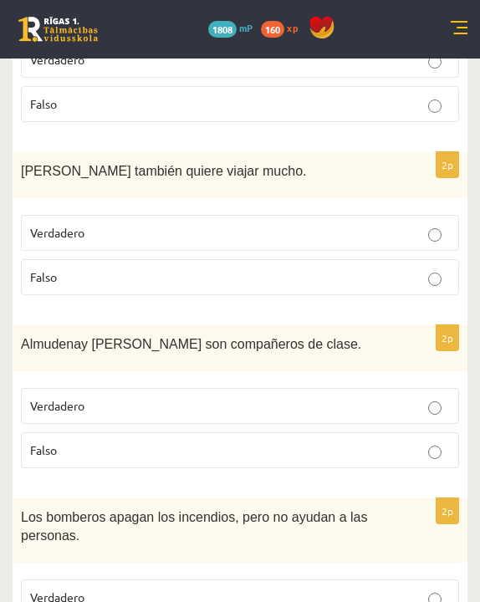
scroll to position [1266, 0]
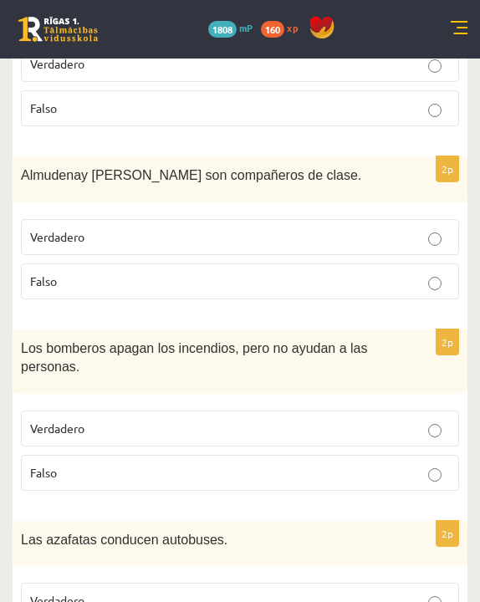
scroll to position [1450, 0]
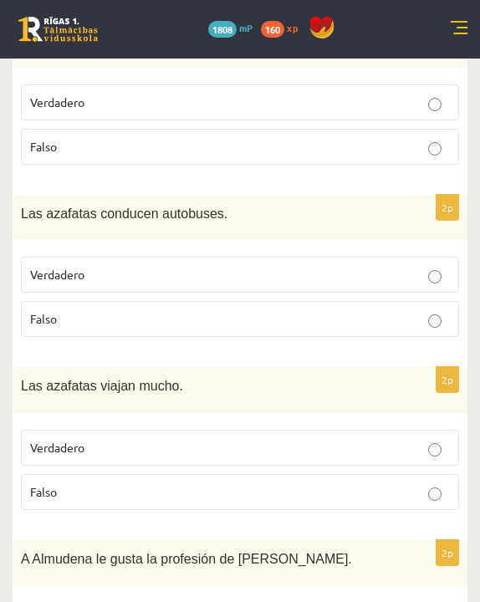
scroll to position [1817, 0]
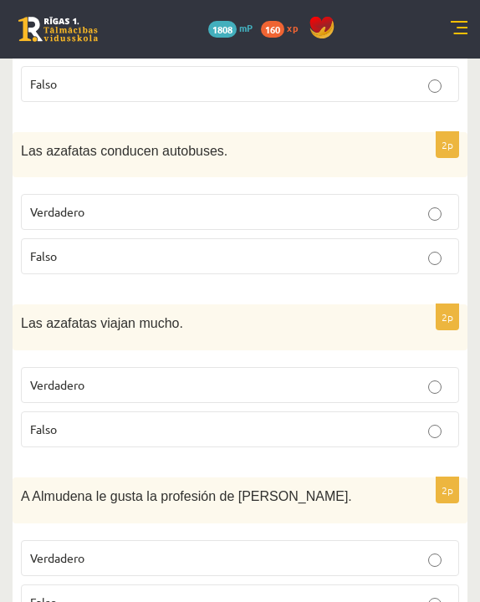
click at [317, 367] on label "Verdadero" at bounding box center [240, 385] width 438 height 36
click at [284, 478] on p "Verdadero" at bounding box center [240, 559] width 420 height 18
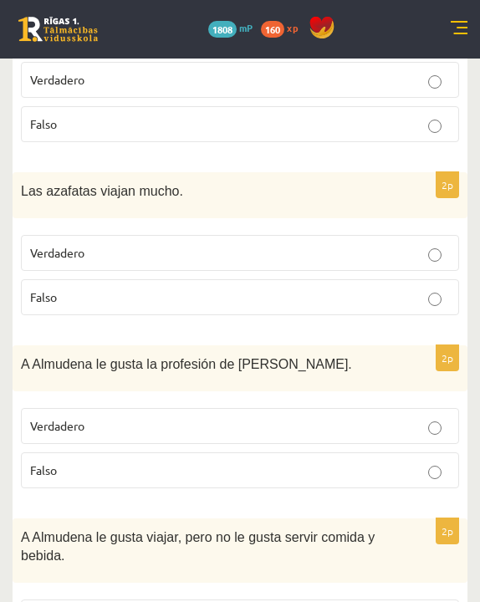
scroll to position [2002, 0]
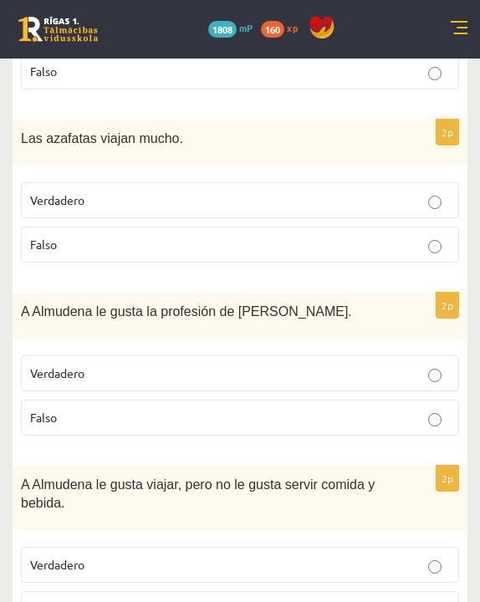
click at [290, 478] on p "Falso" at bounding box center [240, 610] width 420 height 18
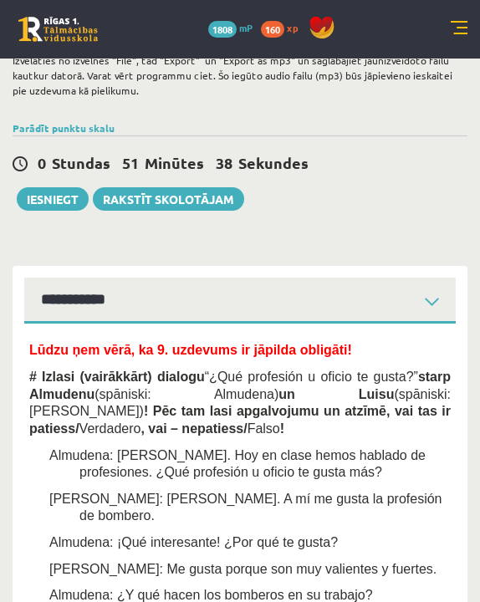
scroll to position [259, 0]
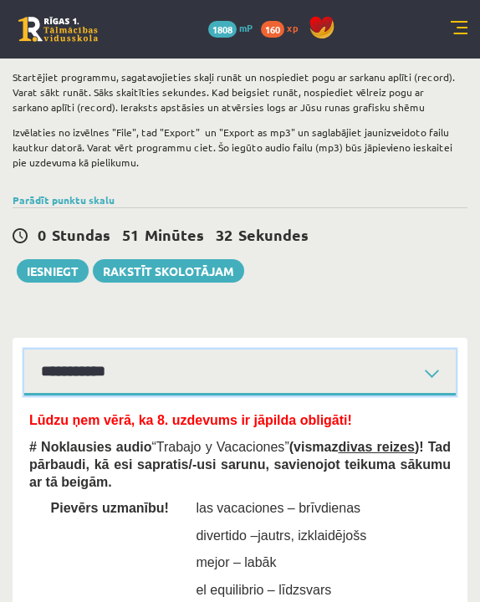
scroll to position [229, 0]
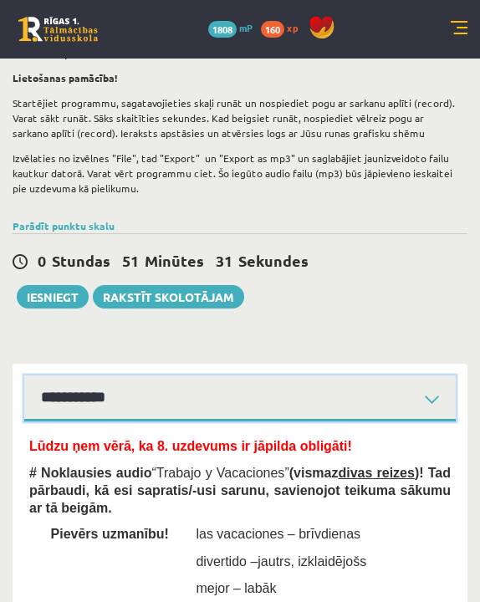
select select "**********"
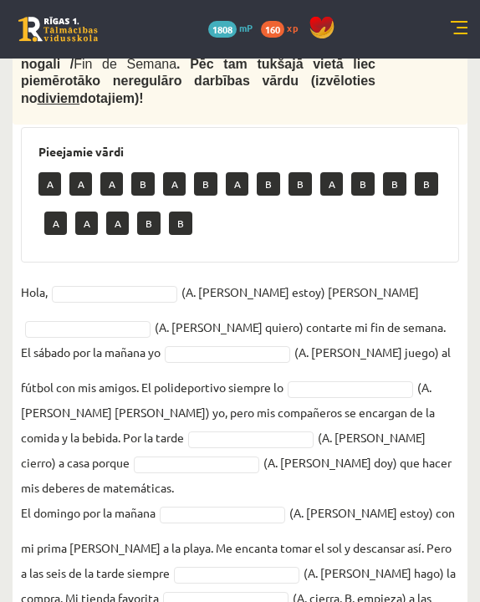
scroll to position [690, 0]
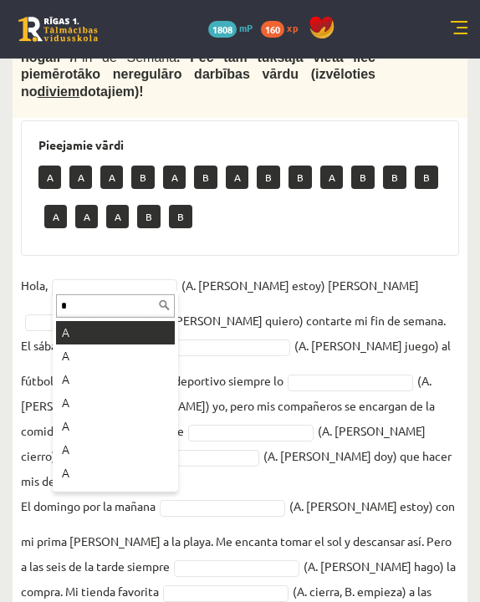
type input "*"
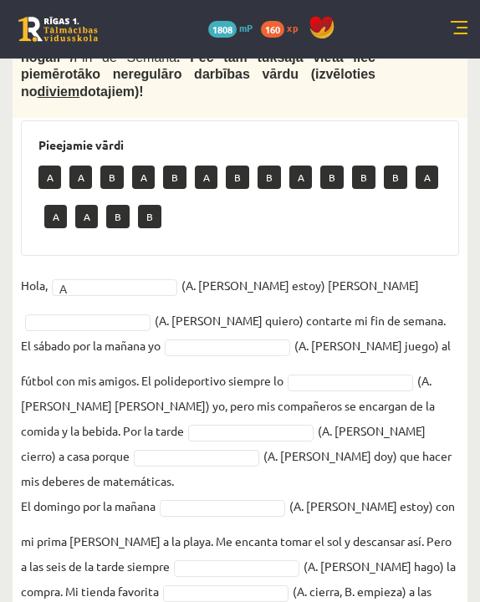
click at [350, 294] on fieldset "Hola, A * (A. soy, B. estoy) Pedro y (A. tengo, B. quiero) contarte mi fin de s…" at bounding box center [240, 481] width 438 height 417
type input "*"
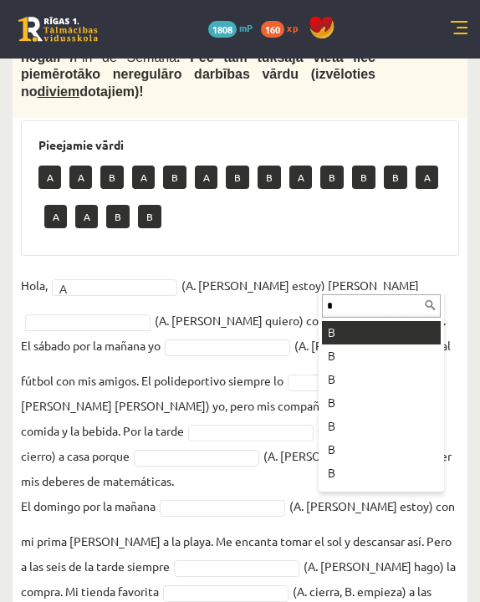
type input "*"
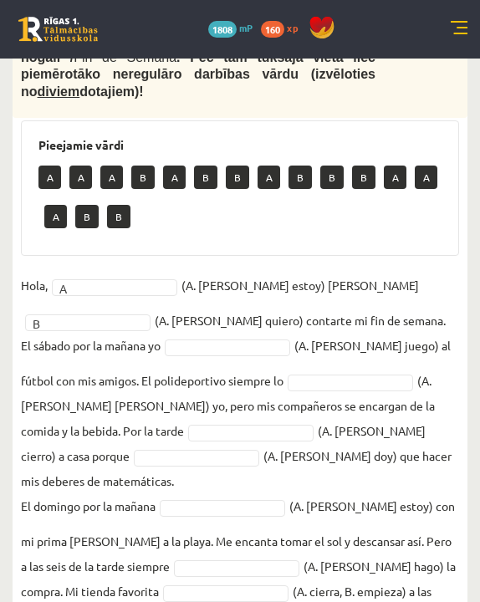
click at [269, 335] on fieldset "Hola, A * (A. soy, B. estoy) Pedro y B * (A. tengo, B. quiero) contarte mi fin …" at bounding box center [240, 481] width 438 height 417
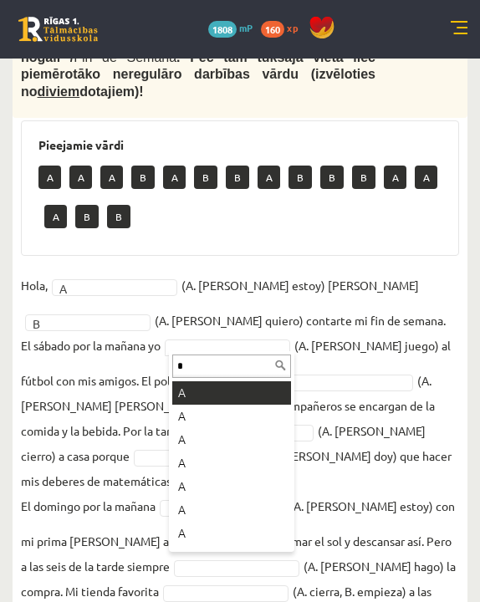
type input "*"
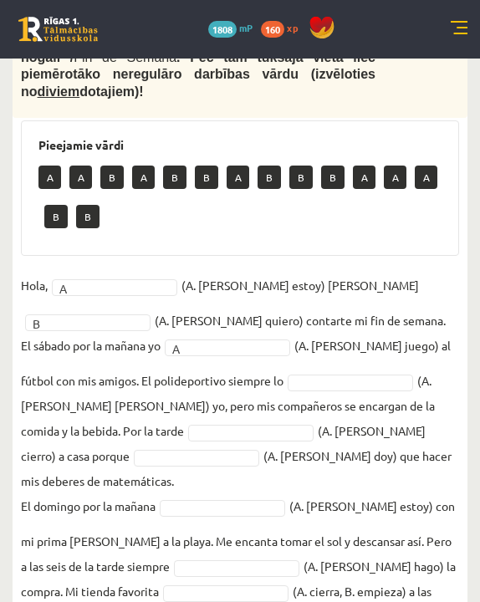
click at [308, 393] on fieldset "Hola, A * (A. soy, B. estoy) Pedro y B * (A. tengo, B. quiero) contarte mi fin …" at bounding box center [240, 481] width 438 height 417
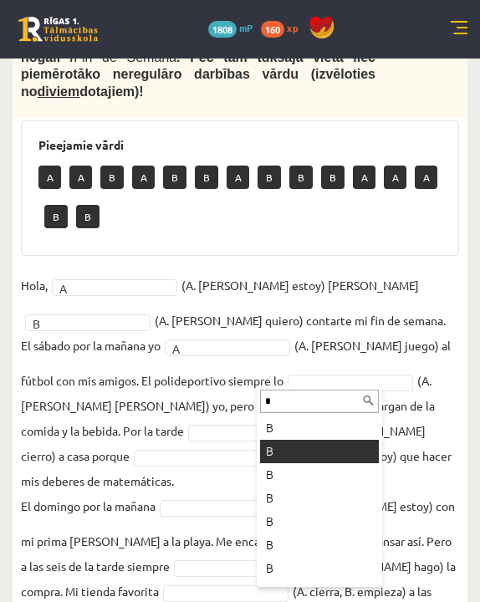
type input "*"
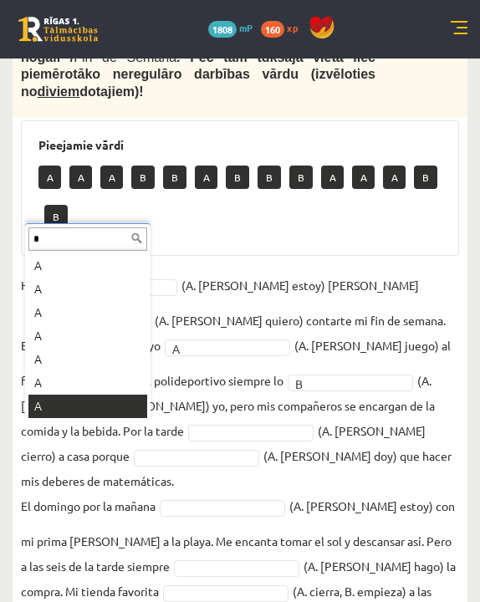
type input "*"
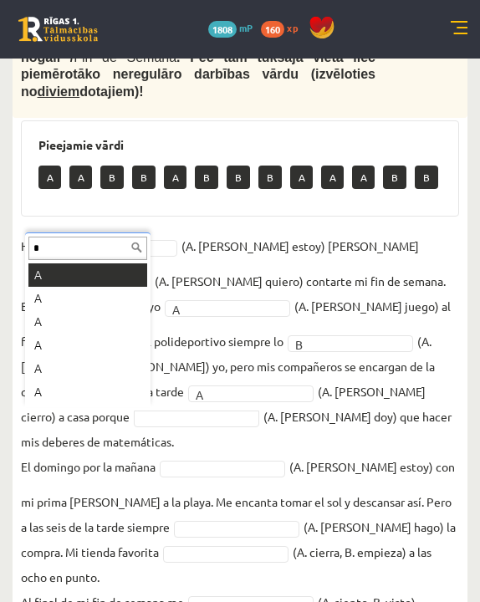
type input "*"
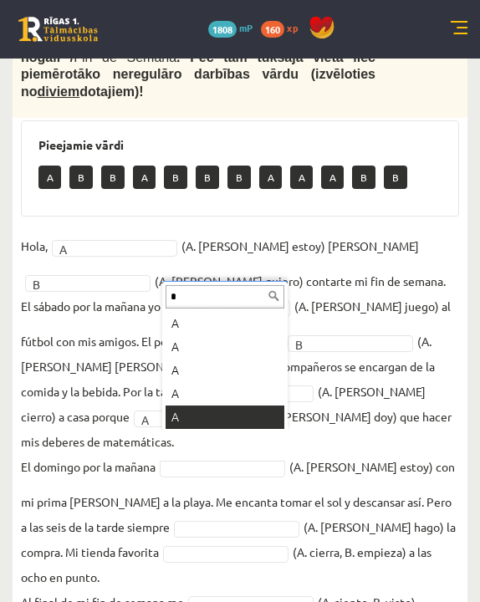
type input "*"
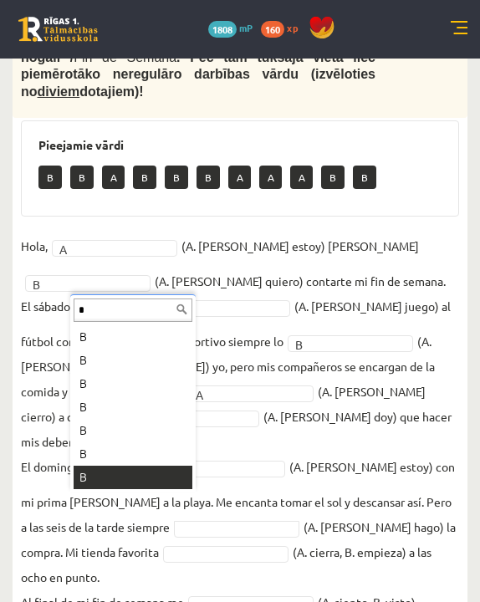
type input "*"
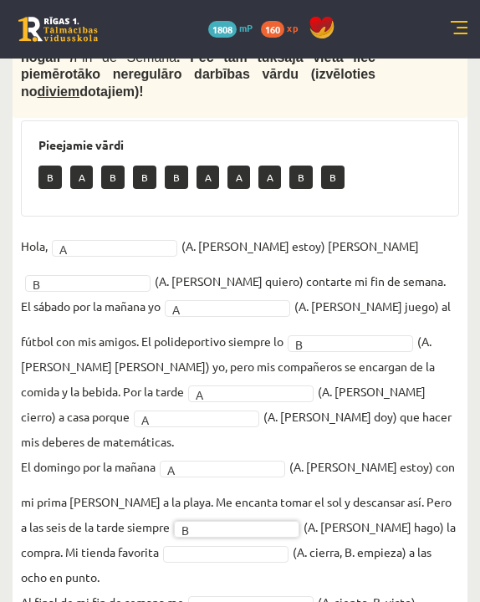
click at [104, 478] on p "Al final de mi fin de semana me" at bounding box center [102, 602] width 163 height 25
click at [104, 478] on fieldset "Hola, A * (A. soy, B. estoy) Pedro y B * (A. tengo, B. quiero) contarte mi fin …" at bounding box center [240, 441] width 438 height 417
type input "*"
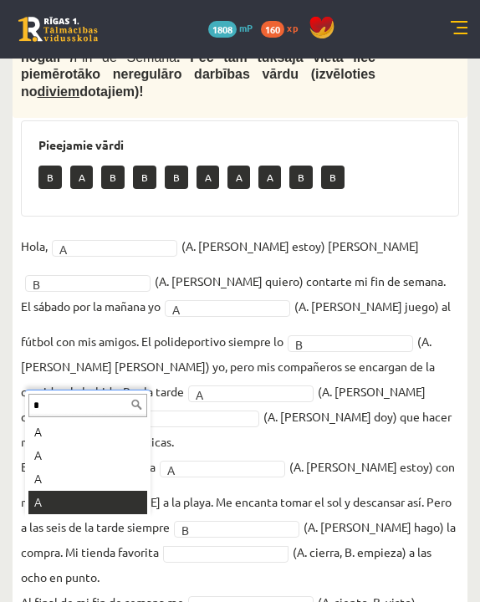
type input "*"
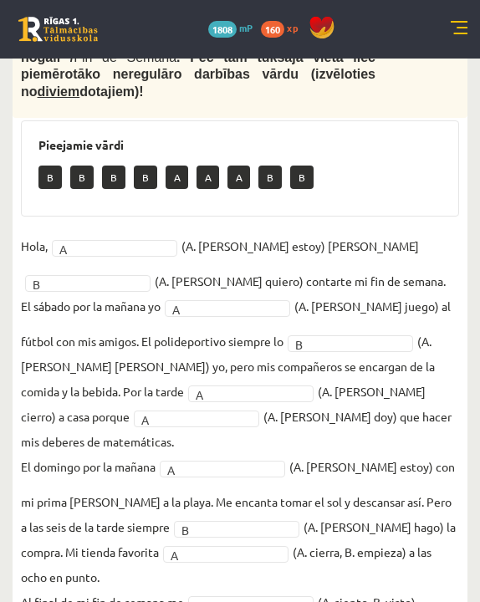
click at [281, 478] on fieldset "Hola, A * (A. soy, B. estoy) Pedro y B * (A. tengo, B. quiero) contarte mi fin …" at bounding box center [240, 441] width 438 height 417
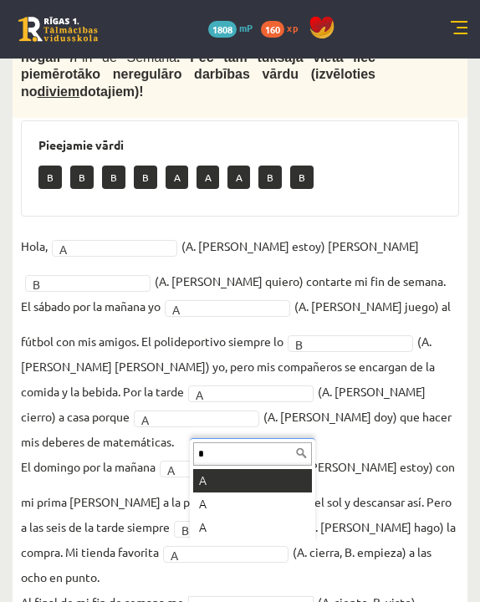
type input "*"
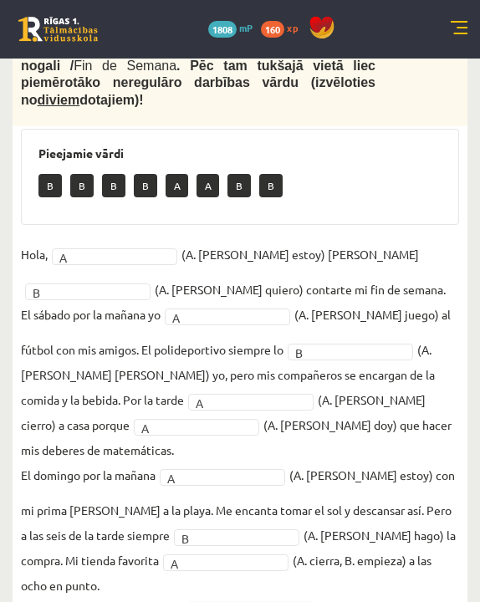
scroll to position [291, 0]
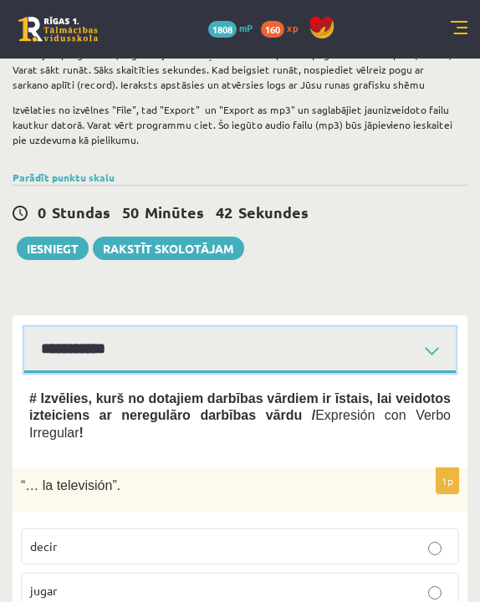
scroll to position [192, 0]
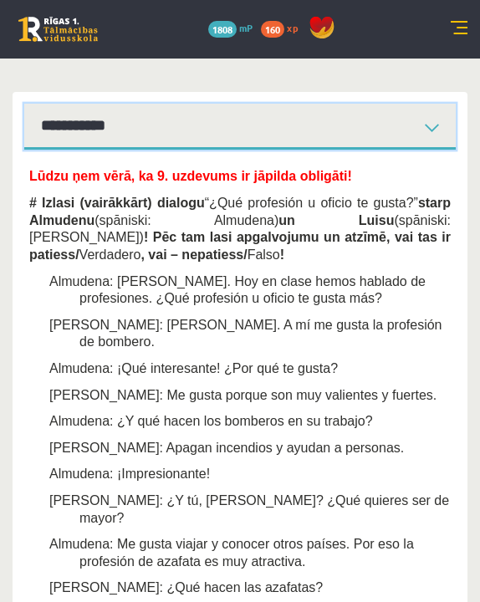
scroll to position [525, 0]
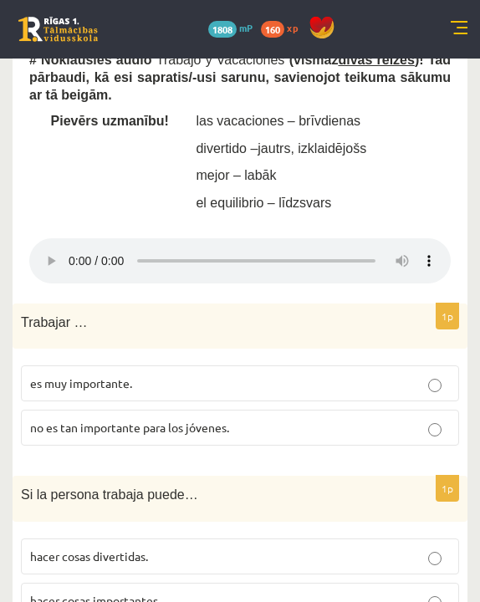
scroll to position [530, 0]
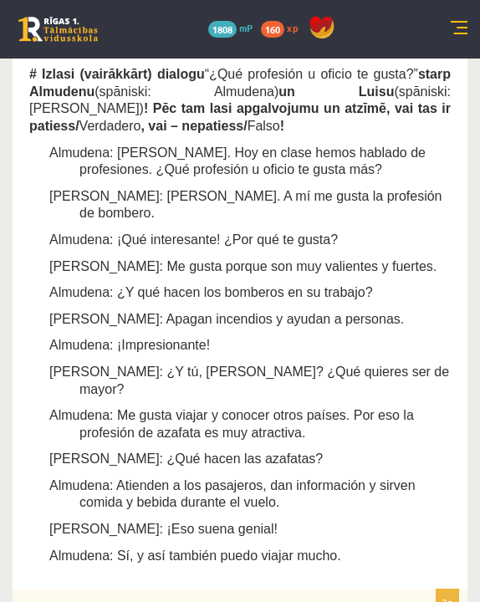
scroll to position [1035, 0]
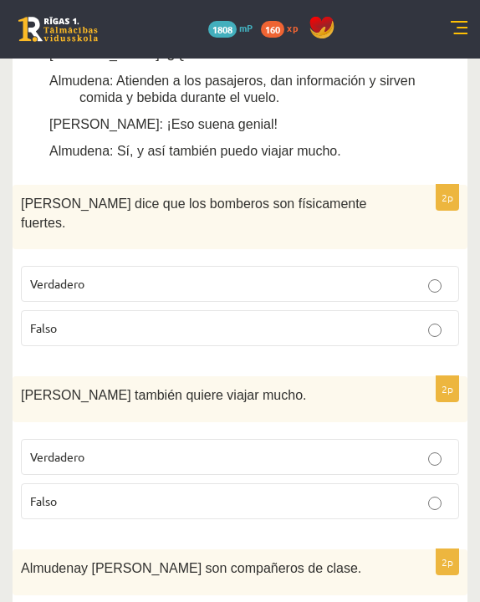
click at [255, 275] on p "Verdadero" at bounding box center [240, 284] width 420 height 18
click at [236, 478] on p "Falso" at bounding box center [240, 502] width 420 height 18
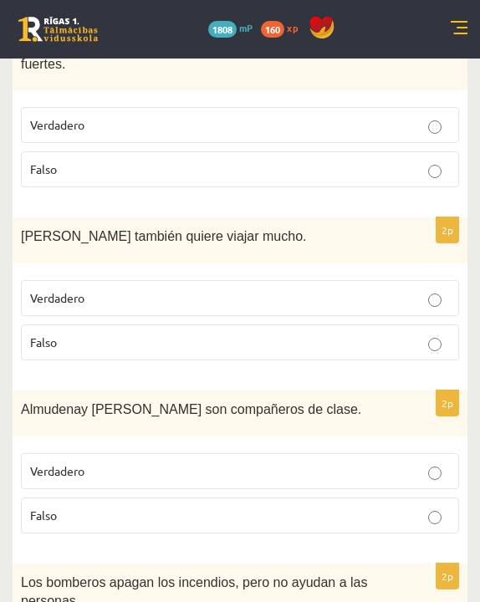
scroll to position [1200, 0]
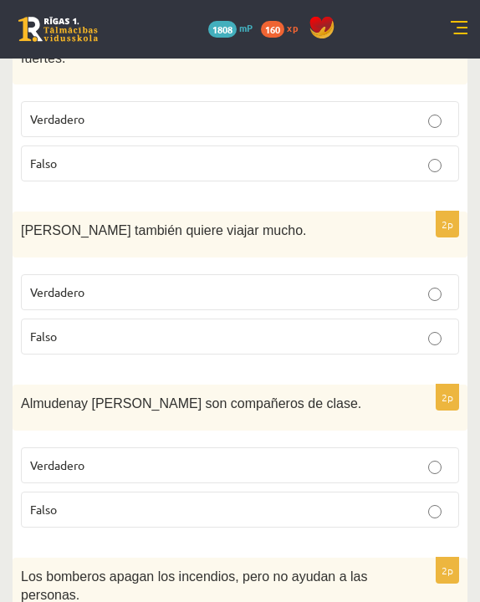
click at [233, 457] on p "Verdadero" at bounding box center [240, 466] width 420 height 18
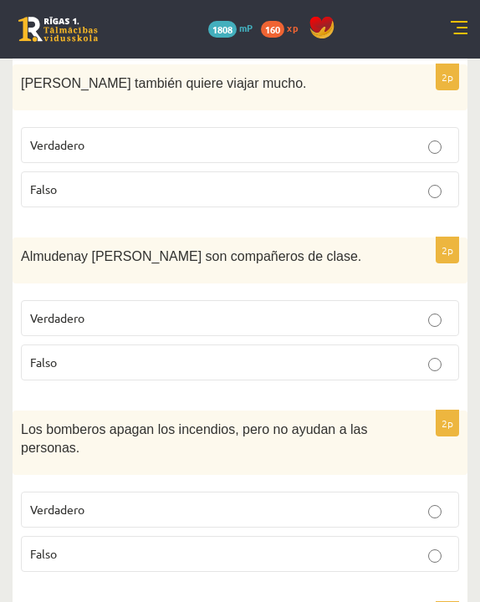
scroll to position [1356, 0]
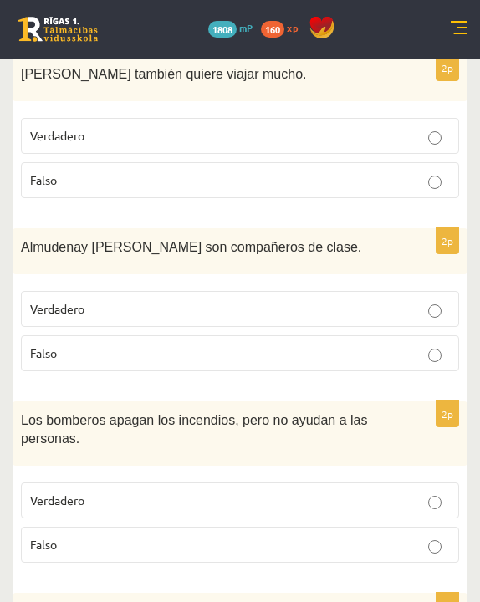
click at [192, 478] on p "Falso" at bounding box center [240, 545] width 420 height 18
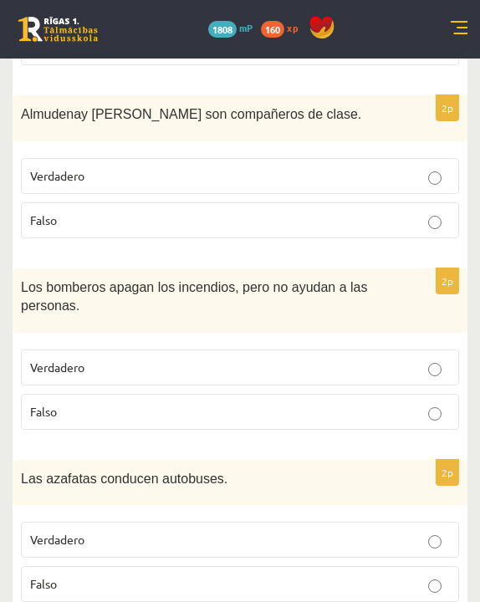
scroll to position [1497, 0]
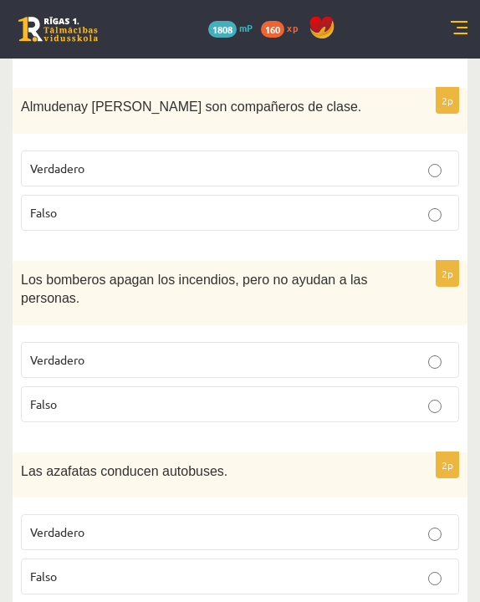
click at [178, 478] on p "Falso" at bounding box center [240, 577] width 420 height 18
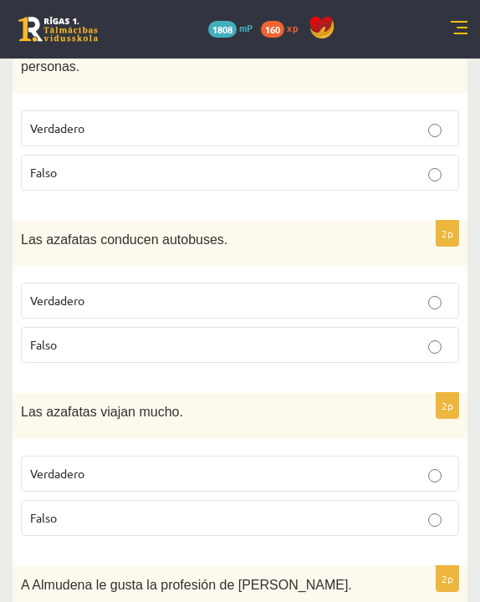
scroll to position [1820, 0]
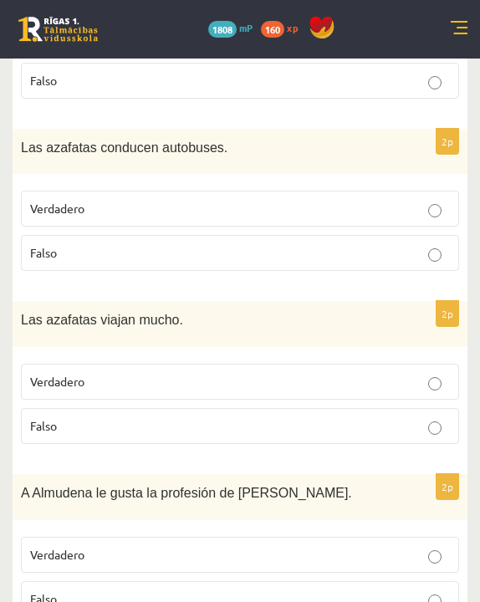
click at [192, 373] on p "Verdadero" at bounding box center [240, 382] width 420 height 18
click at [158, 478] on p "Verdadero" at bounding box center [240, 555] width 420 height 18
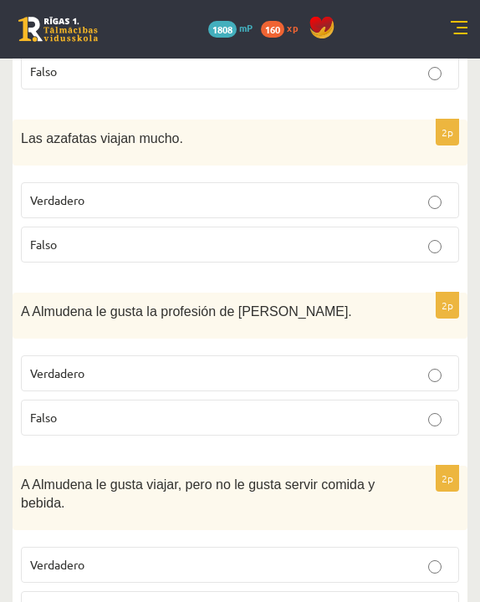
click at [122, 478] on label "Falso" at bounding box center [240, 609] width 438 height 36
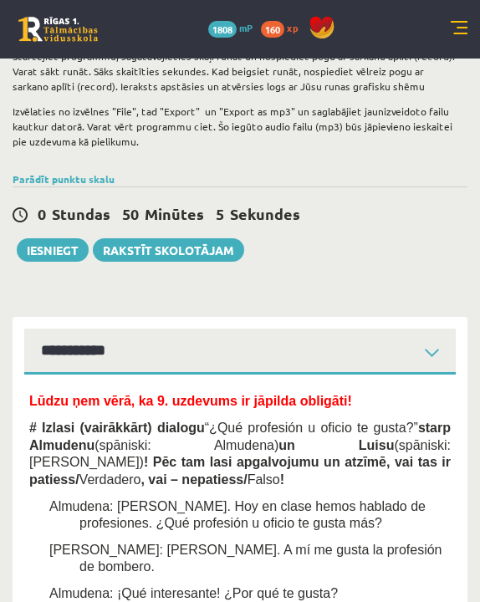
scroll to position [161, 0]
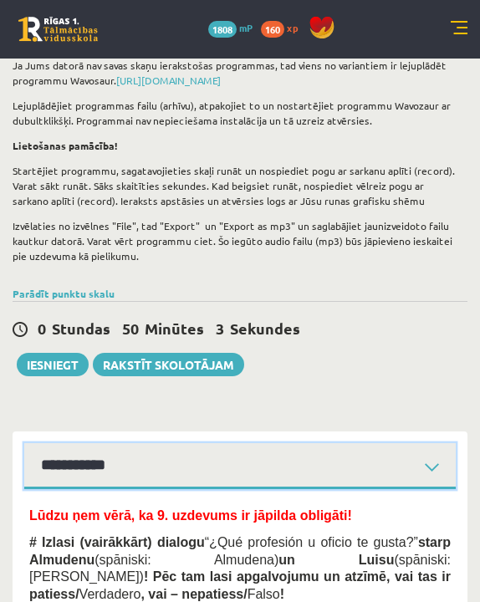
select select "**********"
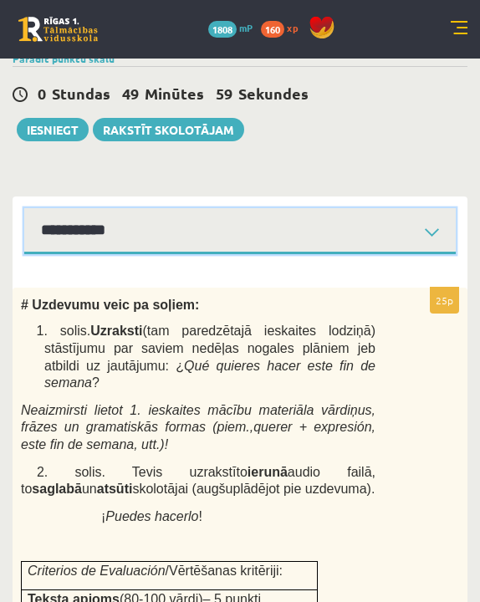
scroll to position [383, 0]
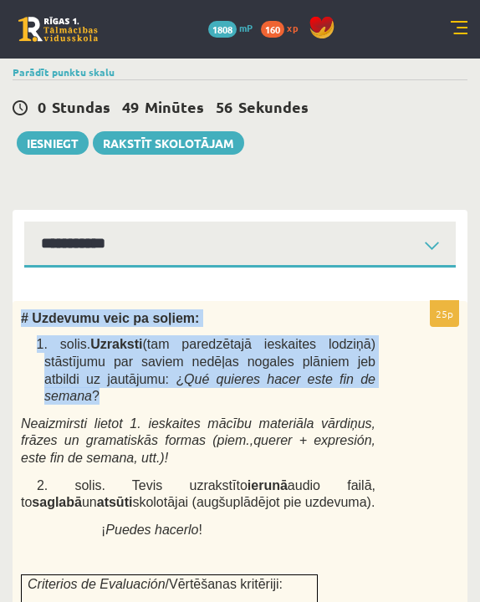
drag, startPoint x: 19, startPoint y: 313, endPoint x: 156, endPoint y: 399, distance: 161.3
click at [156, 399] on p "1. solis. Uzraksti (tam paredzētajā ieskaites lodziņā) stāstījumu par saviem ne…" at bounding box center [209, 369] width 331 height 69
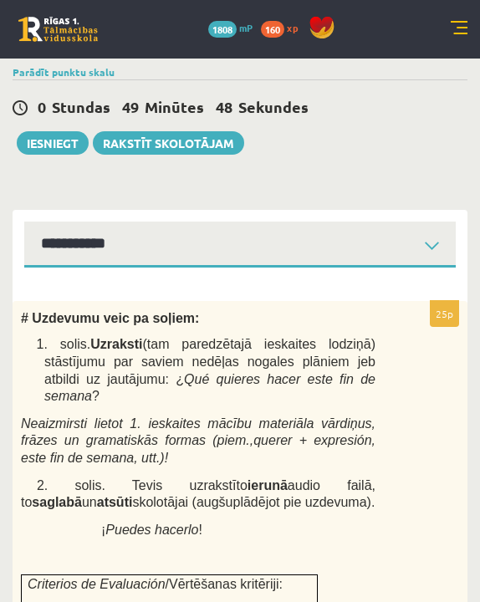
click at [151, 376] on span "1. solis. Uzraksti (tam paredzētajā ieskaites lodziņā) stāstījumu par saviem ne…" at bounding box center [206, 370] width 339 height 66
click at [98, 433] on span "Neaizmirsti lietot 1. ieskaites mācību materiāla vārdiņus, frāzes un gramatiskā…" at bounding box center [198, 433] width 355 height 32
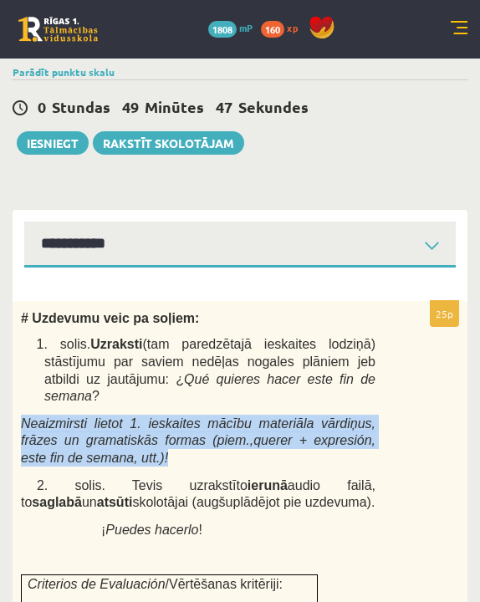
click at [98, 433] on span "Neaizmirsti lietot 1. ieskaites mācību materiāla vārdiņus, frāzes un gramatiskā…" at bounding box center [198, 433] width 355 height 32
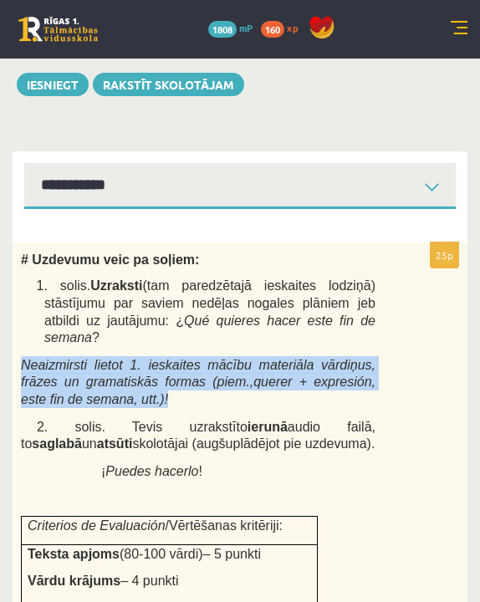
scroll to position [453, 0]
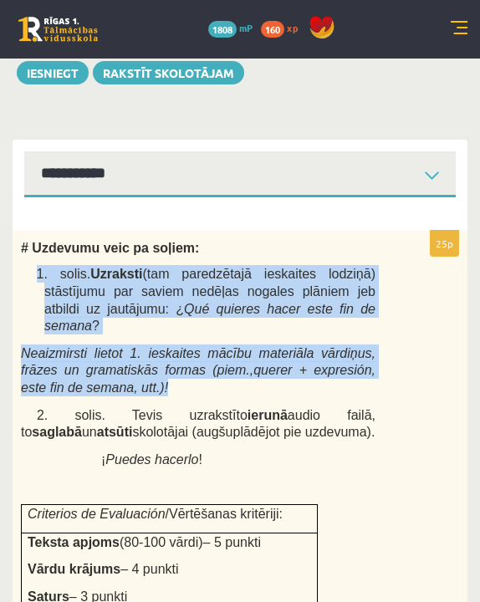
drag, startPoint x: 35, startPoint y: 344, endPoint x: 218, endPoint y: 380, distance: 186.7
click at [218, 380] on div "# Uzdevumu veic pa soļiem: 1. solis. Uzraksti (tam paredzētajā ieskaites lodziņ…" at bounding box center [240, 579] width 455 height 696
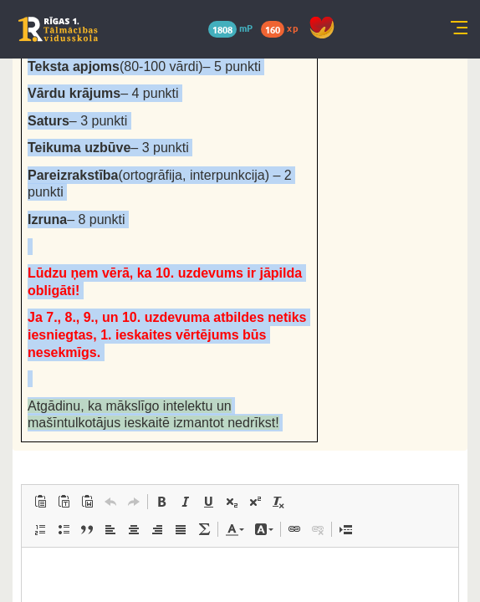
scroll to position [1174, 0]
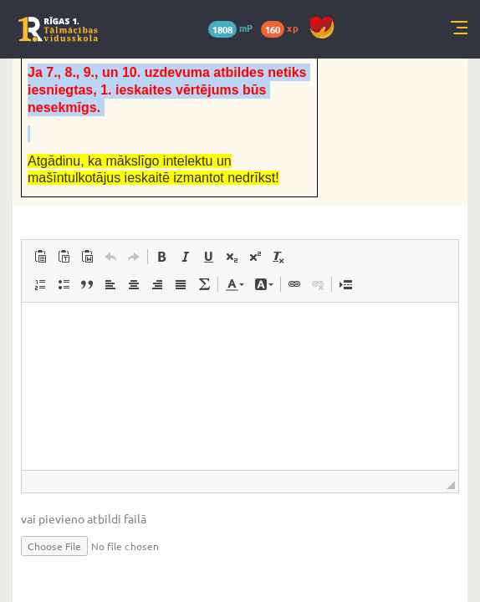
drag, startPoint x: 32, startPoint y: 281, endPoint x: 302, endPoint y: 122, distance: 313.5
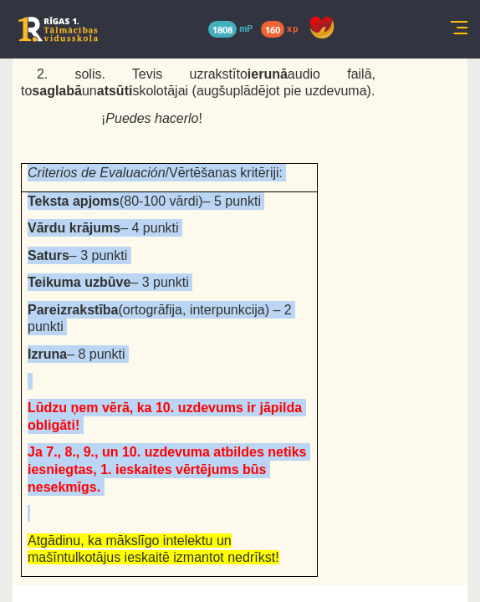
scroll to position [747, 0]
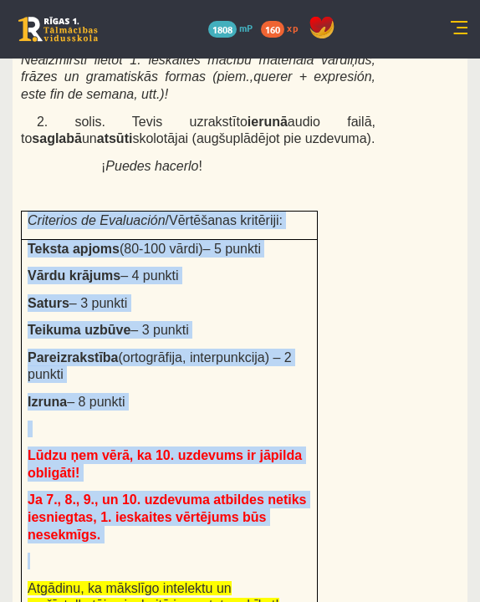
click at [241, 251] on td "Teksta apjoms (80-100 vārdi) – 5 punkti Vārdu krājums – 4 punkti Saturs – 3 pun…" at bounding box center [170, 432] width 296 height 386
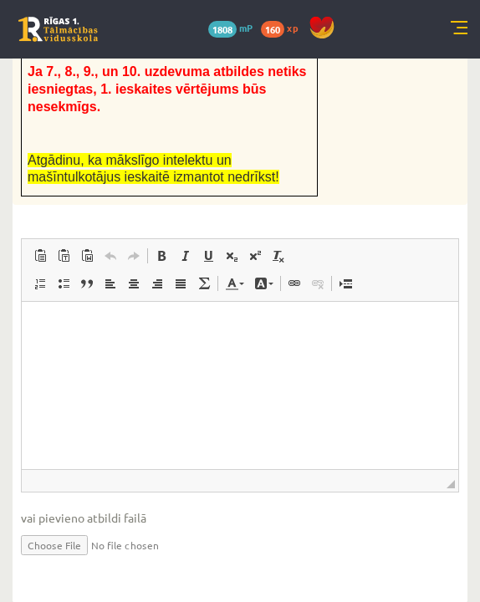
scroll to position [1174, 0]
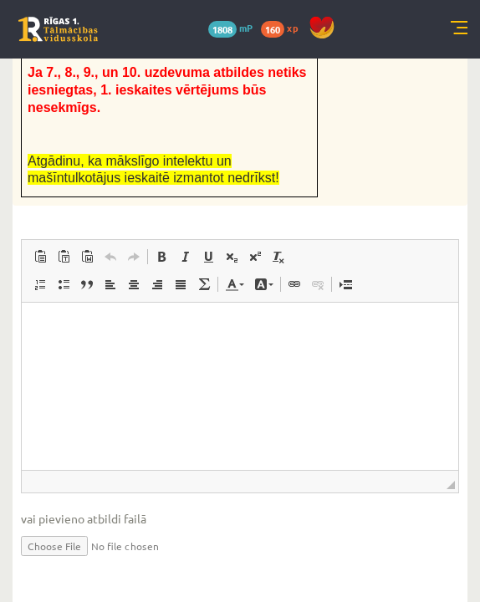
click at [230, 354] on html at bounding box center [240, 328] width 437 height 51
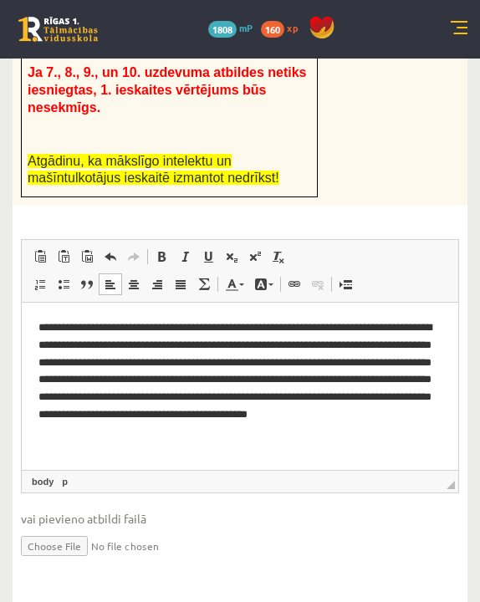
scroll to position [1172, 0]
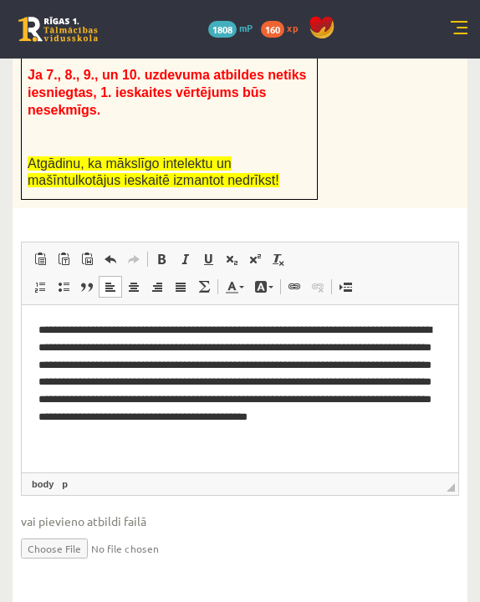
click at [239, 478] on fieldset "**********" at bounding box center [240, 412] width 438 height 340
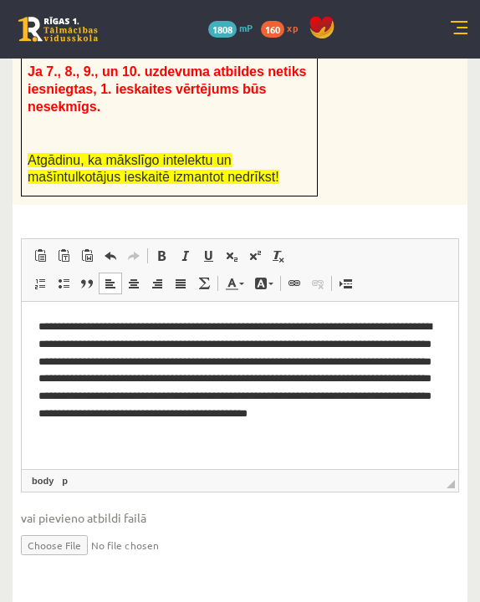
scroll to position [1174, 0]
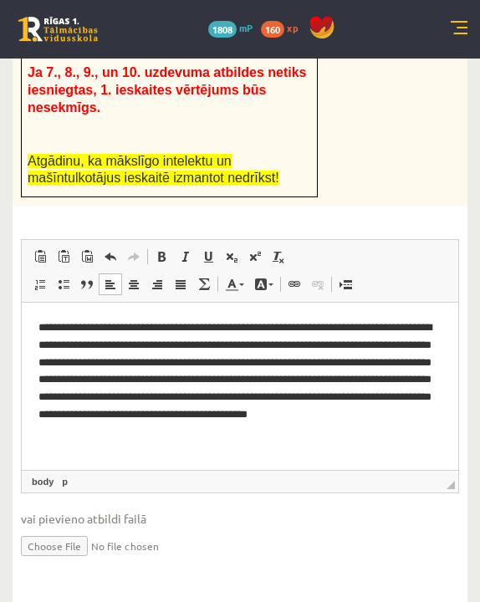
click at [345, 470] on span "◢ Elements path body p" at bounding box center [240, 481] width 437 height 23
drag, startPoint x: 400, startPoint y: 454, endPoint x: 67, endPoint y: 312, distance: 362.0
click at [67, 312] on html "**********" at bounding box center [240, 378] width 437 height 151
click at [192, 478] on fieldset "**********" at bounding box center [240, 409] width 438 height 340
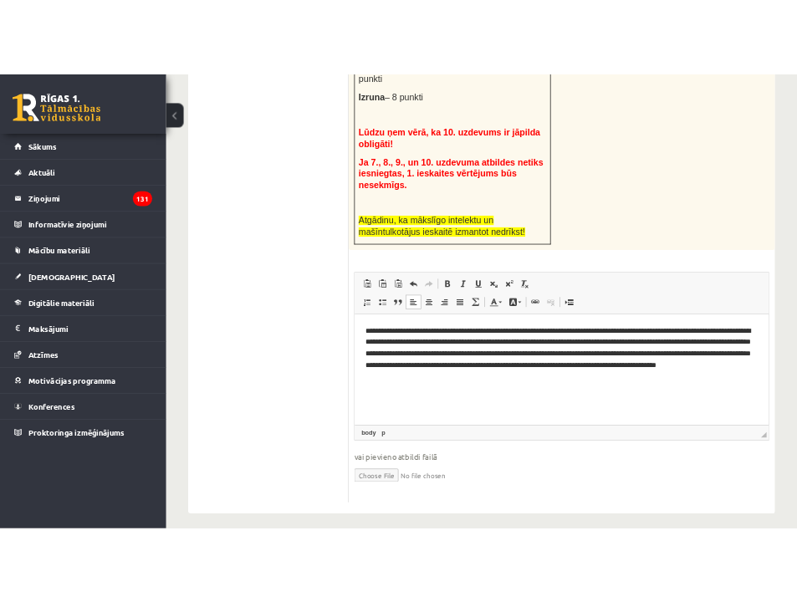
scroll to position [940, 0]
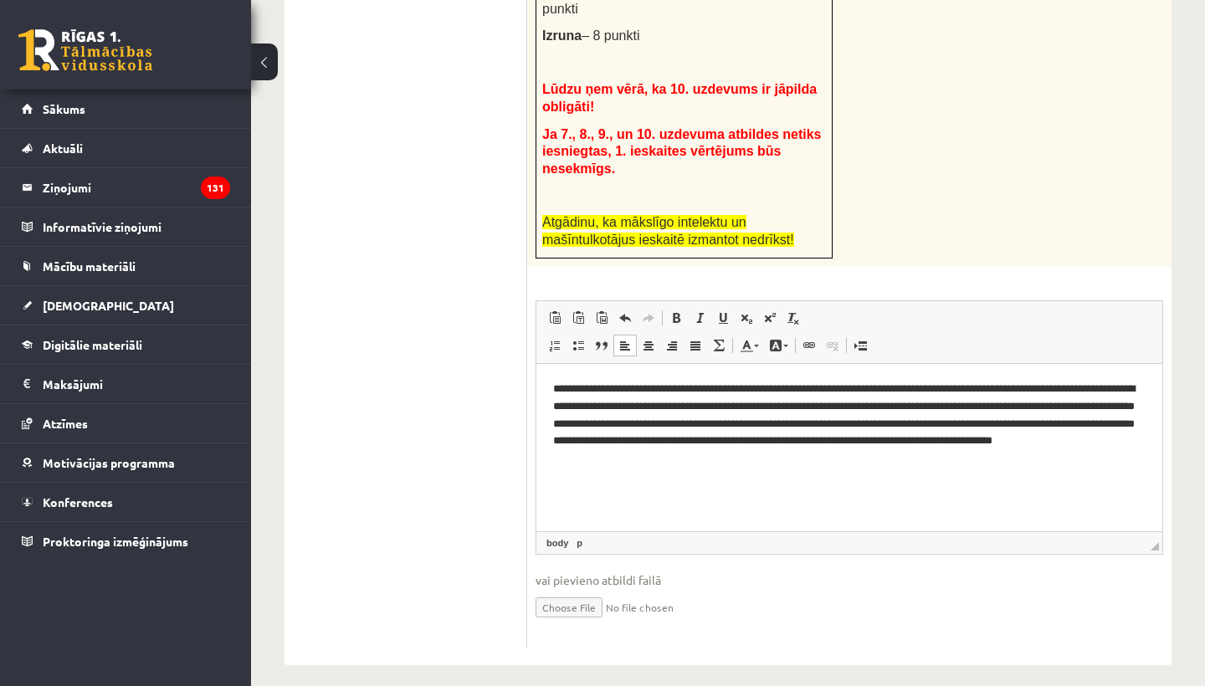
click at [775, 263] on div "25p # Uzdevumu veic pa soļiem: 1. solis. Uzraksti (tam paredzētajā ieskaites lo…" at bounding box center [849, 136] width 644 height 1026
click at [775, 456] on p "**********" at bounding box center [849, 423] width 592 height 84
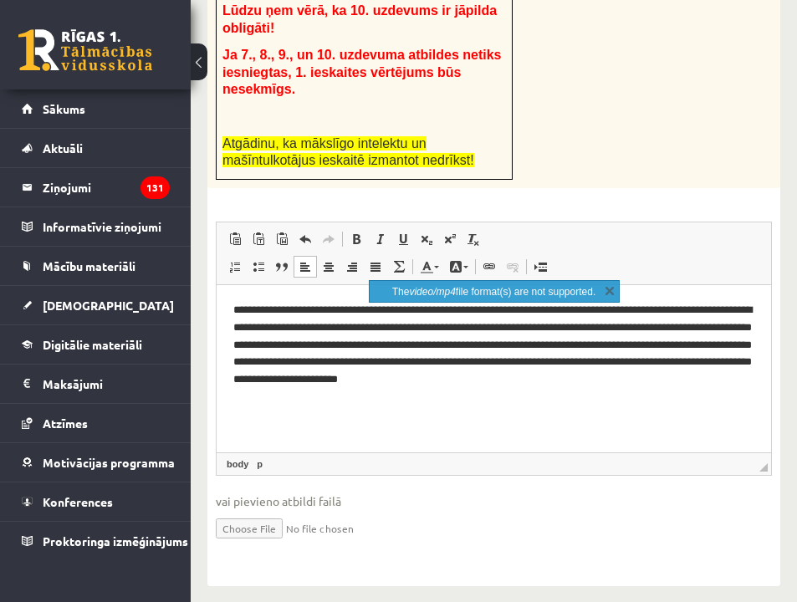
scroll to position [1157, 0]
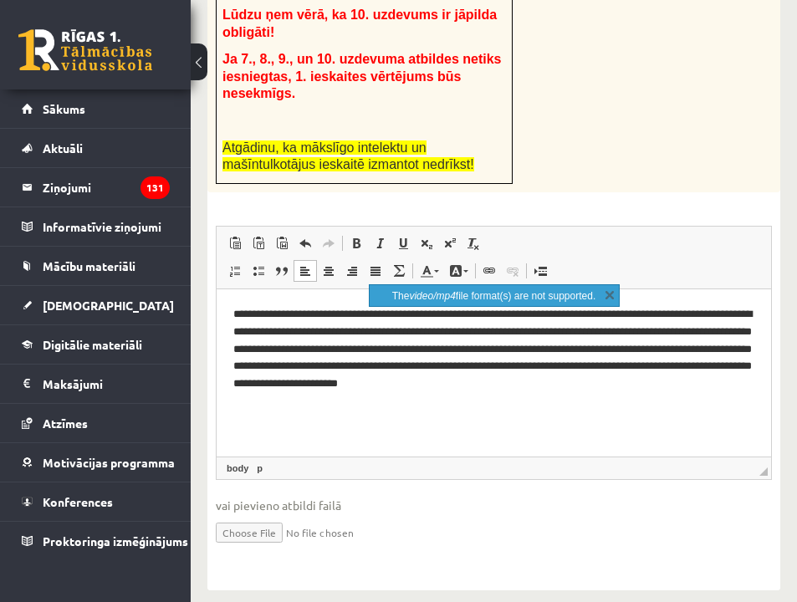
click at [254, 478] on input "file" at bounding box center [494, 531] width 556 height 34
type input "**********"
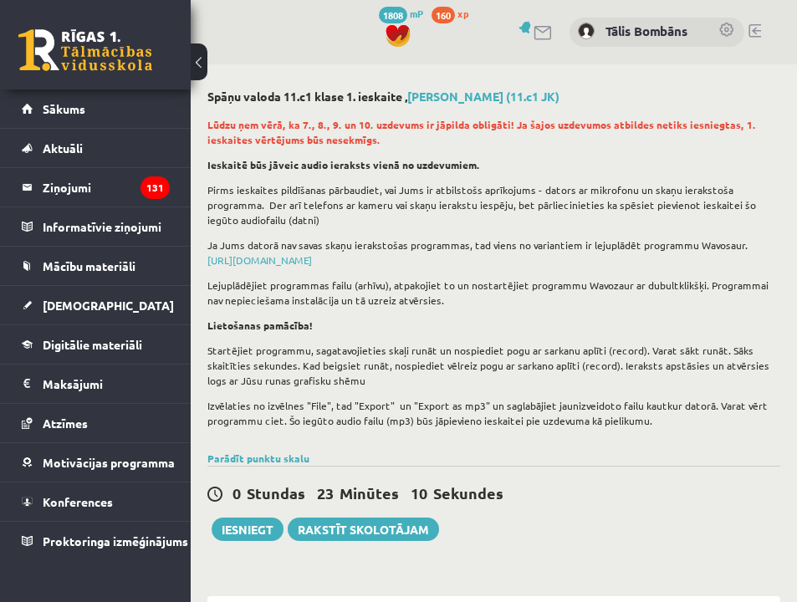
scroll to position [0, 0]
click at [246, 478] on button "Iesniegt" at bounding box center [248, 529] width 72 height 23
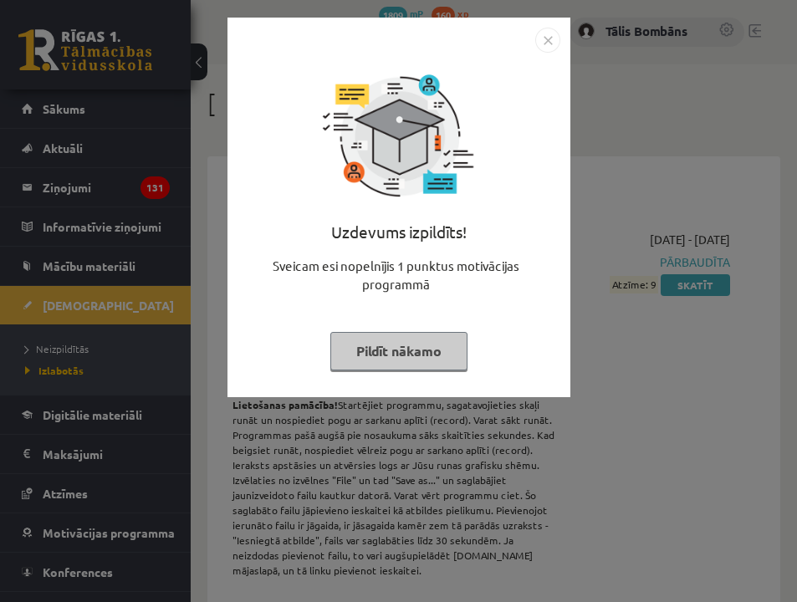
click at [550, 35] on img "Close" at bounding box center [547, 40] width 25 height 25
